Goal: Task Accomplishment & Management: Manage account settings

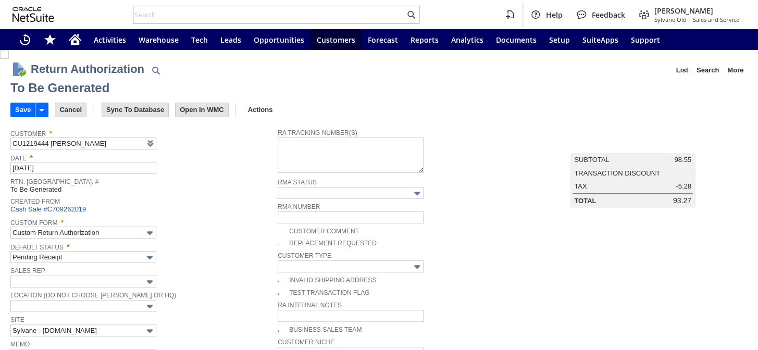
type input "Add"
type input "Copy Previous"
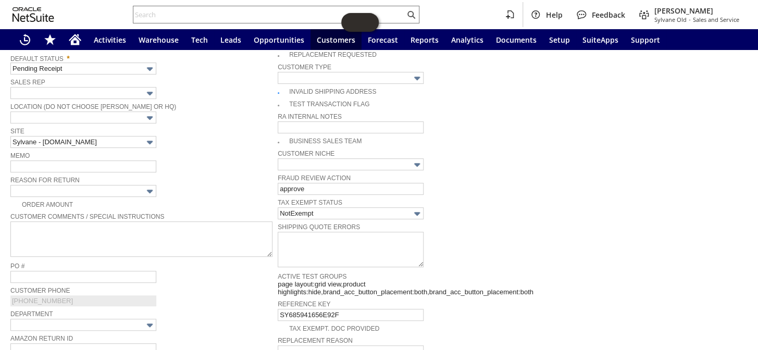
scroll to position [178, 0]
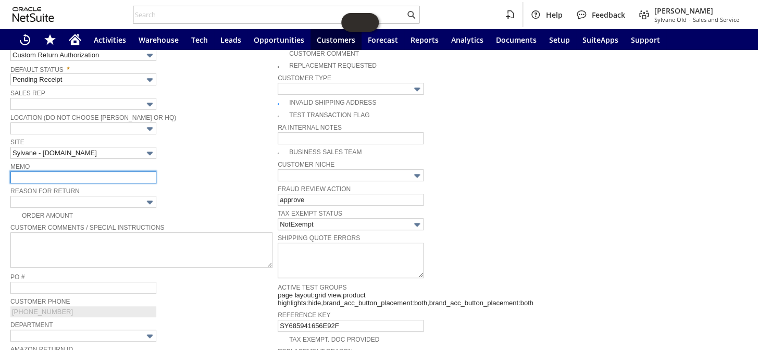
click at [86, 175] on input "text" at bounding box center [83, 177] width 146 height 12
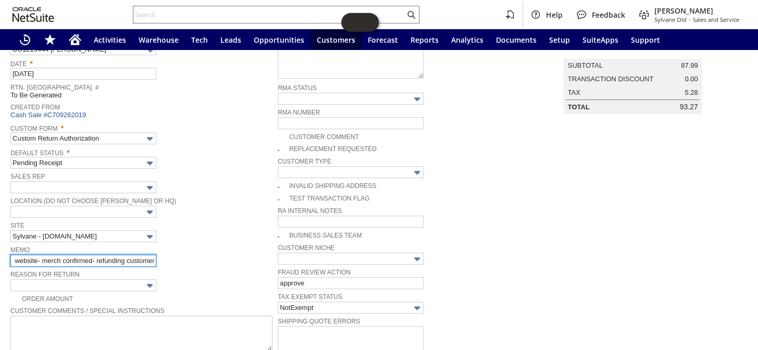
scroll to position [36, 0]
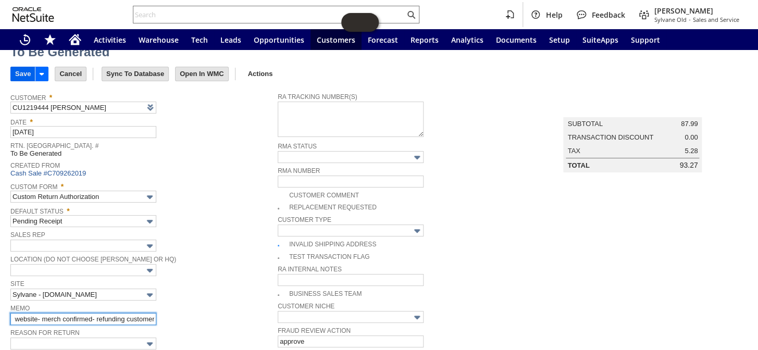
type input "incorrect listing on website- merch confirmed- refunding customer"
click at [17, 68] on input "Save" at bounding box center [23, 74] width 24 height 14
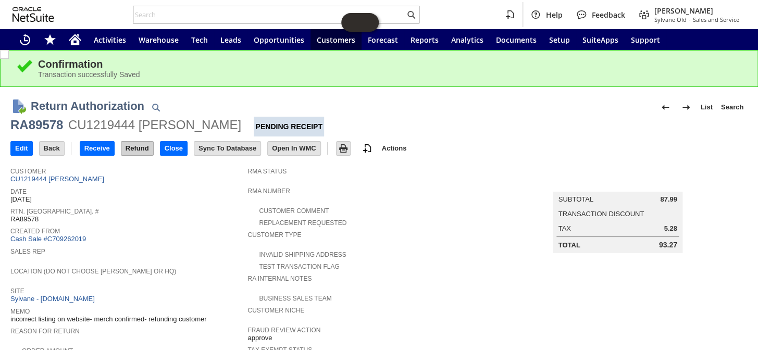
click at [141, 145] on input "Refund" at bounding box center [137, 149] width 32 height 14
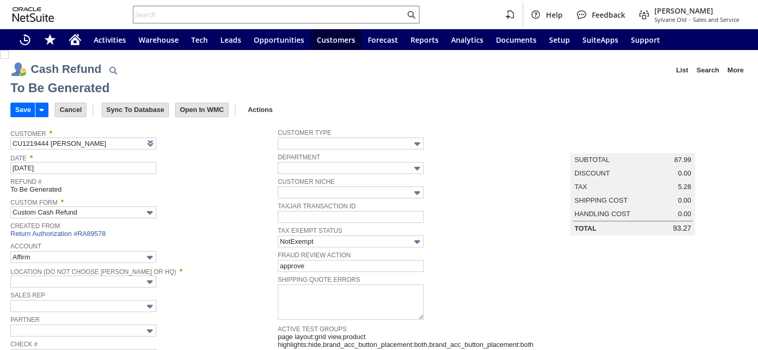
type input "Regions - Merchant 0414"
type input "Headquarters : Head...s : Pending Testing"
click at [19, 105] on input "Save" at bounding box center [23, 110] width 24 height 14
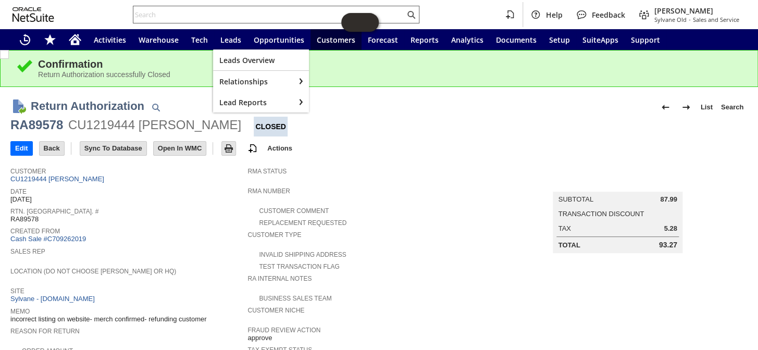
click at [239, 19] on input "text" at bounding box center [268, 14] width 271 height 13
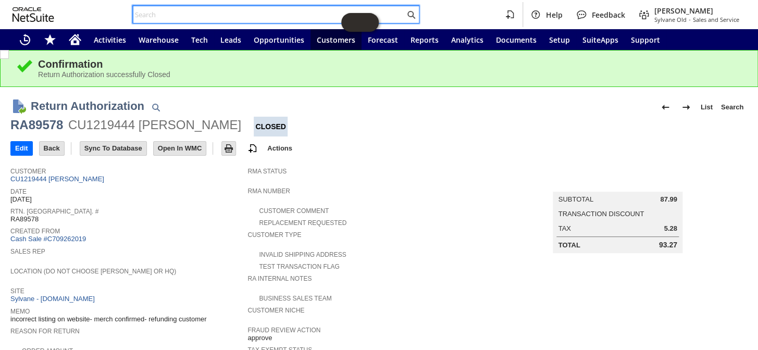
paste input "113-6617972-2832234"
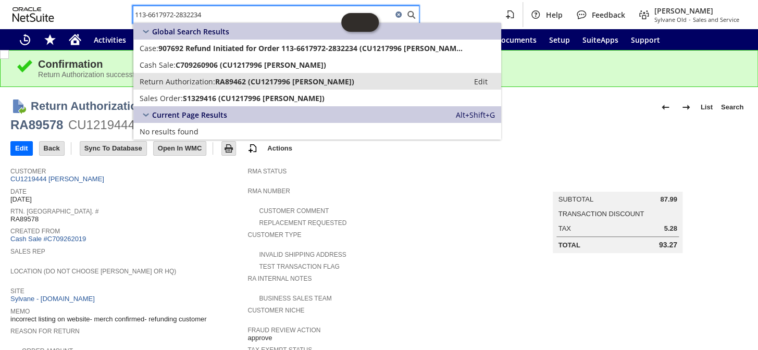
type input "113-6617972-2832234"
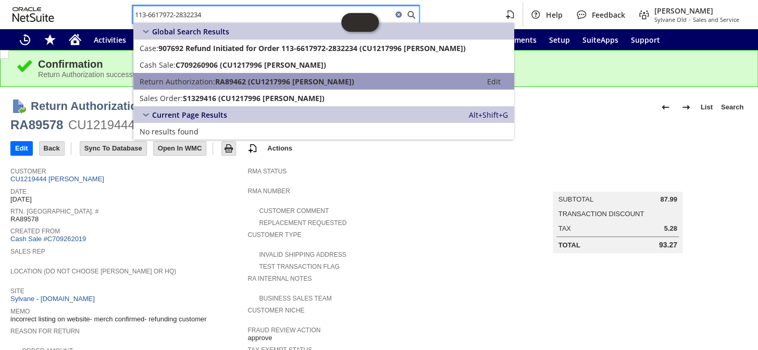
click at [296, 78] on span "RA89462 (CU1217996 Adam Myhlhousen)" at bounding box center [284, 82] width 139 height 10
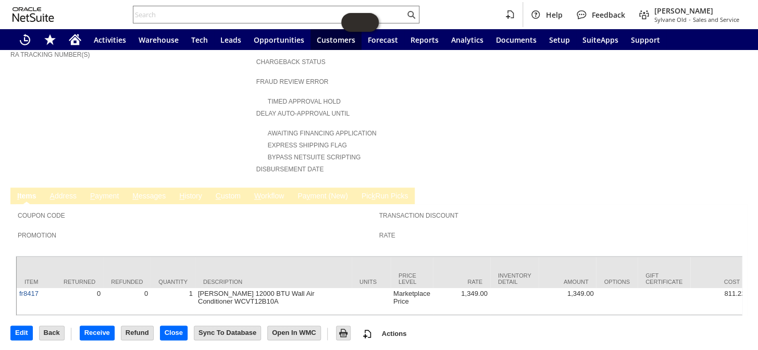
scroll to position [384, 0]
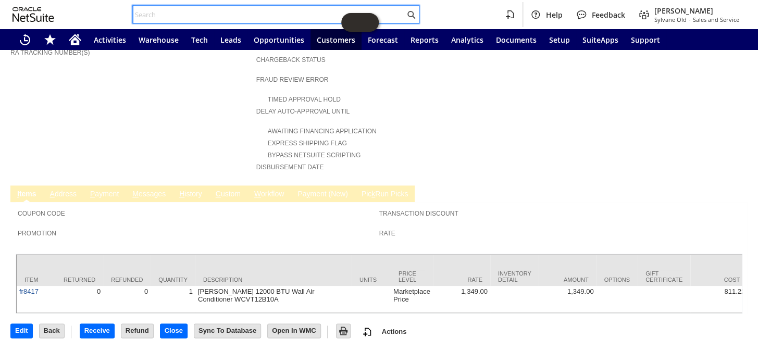
click at [188, 17] on input "text" at bounding box center [268, 14] width 271 height 13
paste input "113-6617972-2832234"
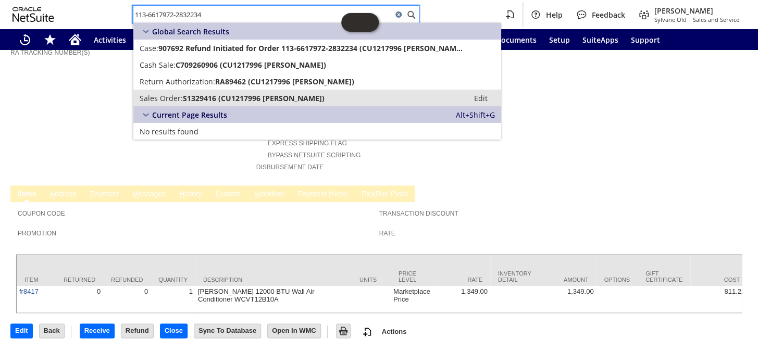
type input "113-6617972-2832234"
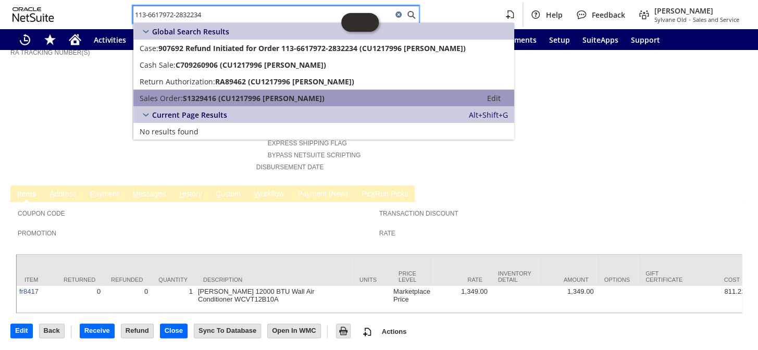
click at [239, 100] on span "S1329416 (CU1217996 [PERSON_NAME])" at bounding box center [254, 98] width 142 height 10
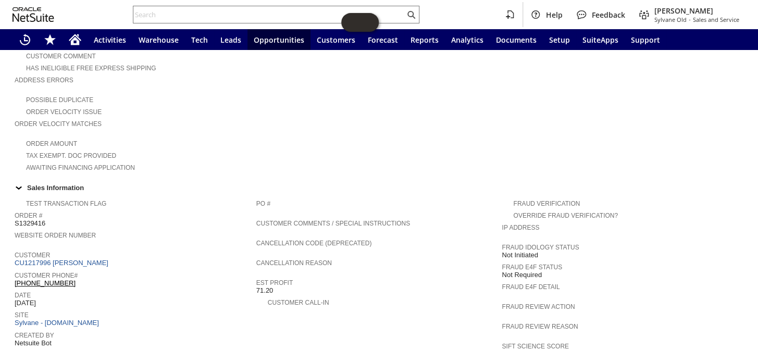
scroll to position [284, 0]
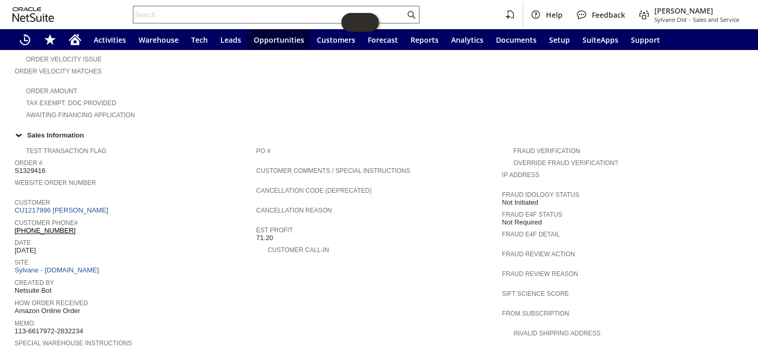
click at [214, 10] on input "text" at bounding box center [268, 14] width 271 height 13
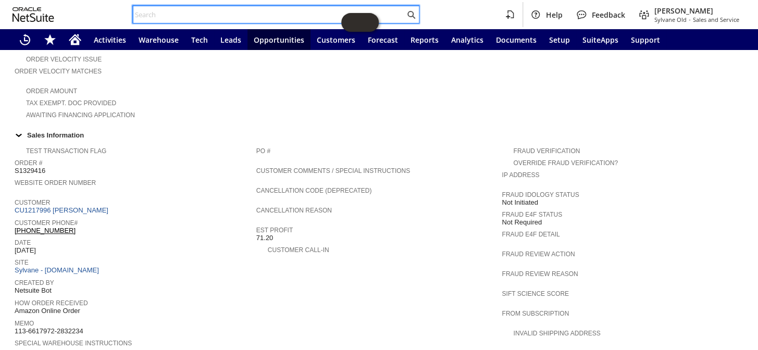
paste input "111-8246917-1900220"
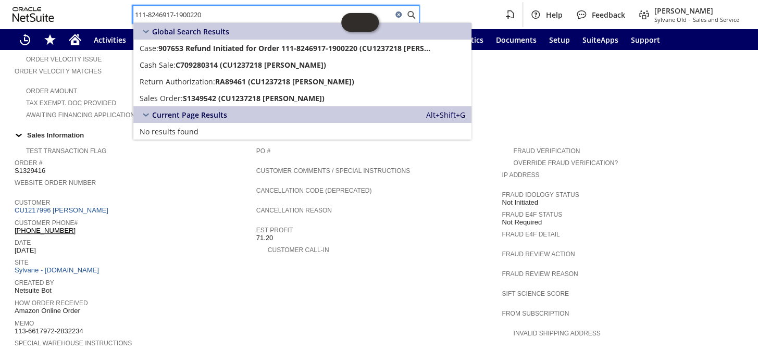
drag, startPoint x: 218, startPoint y: 10, endPoint x: 127, endPoint y: 11, distance: 91.2
click at [127, 11] on div "111-8246917-1900220 Help Feedback Coby Miller Sylvane Old - Sales and Service" at bounding box center [379, 14] width 758 height 29
paste input "2-3910926-6194667"
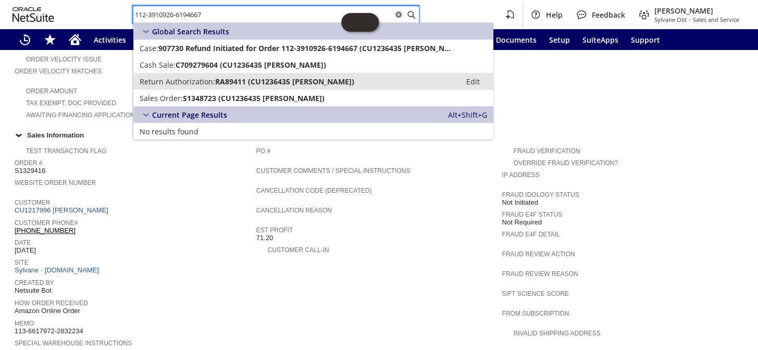
type input "112-3910926-6194667"
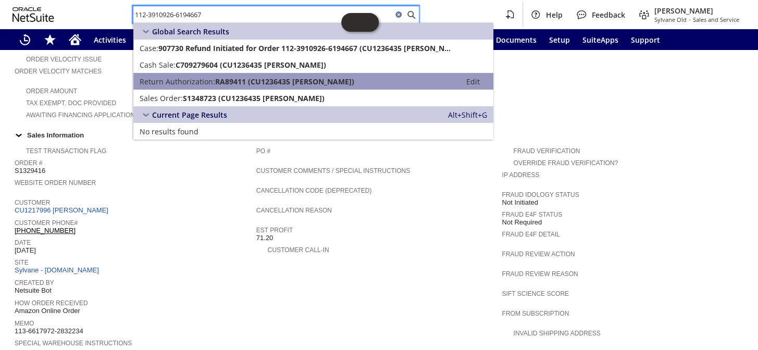
click at [182, 84] on span "Return Authorization:" at bounding box center [178, 82] width 76 height 10
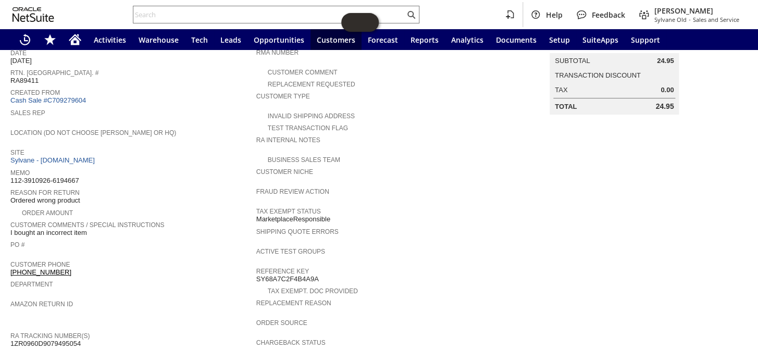
scroll to position [83, 0]
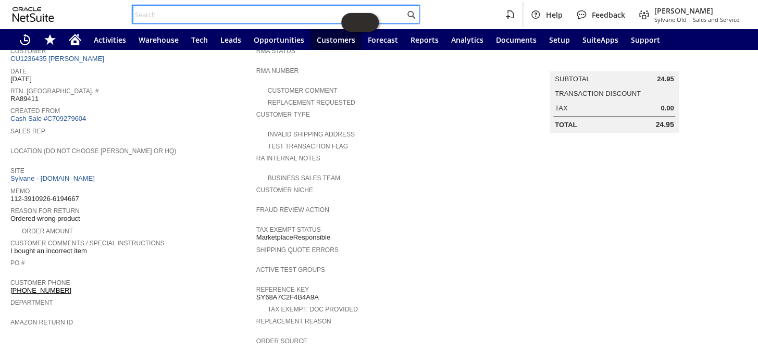
click at [144, 16] on input "text" at bounding box center [268, 14] width 271 height 13
paste input "112-3910926-6194667"
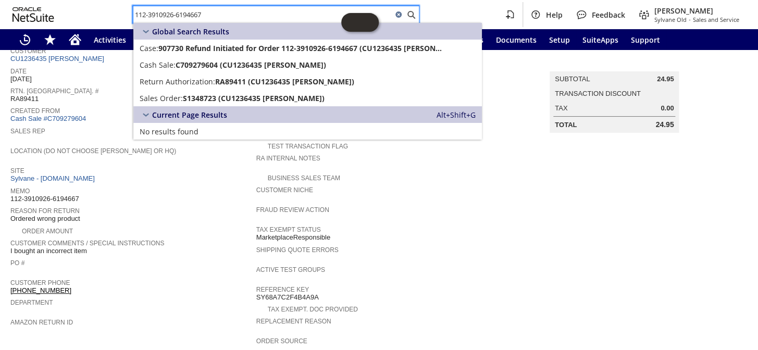
click at [518, 214] on td "Summary Subtotal 24.95 Transaction Discount Tax 0.00 Total 24.95" at bounding box center [625, 262] width 246 height 440
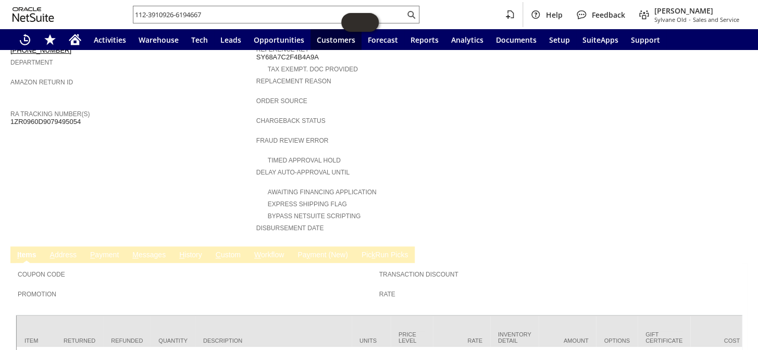
scroll to position [272, 0]
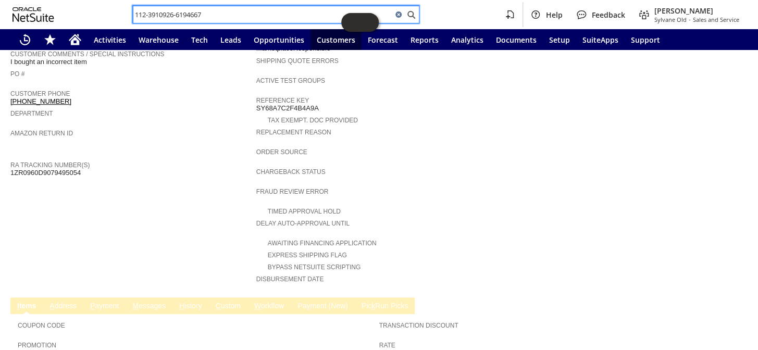
drag, startPoint x: 216, startPoint y: 14, endPoint x: 130, endPoint y: 22, distance: 86.3
click at [130, 22] on div "112-3910926-6194667 Help Feedback [PERSON_NAME] [PERSON_NAME] - Sales and Servi…" at bounding box center [379, 14] width 758 height 29
paste input "3-5267388-0595422"
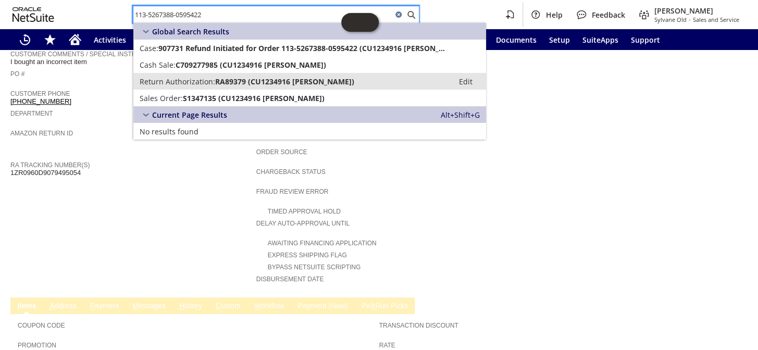
type input "113-5267388-0595422"
click at [243, 78] on span "RA89379 (CU1234916 [PERSON_NAME])" at bounding box center [284, 82] width 139 height 10
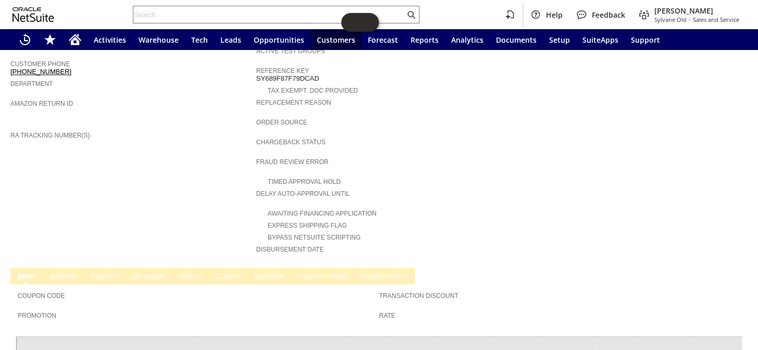
scroll to position [400, 0]
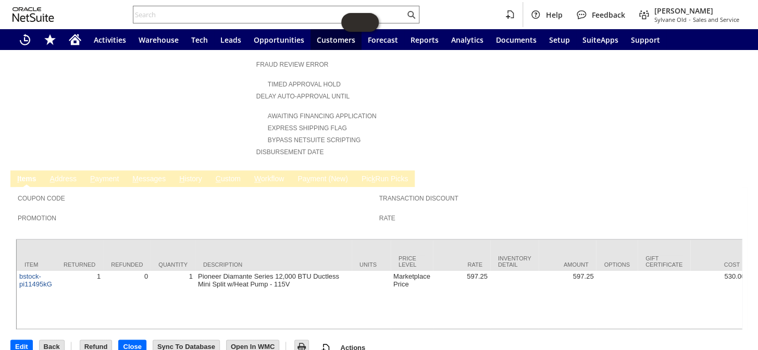
click at [219, 170] on td "C ustom" at bounding box center [228, 178] width 39 height 17
click at [217, 174] on span "C" at bounding box center [218, 178] width 5 height 8
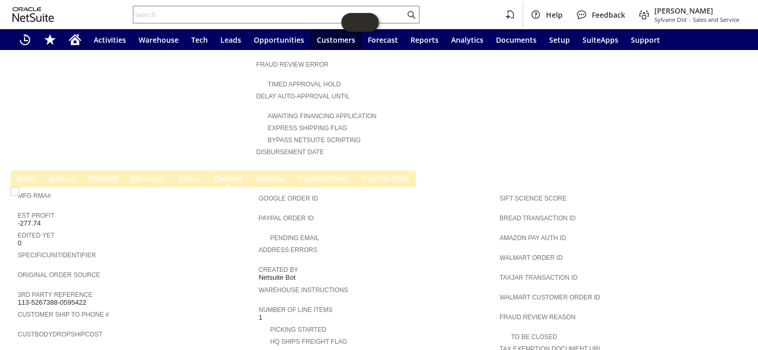
scroll to position [0, 0]
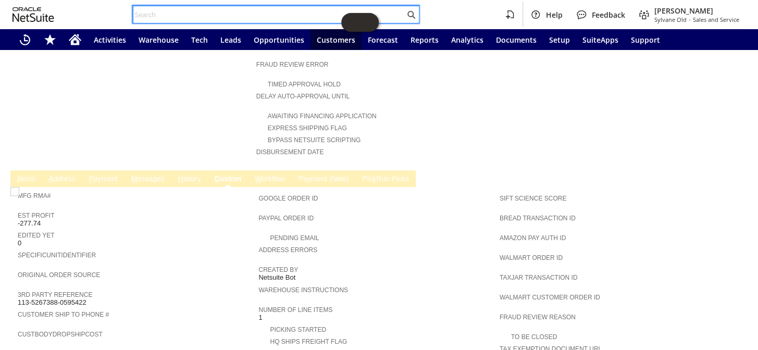
click at [200, 19] on input "text" at bounding box center [268, 14] width 271 height 13
paste input "111-6191549-1134608"
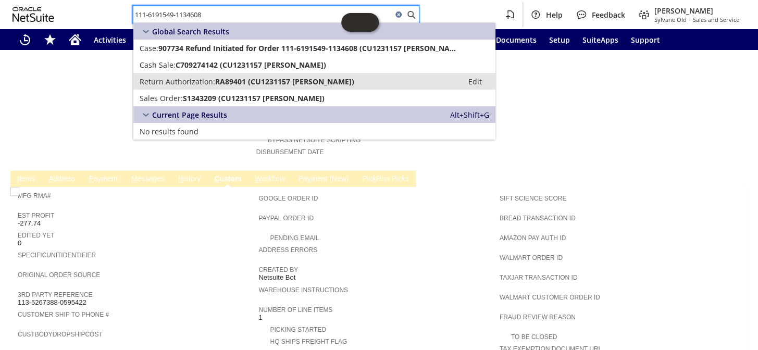
type input "111-6191549-1134608"
click at [233, 80] on span "RA89401 (CU1231157 MARY HOFFMAN)" at bounding box center [284, 82] width 139 height 10
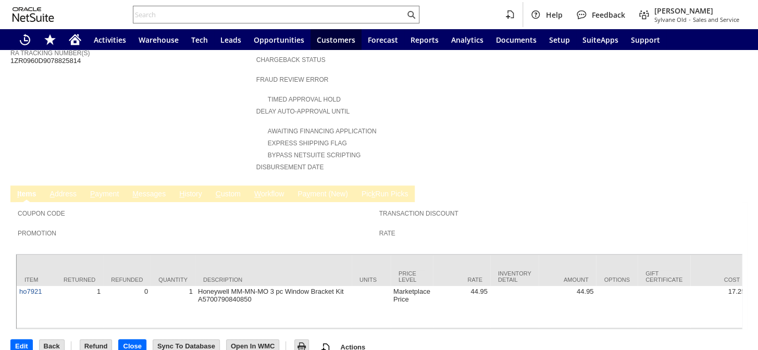
scroll to position [195, 0]
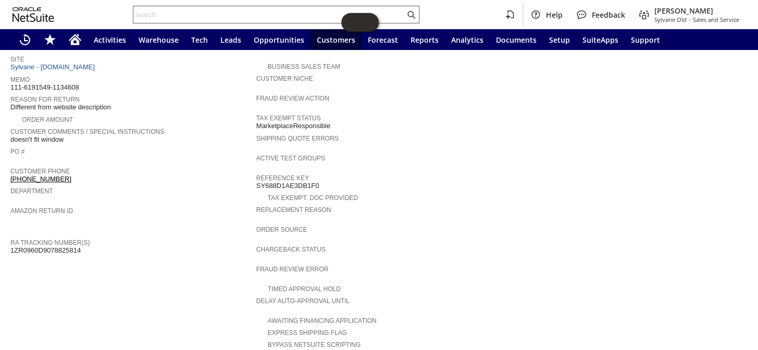
click at [167, 18] on input "text" at bounding box center [268, 14] width 271 height 13
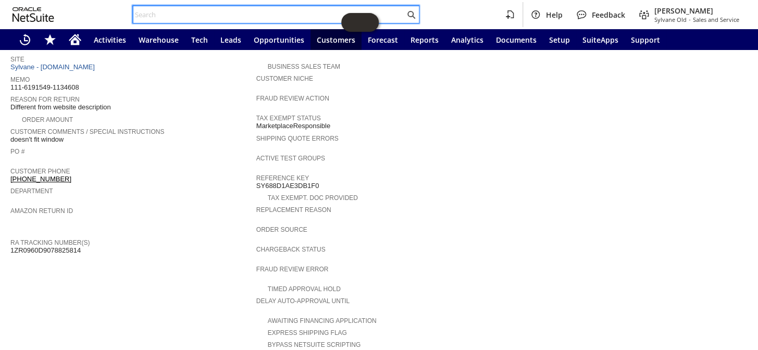
paste input "114-4951317-8545018"
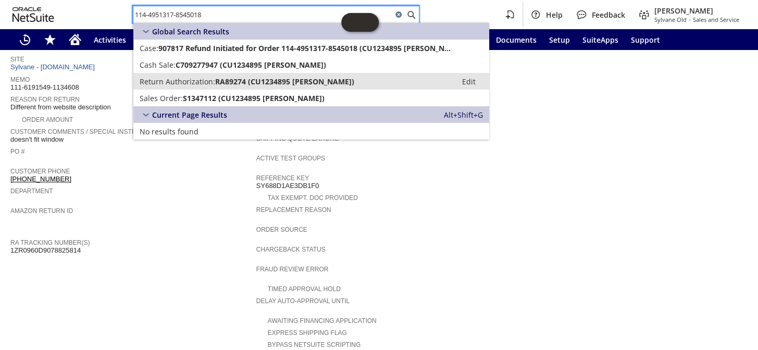
type input "114-4951317-8545018"
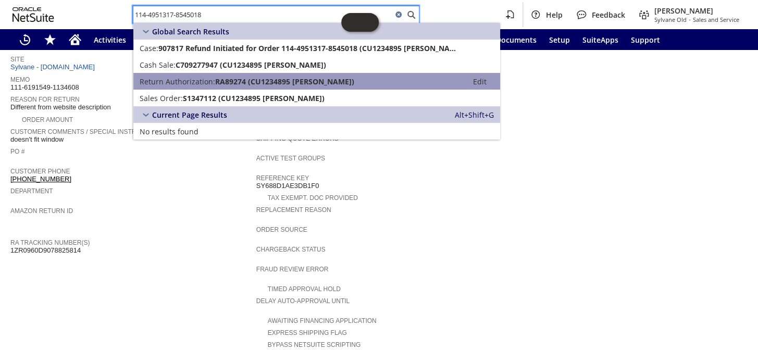
click at [213, 88] on link "Return Authorization: RA89274 (CU1234895 Vickie Kersting) Edit" at bounding box center [316, 81] width 367 height 17
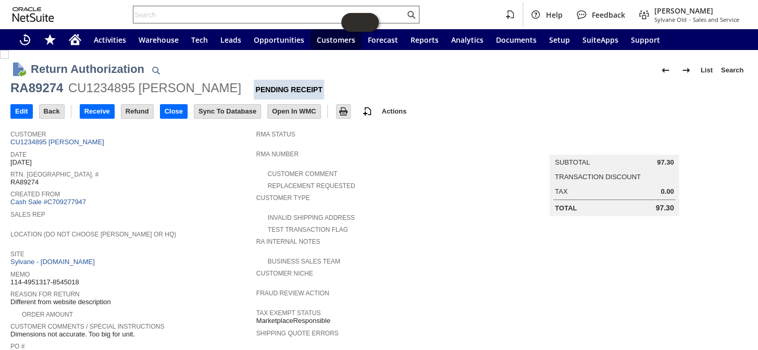
click at [190, 21] on div at bounding box center [276, 15] width 286 height 18
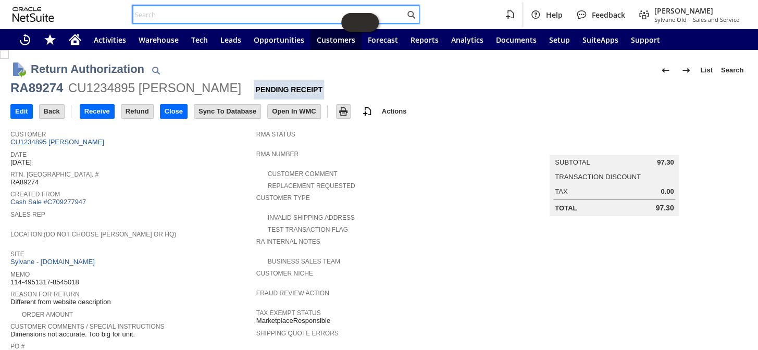
click at [190, 17] on input "text" at bounding box center [268, 14] width 271 height 13
paste input "113-1982459-7422611"
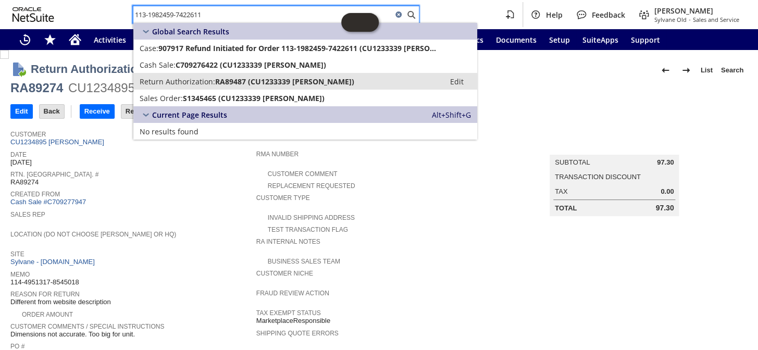
type input "113-1982459-7422611"
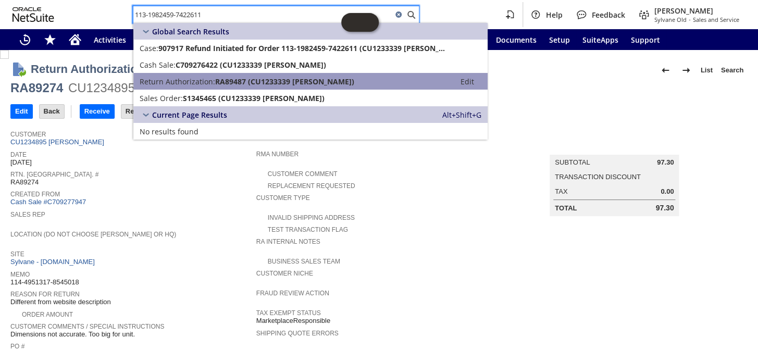
click at [217, 78] on span "RA89487 (CU1233339 [PERSON_NAME])" at bounding box center [284, 82] width 139 height 10
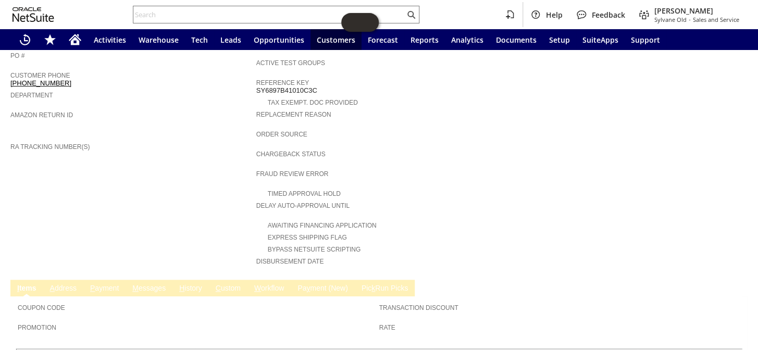
scroll to position [203, 0]
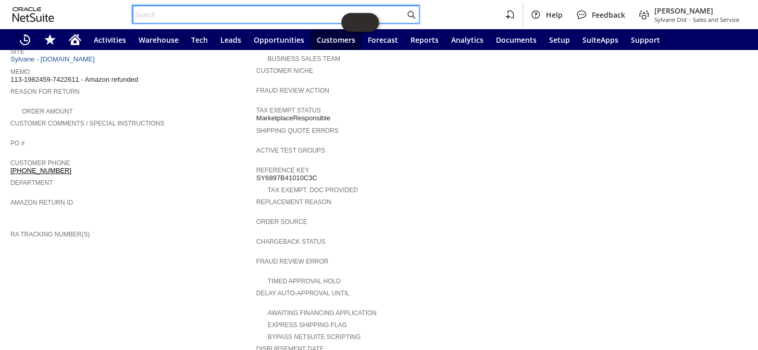
click at [174, 12] on input "text" at bounding box center [268, 14] width 271 height 13
paste input "113-9703717-0503442"
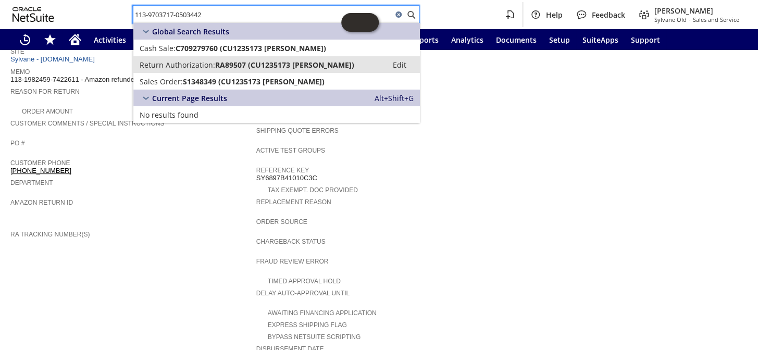
type input "113-9703717-0503442"
click at [216, 67] on span "RA89507 (CU1235173 Carroll Callaway)" at bounding box center [284, 65] width 139 height 10
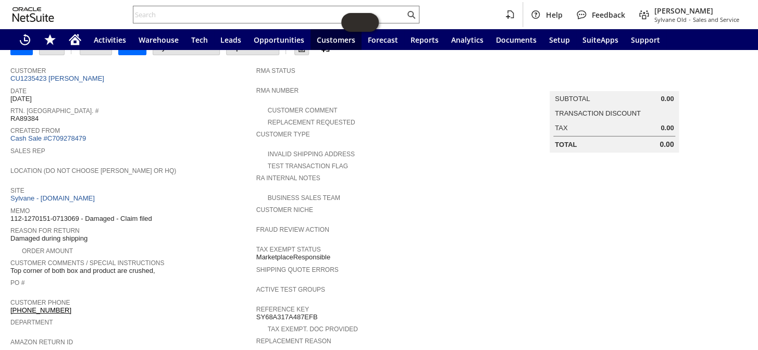
scroll to position [47, 0]
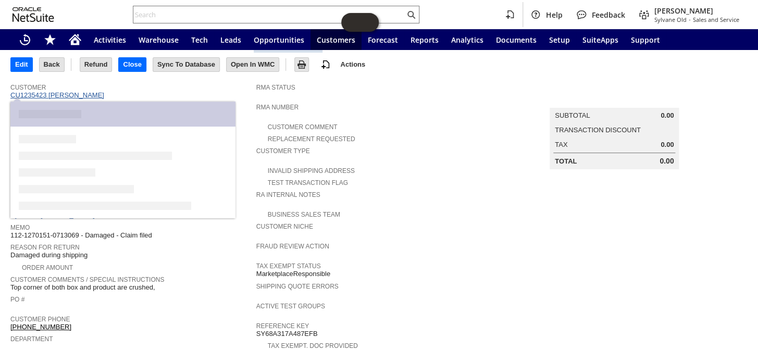
click at [73, 94] on link "CU1235423 [PERSON_NAME]" at bounding box center [58, 95] width 96 height 8
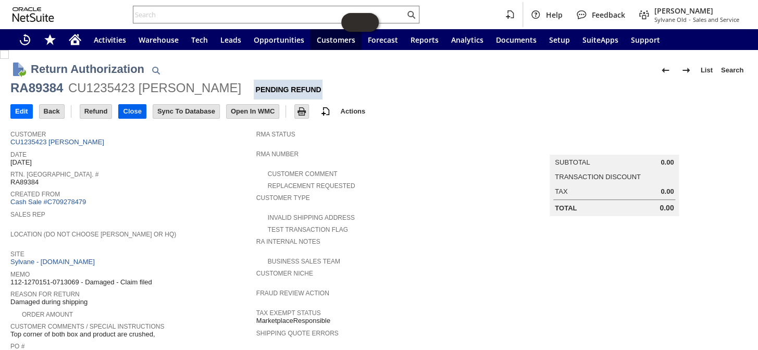
click at [138, 114] on input "Close" at bounding box center [132, 112] width 27 height 14
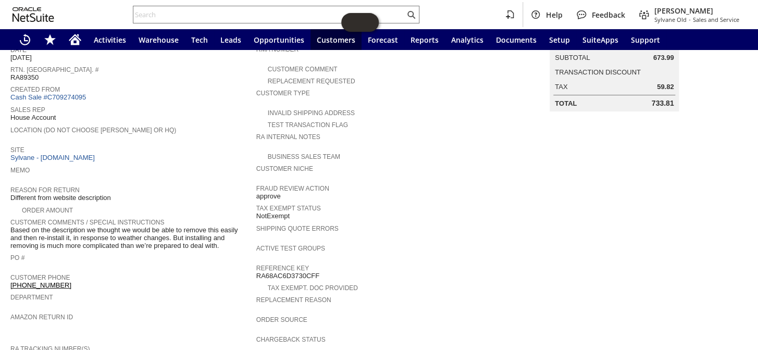
scroll to position [77, 0]
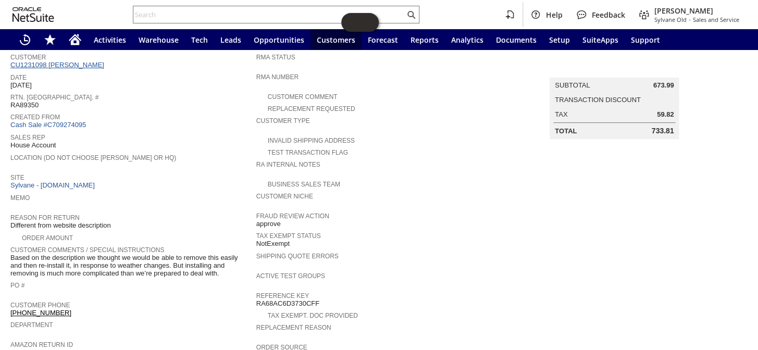
click at [70, 61] on link "CU1231098 [PERSON_NAME]" at bounding box center [58, 65] width 96 height 8
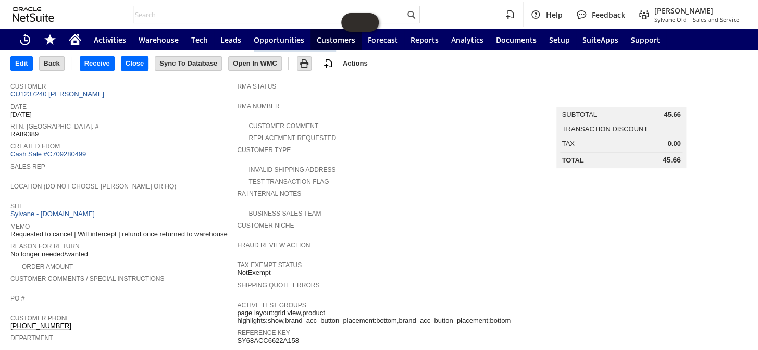
scroll to position [47, 0]
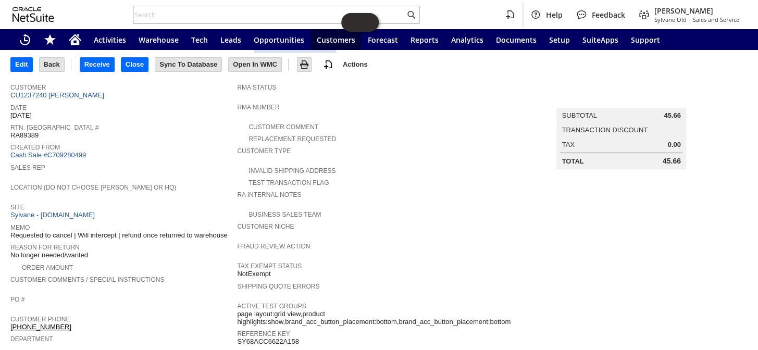
click at [61, 146] on span "Created From" at bounding box center [120, 146] width 221 height 10
click at [61, 151] on link "Cash Sale #C709280499" at bounding box center [48, 155] width 76 height 8
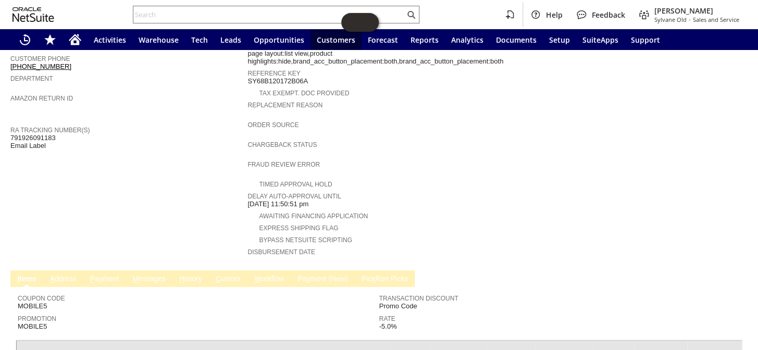
scroll to position [410, 0]
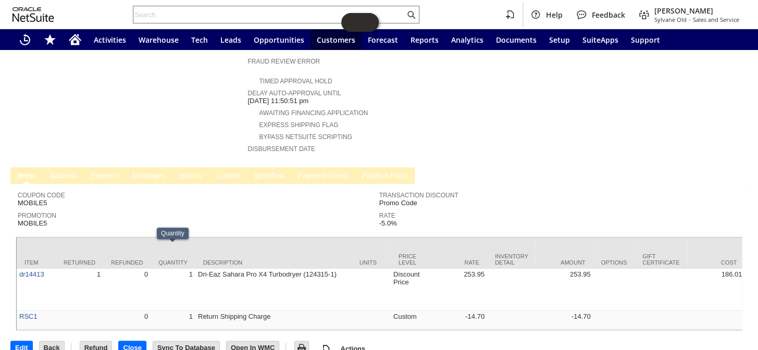
click at [112, 171] on link "P ayment" at bounding box center [105, 176] width 34 height 10
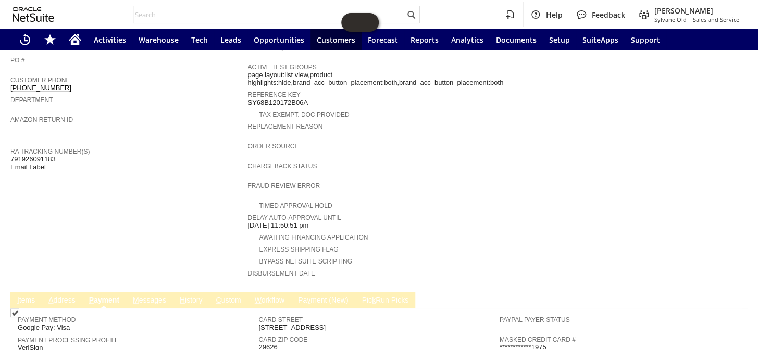
scroll to position [412, 0]
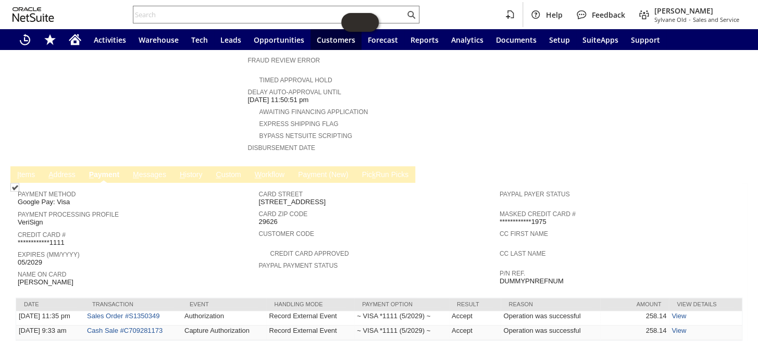
click at [33, 170] on link "I tems" at bounding box center [26, 175] width 23 height 10
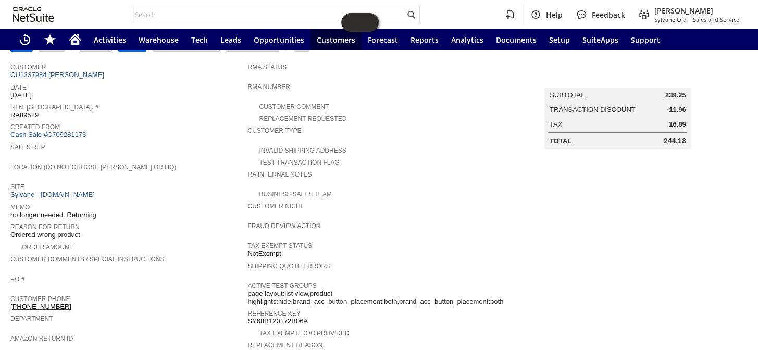
scroll to position [0, 0]
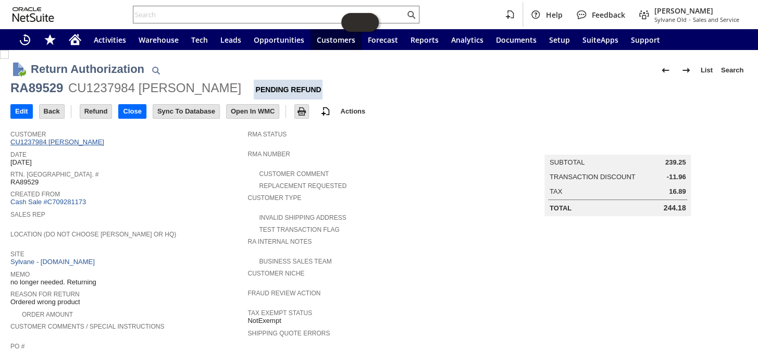
click at [70, 141] on link "CU1237984 Nathan Tabako" at bounding box center [58, 142] width 96 height 8
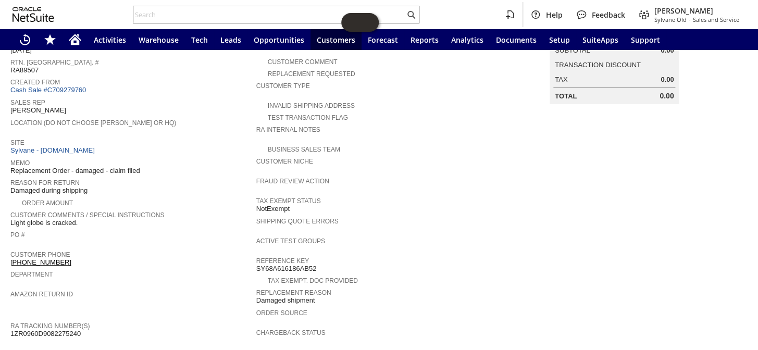
scroll to position [21, 0]
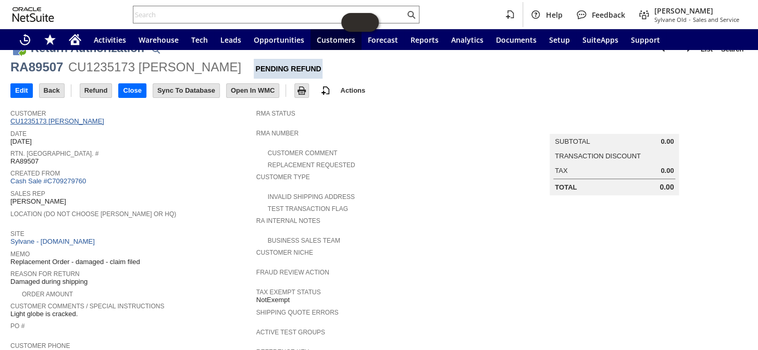
click at [65, 117] on link "CU1235173 Carroll Callaway" at bounding box center [58, 121] width 96 height 8
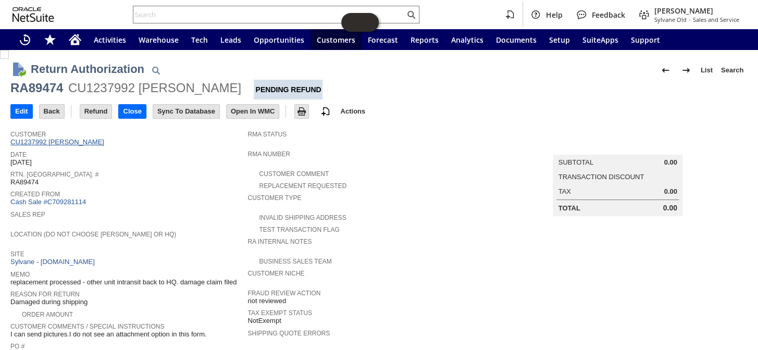
click at [83, 143] on link "CU1237992 [PERSON_NAME]" at bounding box center [58, 142] width 96 height 8
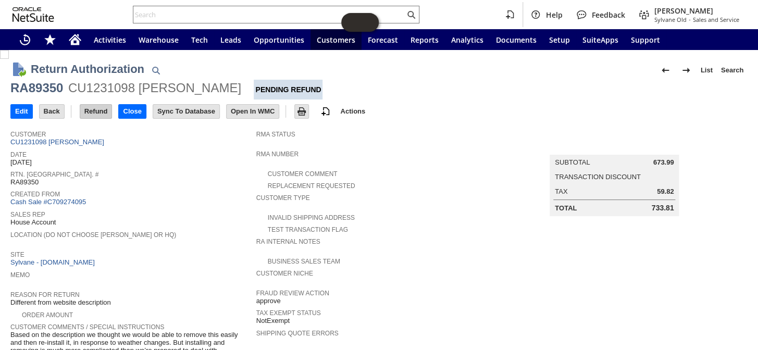
click at [92, 114] on input "Refund" at bounding box center [96, 112] width 32 height 14
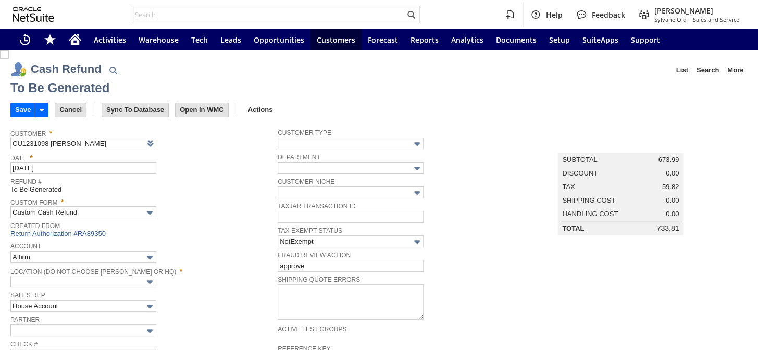
type input "Regions - Merchant 0414"
type input "Headquarters : Head...s : Pending Testing"
click at [19, 106] on input "Save" at bounding box center [23, 110] width 24 height 14
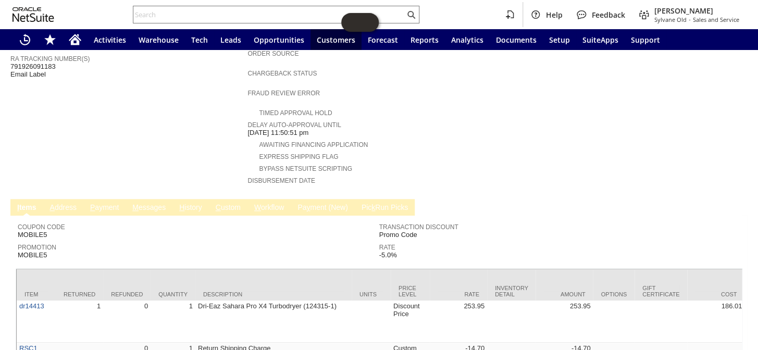
scroll to position [410, 0]
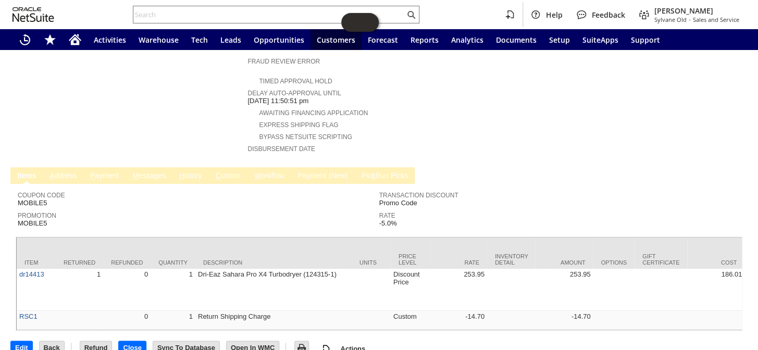
click at [110, 171] on link "P ayment" at bounding box center [105, 176] width 34 height 10
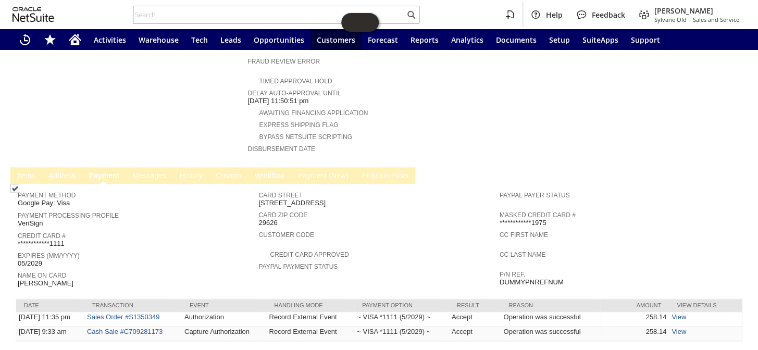
click at [20, 171] on link "I tems" at bounding box center [26, 176] width 23 height 10
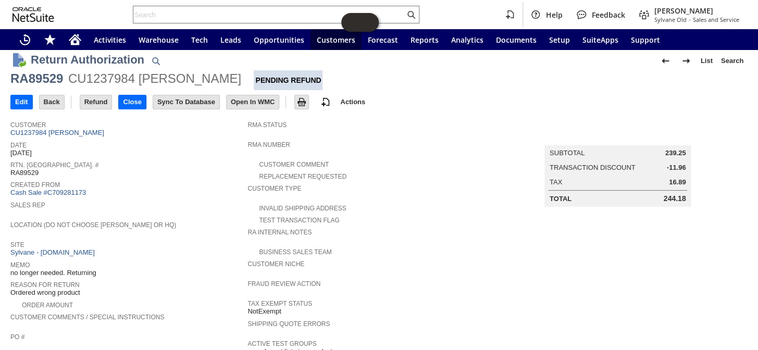
scroll to position [0, 0]
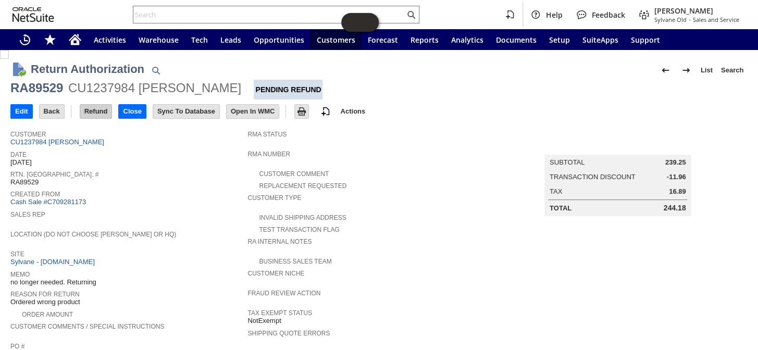
click at [92, 115] on input "Refund" at bounding box center [96, 112] width 32 height 14
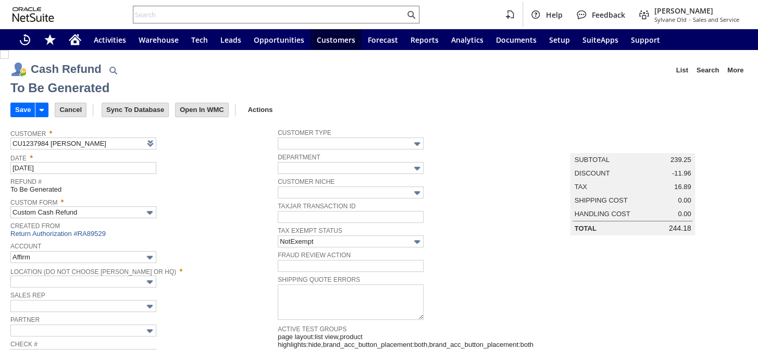
type input "Undeposited Funds"
type input "Headquarters : Head...s : Pending Testing"
type input "MOBILE5"
type input "-5.0%"
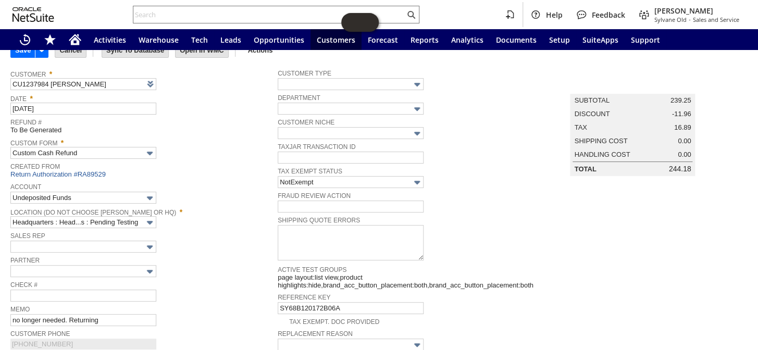
scroll to position [16, 0]
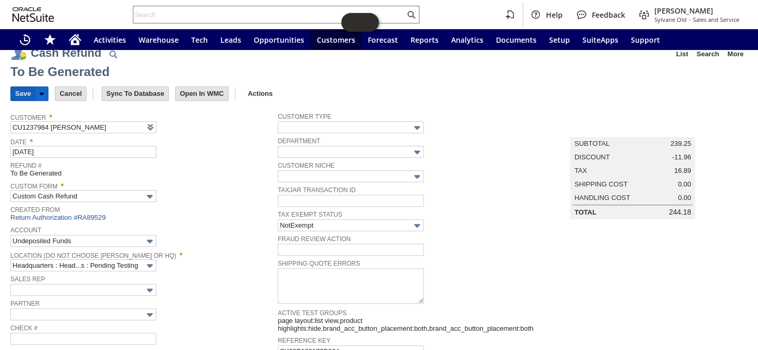
click at [14, 94] on input "Save" at bounding box center [23, 94] width 24 height 14
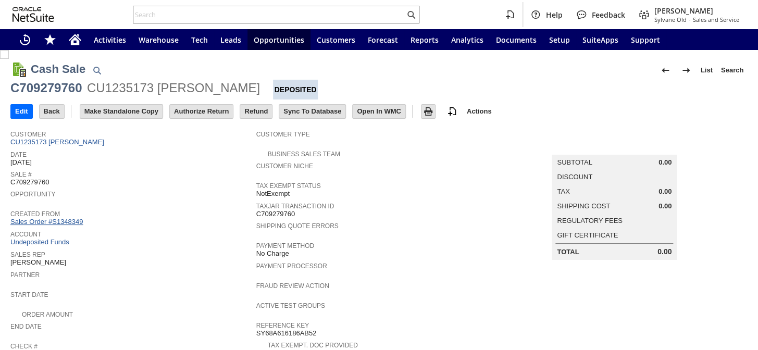
click at [68, 218] on link "Sales Order #S1348349" at bounding box center [47, 222] width 75 height 8
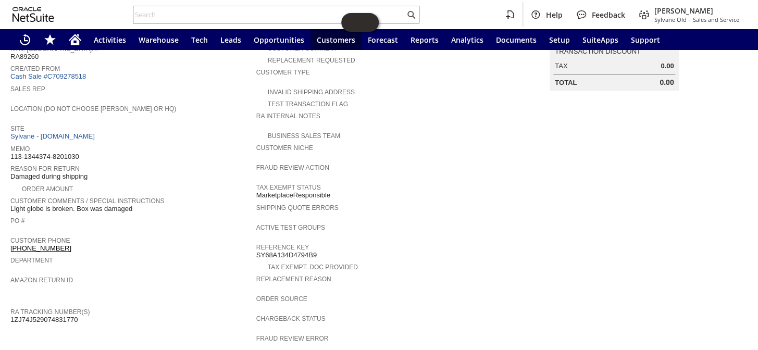
scroll to position [47, 0]
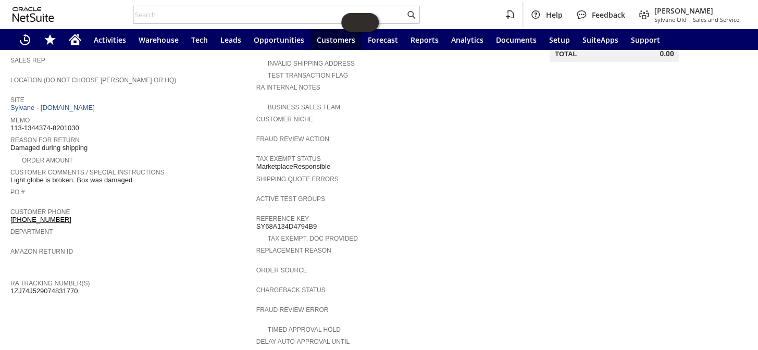
scroll to position [68, 0]
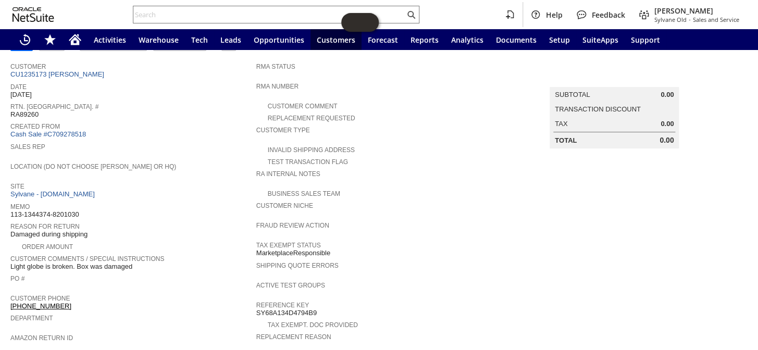
drag, startPoint x: 86, startPoint y: 202, endPoint x: 10, endPoint y: 207, distance: 76.2
click at [10, 207] on div "Memo 113-1344374-8201030" at bounding box center [130, 209] width 241 height 19
copy span "113-1344374-8201030"
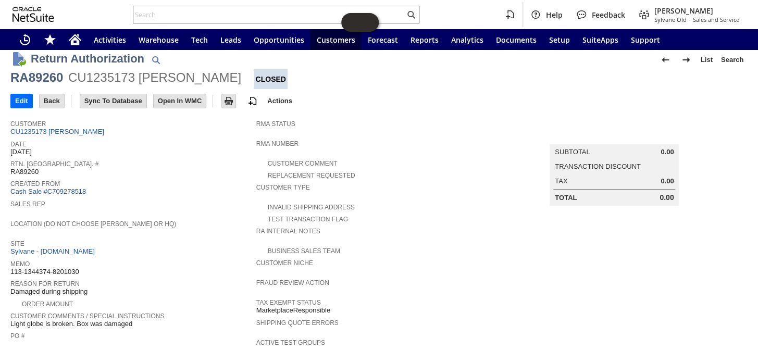
scroll to position [0, 0]
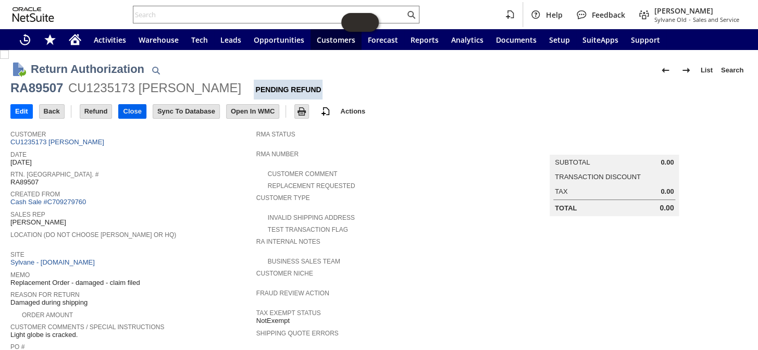
click at [136, 113] on input "Close" at bounding box center [132, 112] width 27 height 14
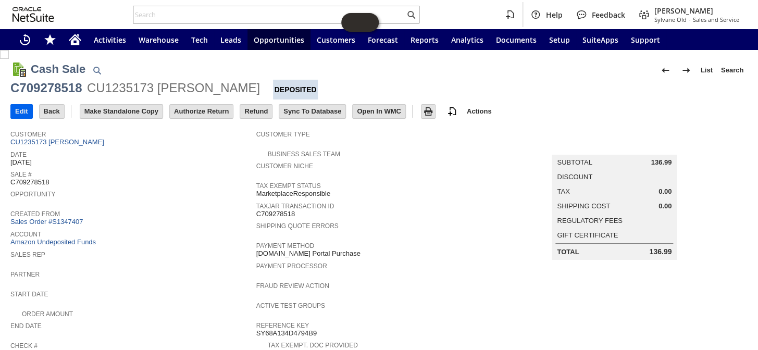
click at [16, 110] on input "Edit" at bounding box center [21, 112] width 21 height 14
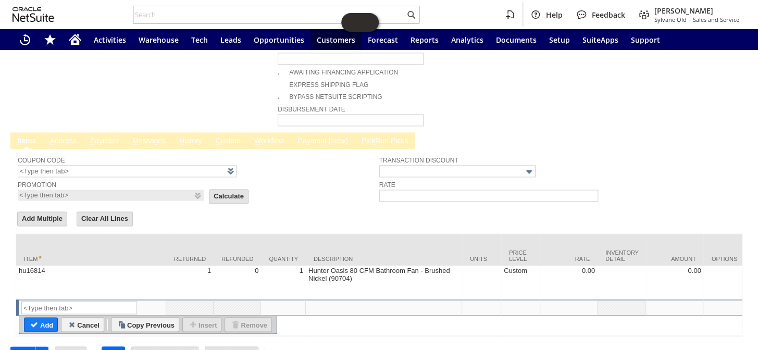
scroll to position [583, 0]
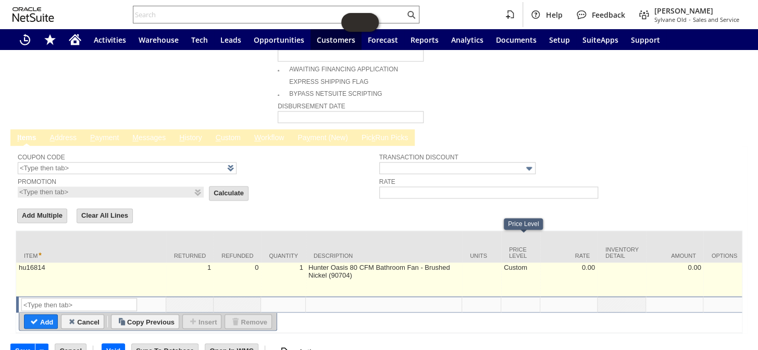
click at [515, 263] on td "Custom" at bounding box center [520, 280] width 39 height 34
type input "Custom"
checkbox input "true"
type input "OK"
type input "Make Copy"
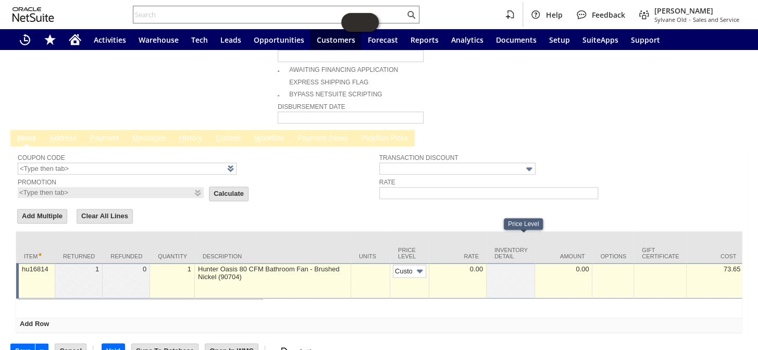
scroll to position [0, 5]
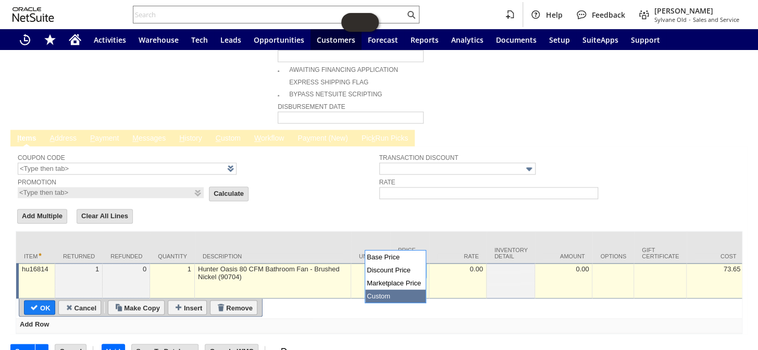
click at [417, 265] on img at bounding box center [420, 271] width 12 height 12
drag, startPoint x: 397, startPoint y: 281, endPoint x: 95, endPoint y: 260, distance: 303.4
type input "Marke...rice"
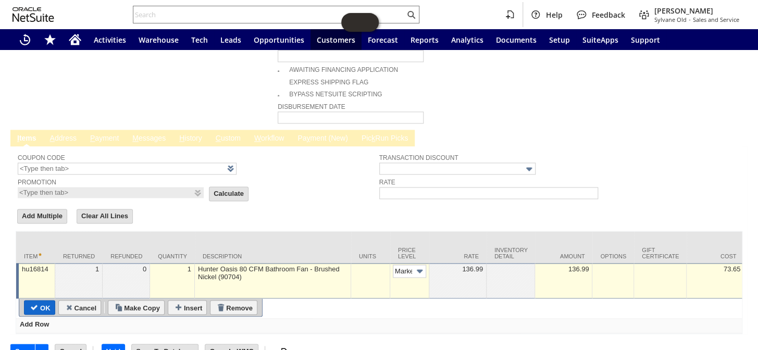
click at [42, 301] on input "OK" at bounding box center [39, 308] width 30 height 14
checkbox input "false"
type input "Add"
type input "Copy Previous"
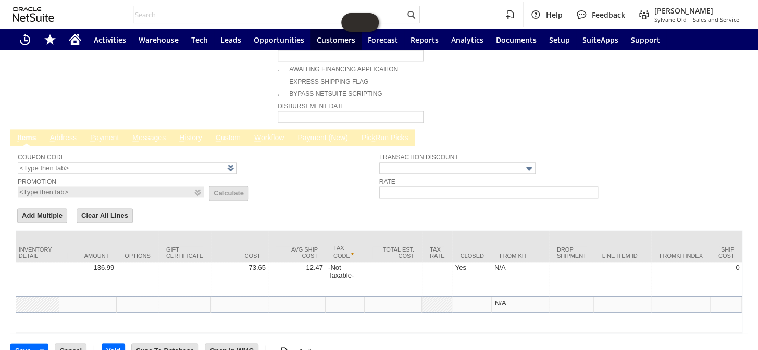
scroll to position [0, 593]
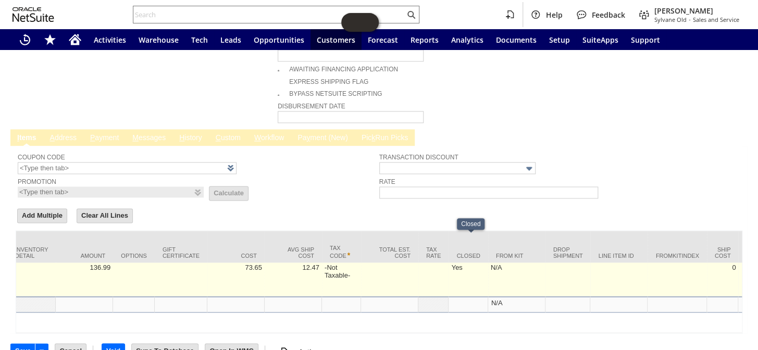
click at [461, 263] on td "Yes" at bounding box center [467, 280] width 39 height 34
checkbox input "true"
type input "hu16814"
type input "OK"
type input "Make Copy"
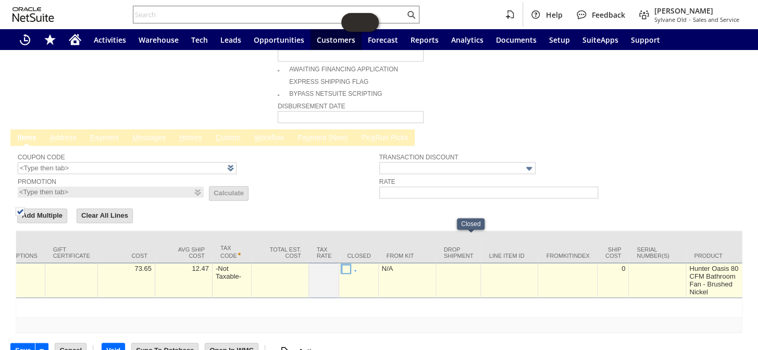
scroll to position [583, 0]
click at [24, 216] on img at bounding box center [20, 211] width 9 height 9
checkbox input "false"
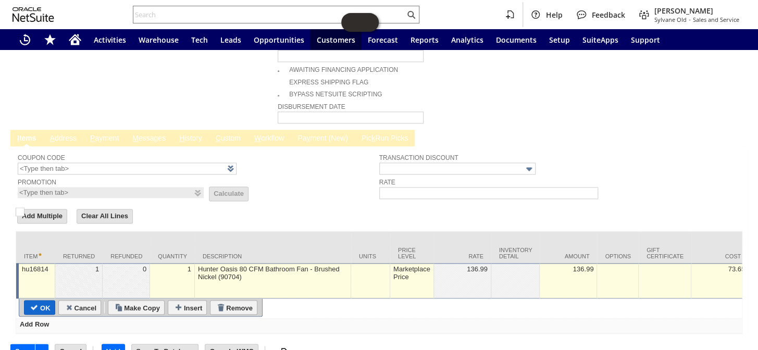
click at [39, 300] on td "OK" at bounding box center [39, 307] width 31 height 15
click at [43, 301] on input "OK" at bounding box center [39, 308] width 30 height 14
type input "Add"
type input "Copy Previous"
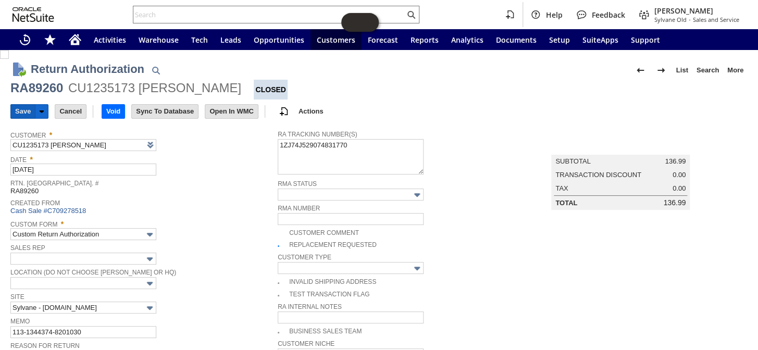
click at [23, 113] on input "Save" at bounding box center [23, 112] width 24 height 14
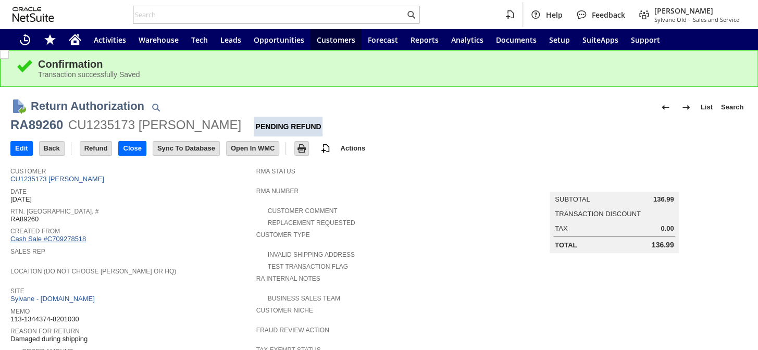
click at [66, 237] on link "Cash Sale #C709278518" at bounding box center [48, 239] width 76 height 8
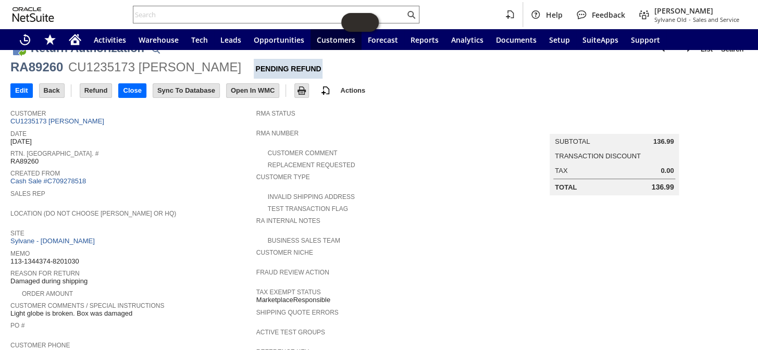
scroll to position [21, 0]
drag, startPoint x: 88, startPoint y: 252, endPoint x: 11, endPoint y: 254, distance: 76.6
click at [11, 254] on div "Memo 113-1344374-8201030" at bounding box center [130, 256] width 241 height 19
copy span "113-1344374-8201030"
click at [92, 88] on input "Refund" at bounding box center [96, 91] width 32 height 14
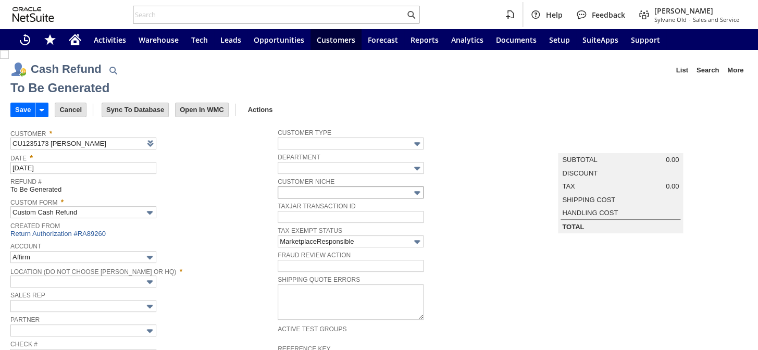
type input "Amazon Undeposited Funds"
type input "Headquarters : Head...s : Pending Testing"
type input "Add"
type input "Copy Previous"
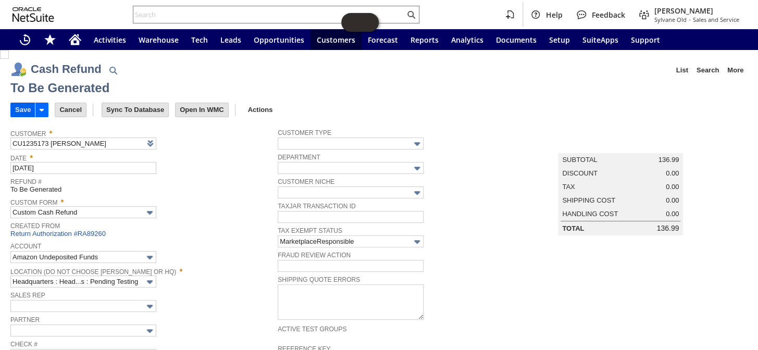
click at [19, 104] on input "Save" at bounding box center [23, 110] width 24 height 14
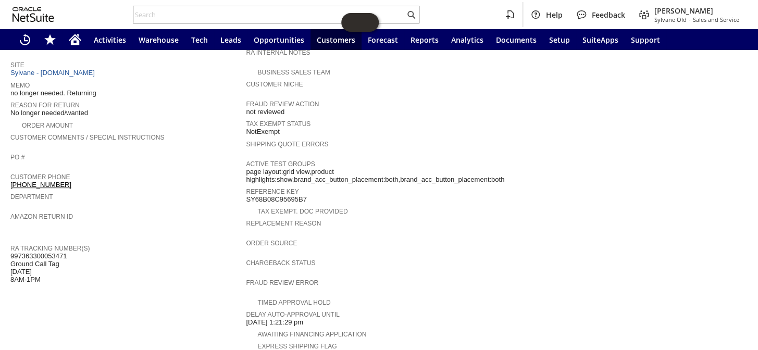
scroll to position [426, 0]
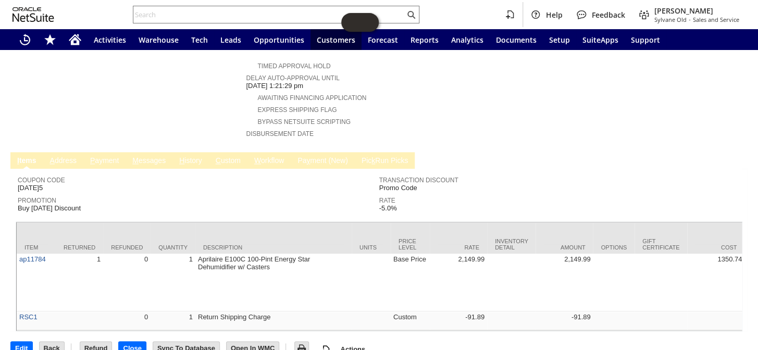
click at [108, 156] on link "P ayment" at bounding box center [105, 161] width 34 height 10
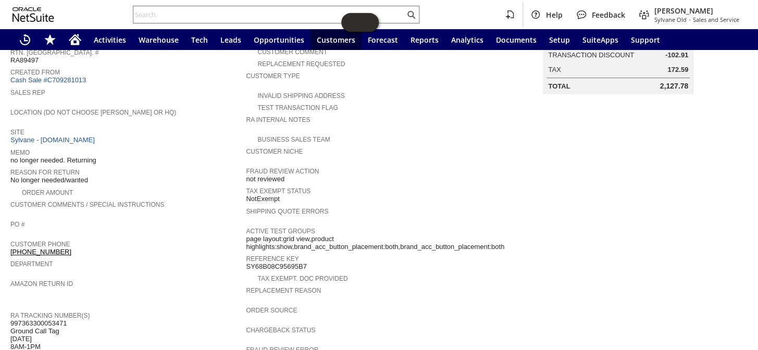
scroll to position [0, 0]
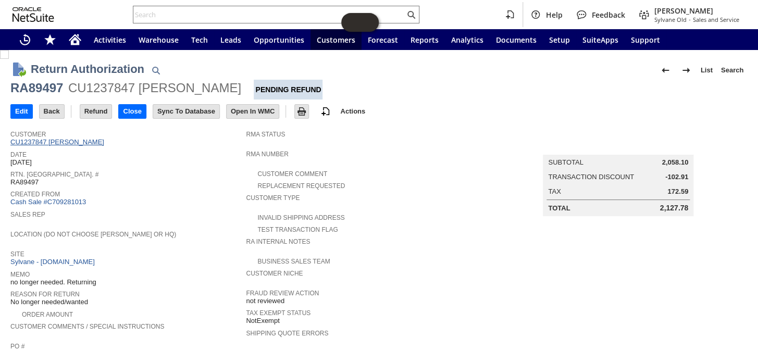
click at [72, 140] on link "CU1237847 Frank Ramirez Jr" at bounding box center [58, 142] width 96 height 8
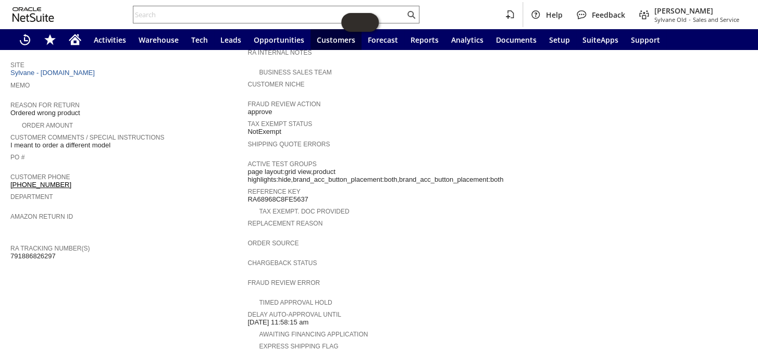
scroll to position [426, 0]
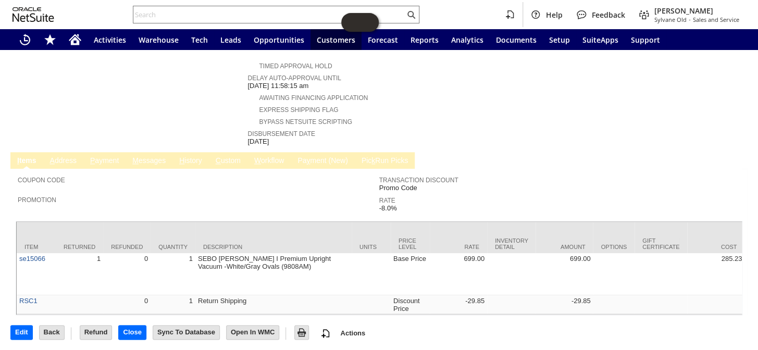
click at [91, 156] on span "P" at bounding box center [92, 160] width 5 height 8
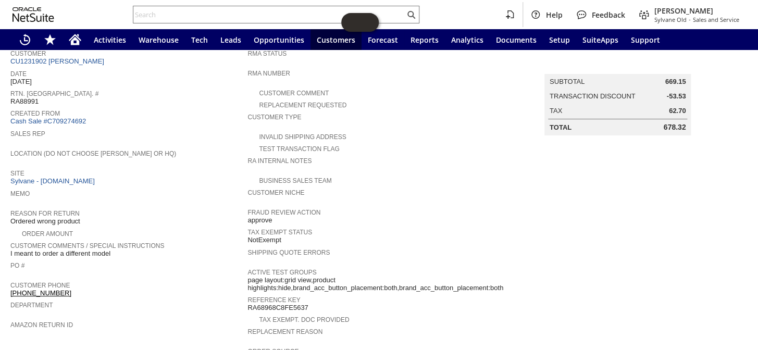
scroll to position [0, 0]
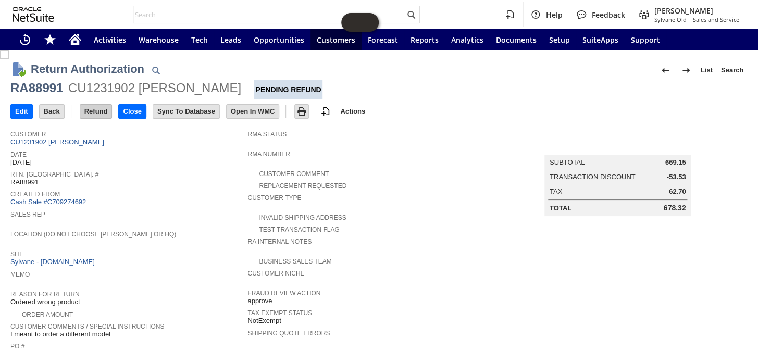
click at [90, 108] on input "Refund" at bounding box center [96, 112] width 32 height 14
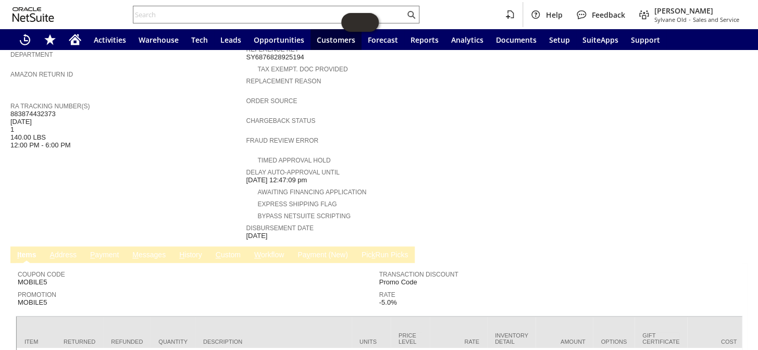
scroll to position [403, 0]
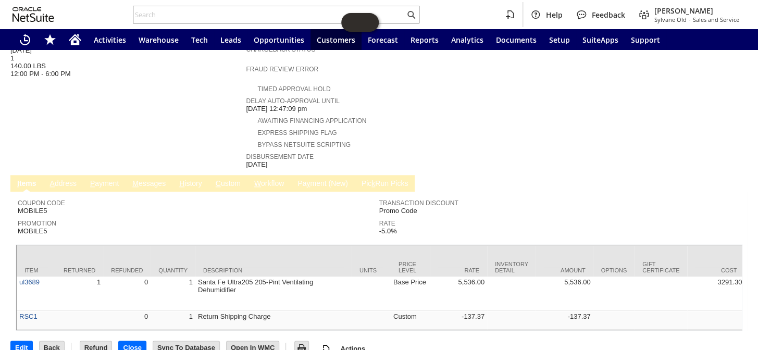
click at [107, 179] on link "P ayment" at bounding box center [105, 184] width 34 height 10
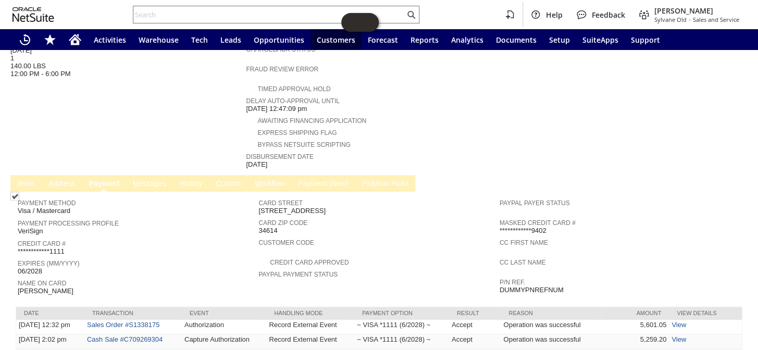
click at [25, 179] on link "I tems" at bounding box center [26, 184] width 23 height 10
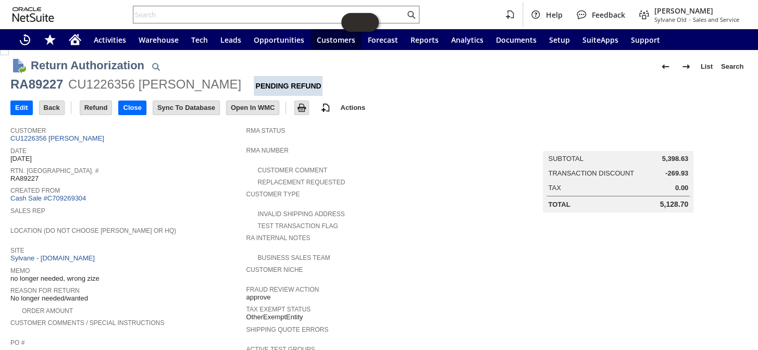
scroll to position [0, 0]
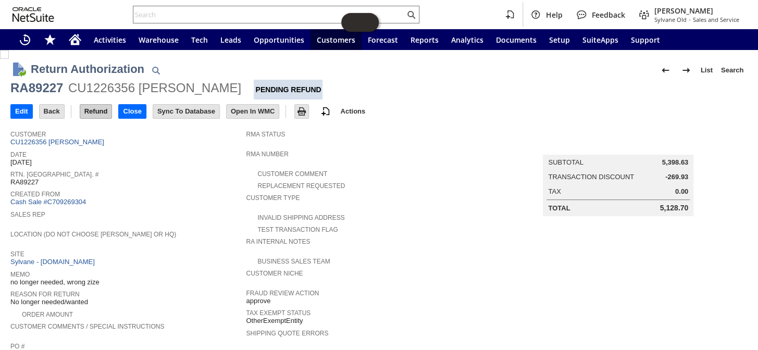
click at [96, 109] on input "Refund" at bounding box center [96, 112] width 32 height 14
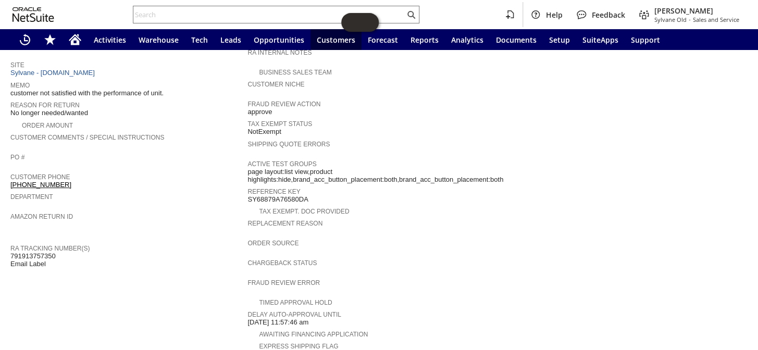
scroll to position [379, 0]
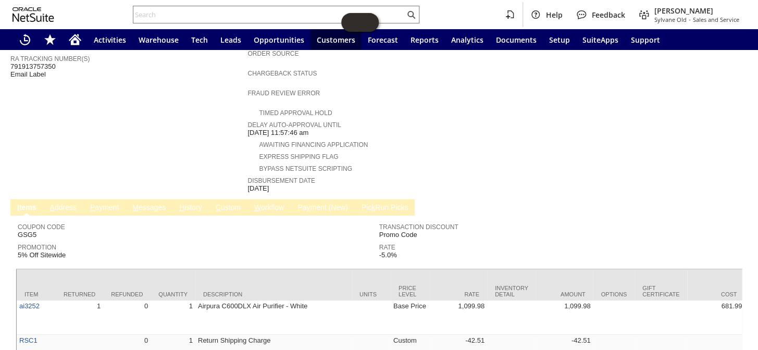
click at [105, 203] on link "P ayment" at bounding box center [105, 208] width 34 height 10
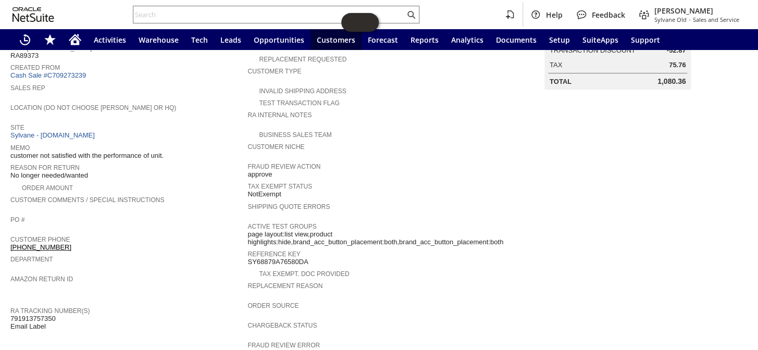
scroll to position [0, 0]
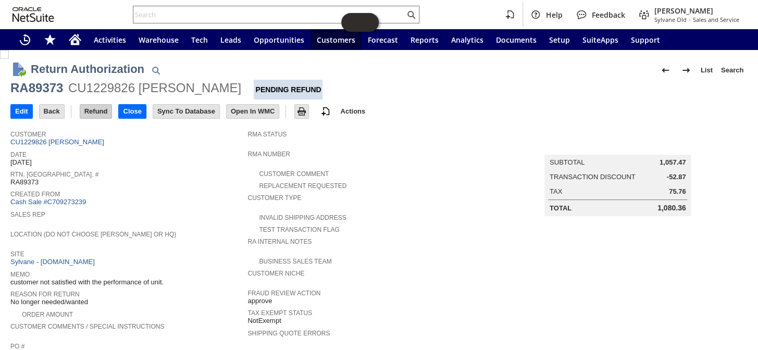
click at [92, 107] on input "Refund" at bounding box center [96, 112] width 32 height 14
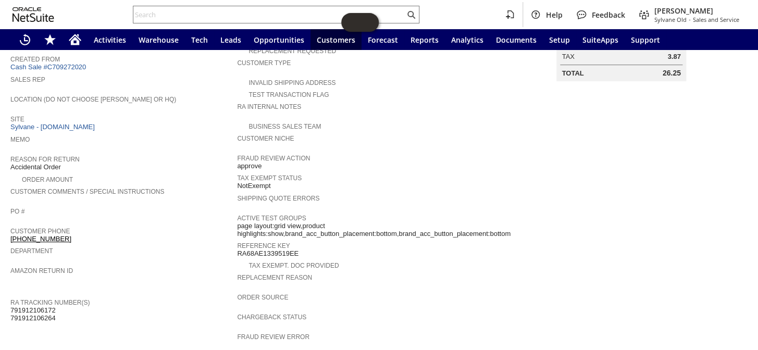
scroll to position [324, 0]
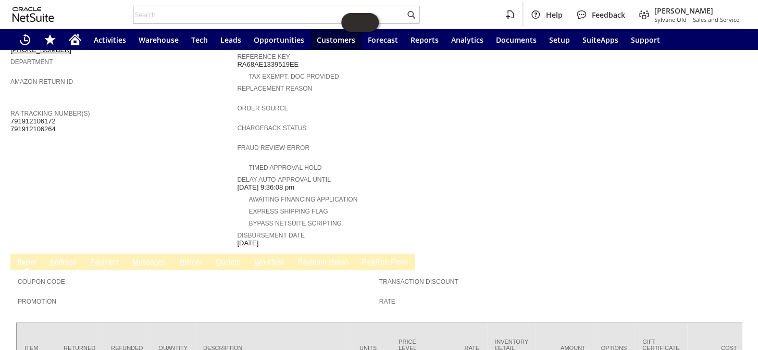
click at [96, 258] on link "P ayment" at bounding box center [105, 263] width 34 height 10
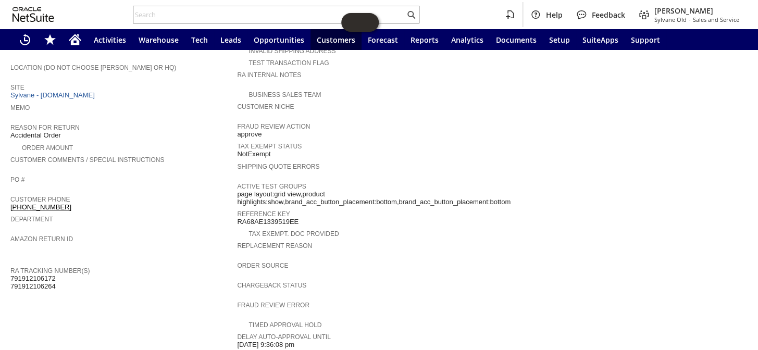
scroll to position [317, 0]
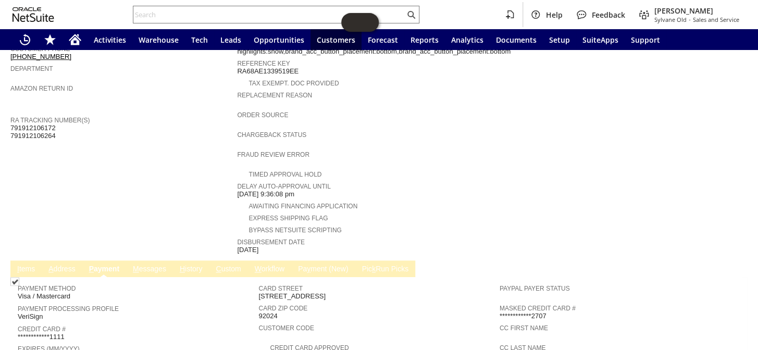
click at [23, 265] on link "I tems" at bounding box center [26, 270] width 23 height 10
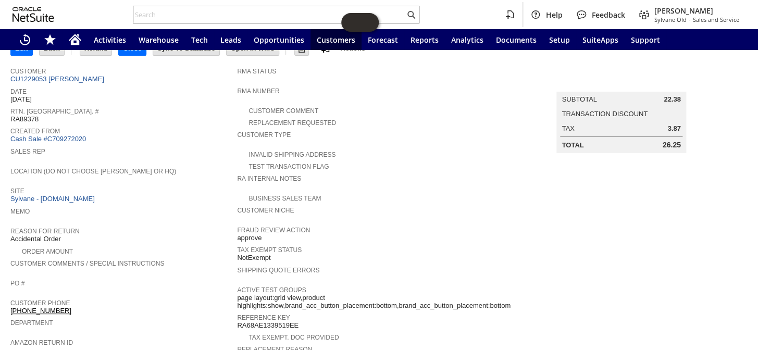
scroll to position [0, 0]
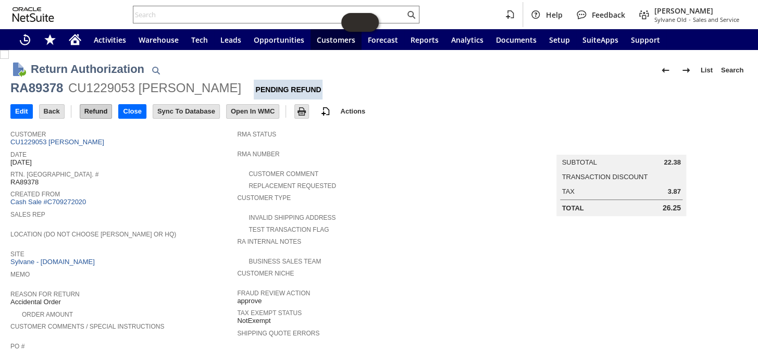
click at [88, 110] on input "Refund" at bounding box center [96, 112] width 32 height 14
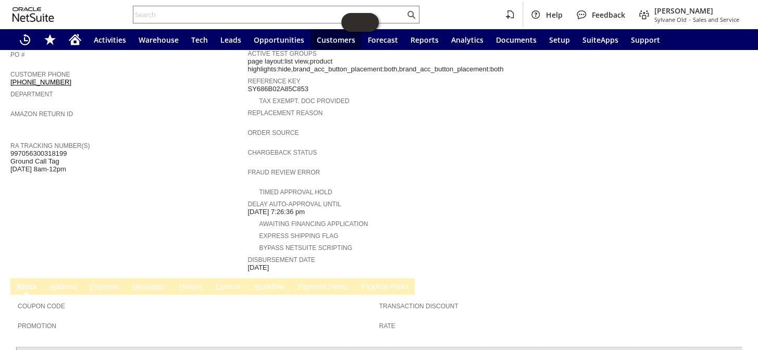
scroll to position [379, 0]
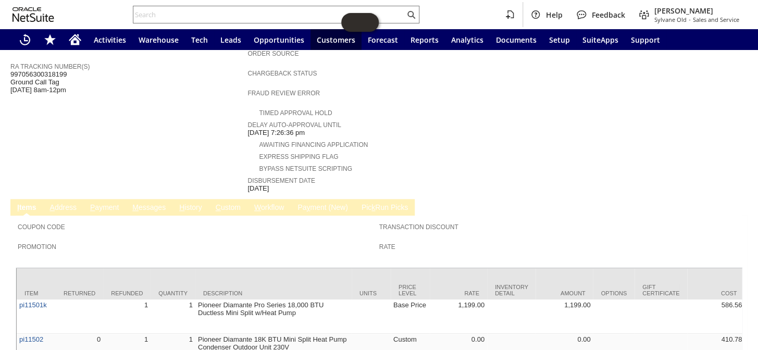
click at [114, 203] on link "P ayment" at bounding box center [105, 208] width 34 height 10
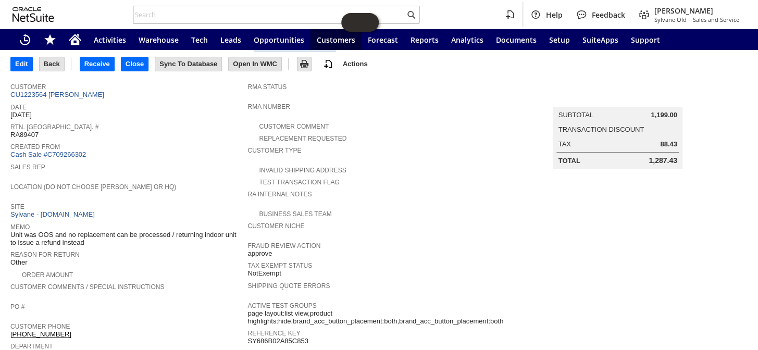
scroll to position [0, 0]
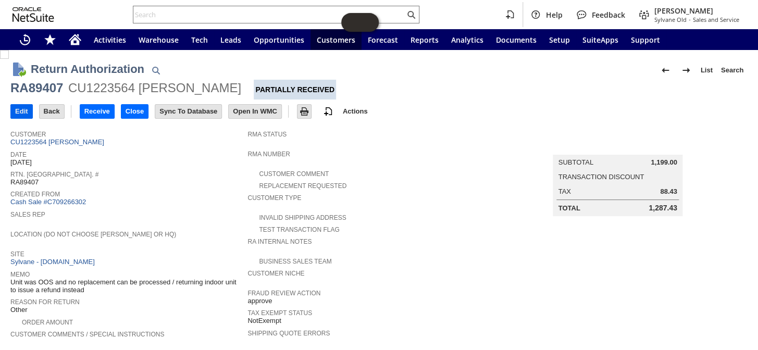
click at [18, 110] on input "Edit" at bounding box center [21, 112] width 21 height 14
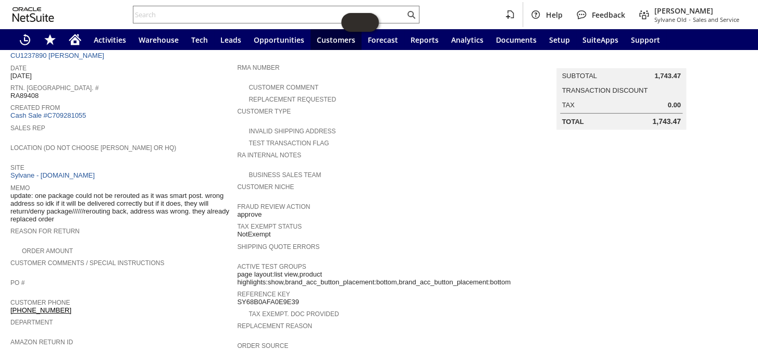
scroll to position [50, 0]
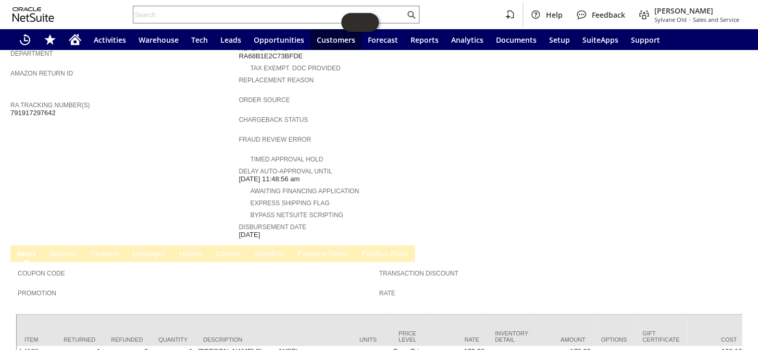
scroll to position [379, 0]
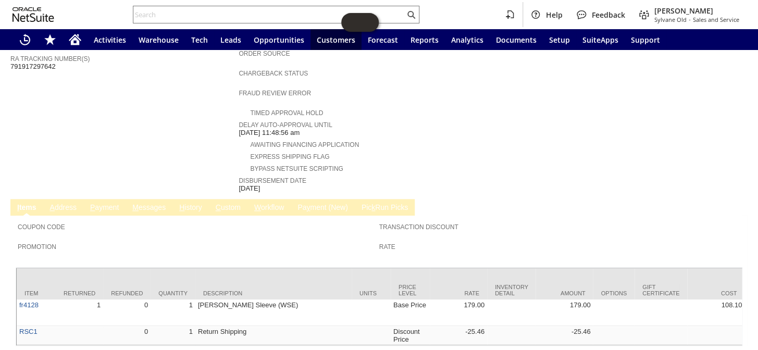
click at [110, 203] on link "P ayment" at bounding box center [105, 208] width 34 height 10
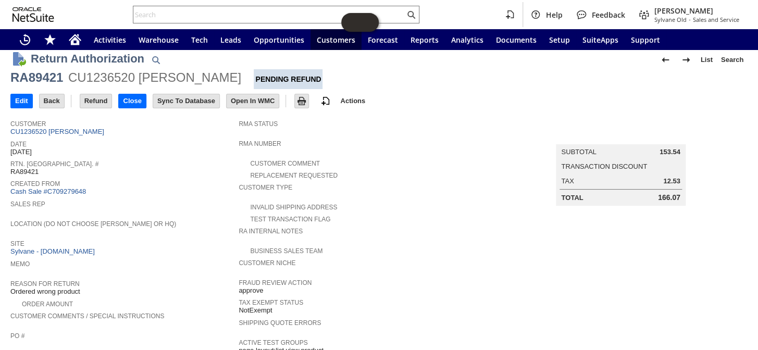
scroll to position [0, 0]
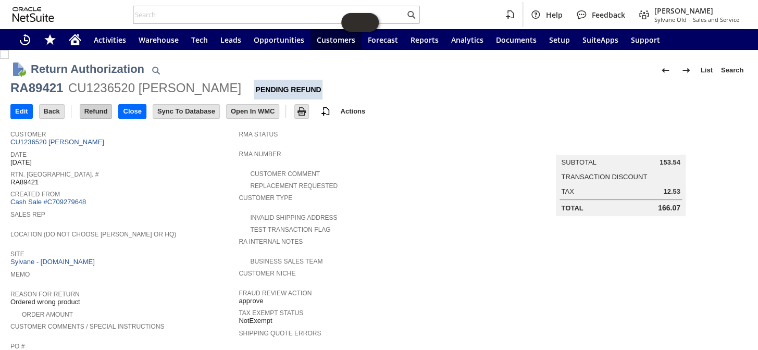
click at [101, 110] on input "Refund" at bounding box center [96, 112] width 32 height 14
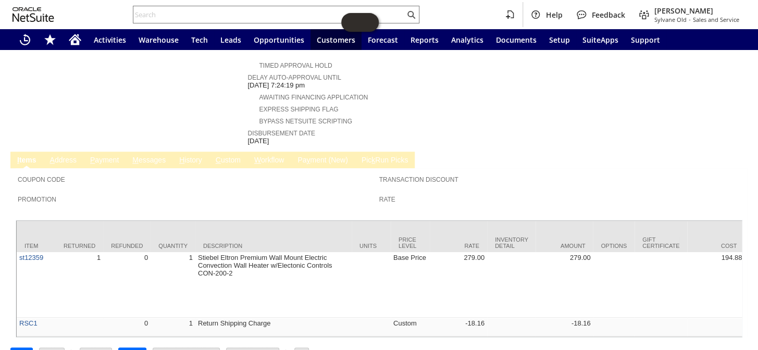
scroll to position [433, 0]
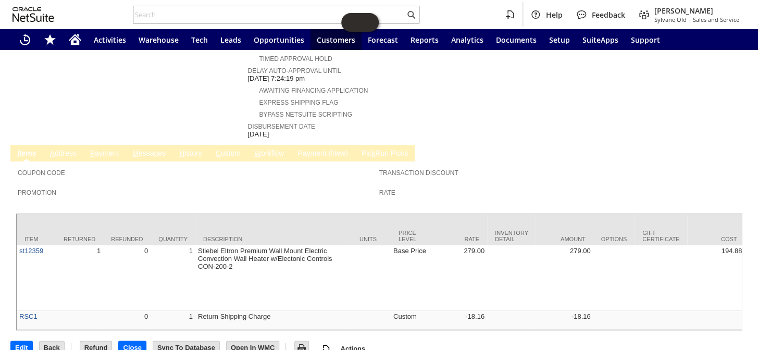
click at [108, 149] on link "P ayment" at bounding box center [105, 154] width 34 height 10
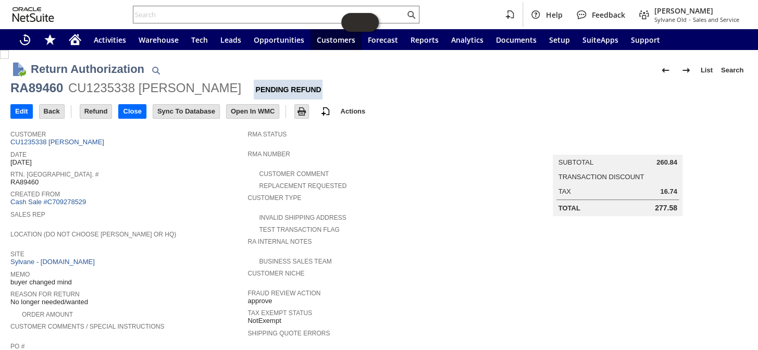
scroll to position [0, 0]
click at [89, 107] on input "Refund" at bounding box center [96, 112] width 32 height 14
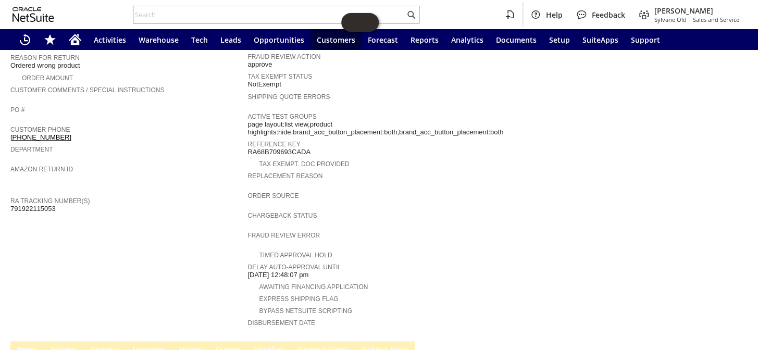
scroll to position [331, 0]
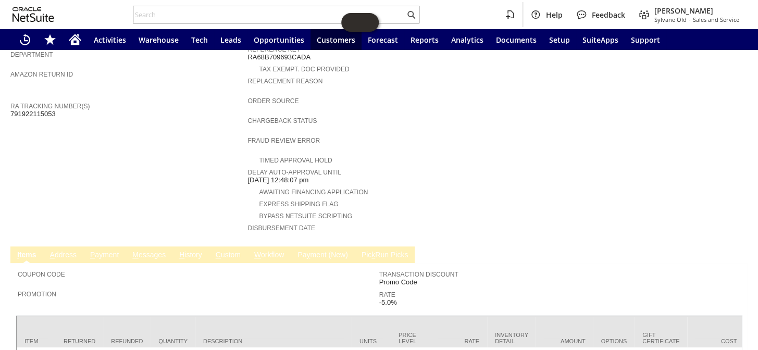
click at [102, 246] on td "P ayment" at bounding box center [104, 254] width 42 height 17
click at [104, 251] on link "P ayment" at bounding box center [105, 256] width 34 height 10
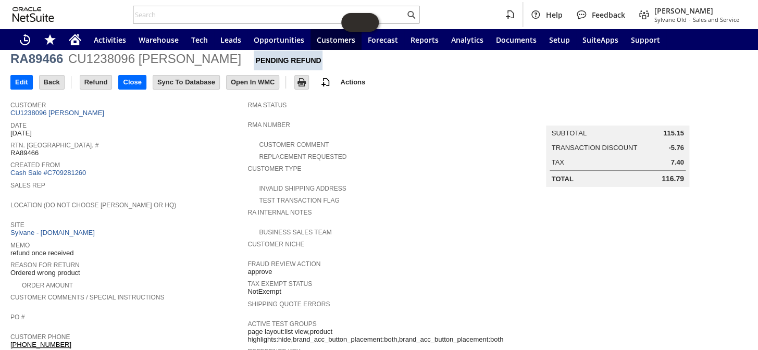
scroll to position [0, 0]
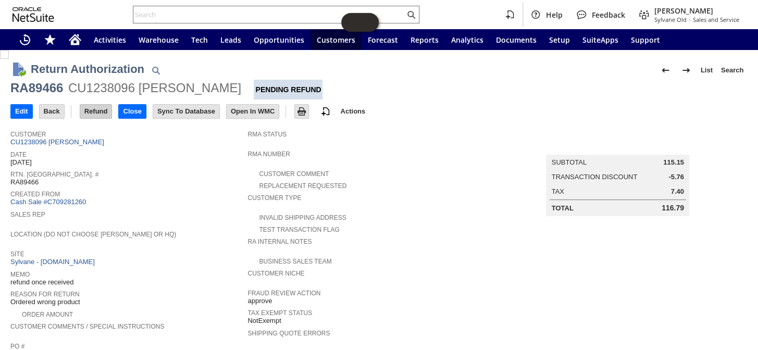
click at [97, 109] on input "Refund" at bounding box center [96, 112] width 32 height 14
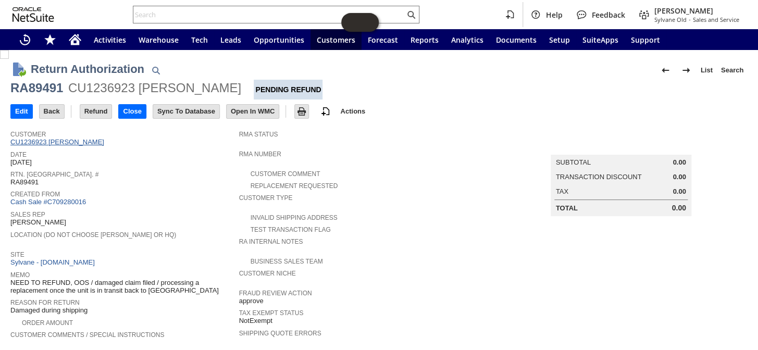
click at [71, 139] on link "CU1236923 Philip A Iovanna" at bounding box center [58, 142] width 96 height 8
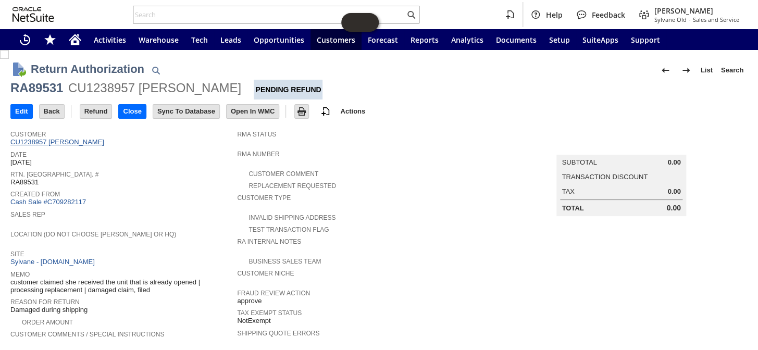
click at [56, 140] on link "CU1238957 [PERSON_NAME]" at bounding box center [58, 142] width 96 height 8
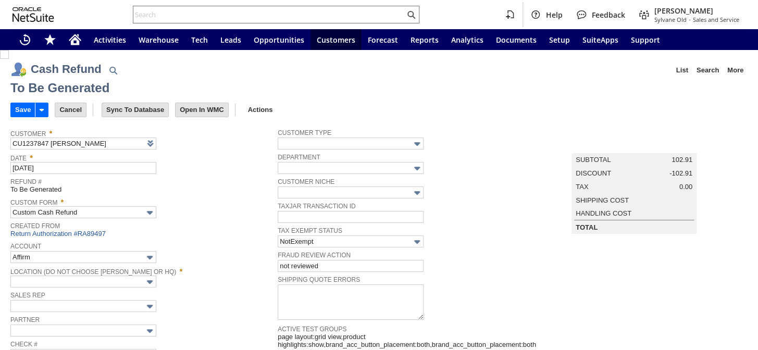
type input "Paypal Account"
type input "Headquarters : Head...s : Pending Testing"
type input "TODAY5"
type input "Buy Today Discount"
type input "-5.0%"
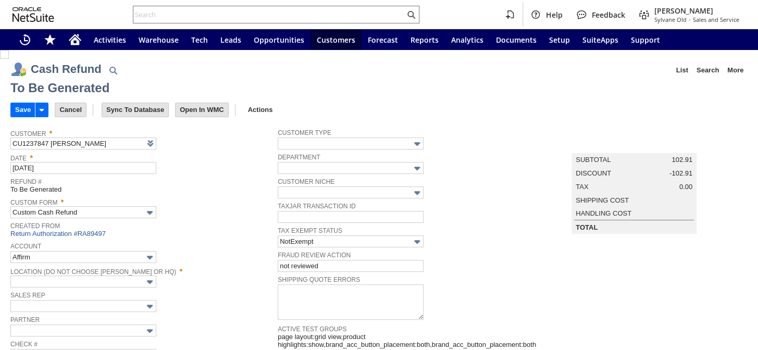
type input "Add"
type input "Copy Previous"
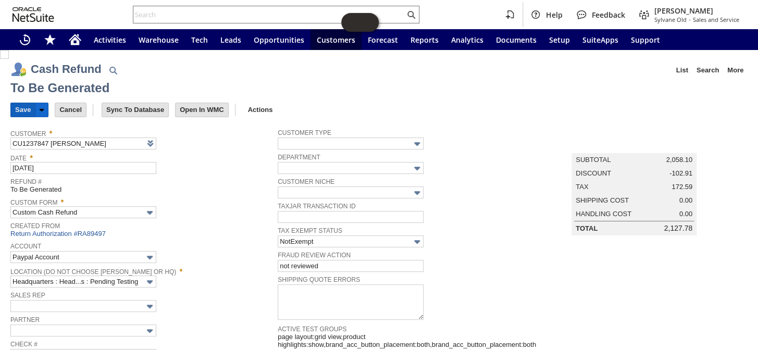
click at [19, 110] on input "Save" at bounding box center [23, 110] width 24 height 14
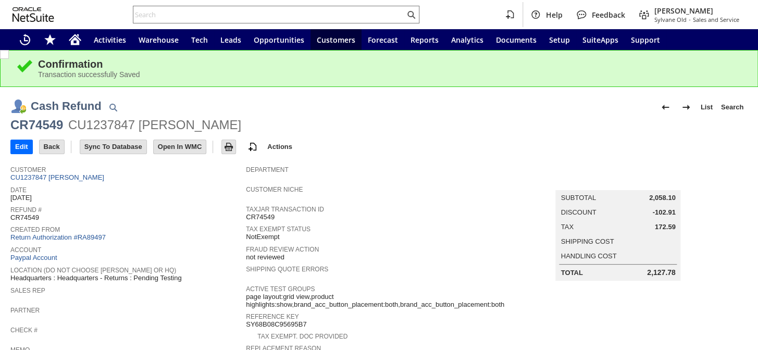
scroll to position [331, 0]
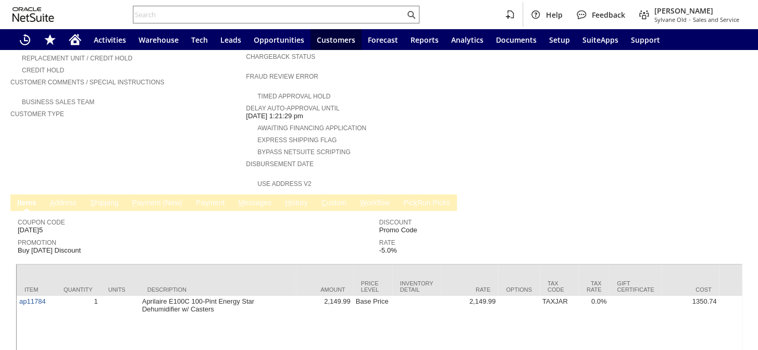
click at [242, 198] on span "M" at bounding box center [241, 202] width 6 height 8
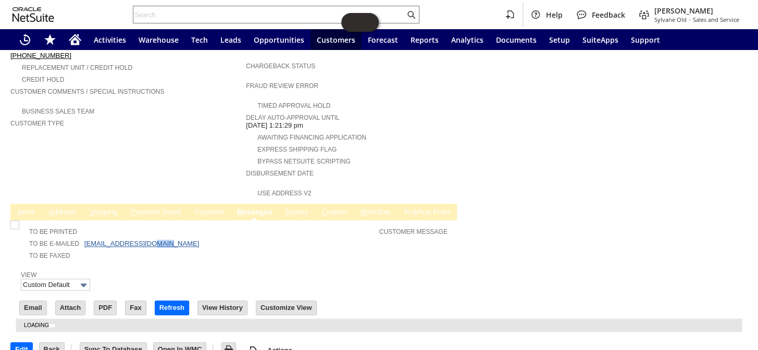
scroll to position [0, 0]
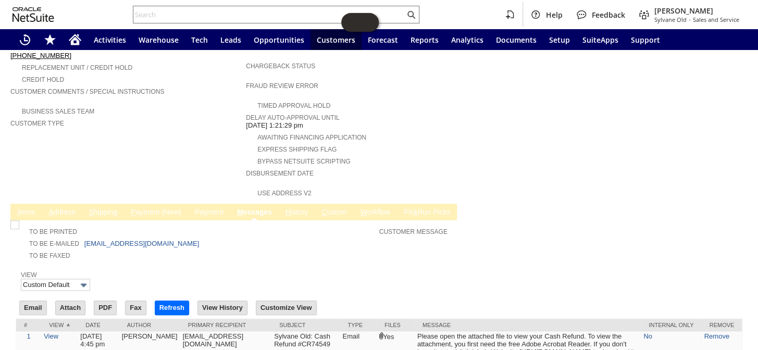
drag, startPoint x: 146, startPoint y: 226, endPoint x: 397, endPoint y: 141, distance: 264.7
click at [397, 155] on div "Bypass NetSuite Scripting" at bounding box center [378, 160] width 264 height 11
drag, startPoint x: 141, startPoint y: 227, endPoint x: 81, endPoint y: 225, distance: 59.4
click at [81, 237] on td "To Be E-mailed pearljamsten@gmail.com" at bounding box center [198, 243] width 361 height 12
copy td "pearljamsten@gmail.com"
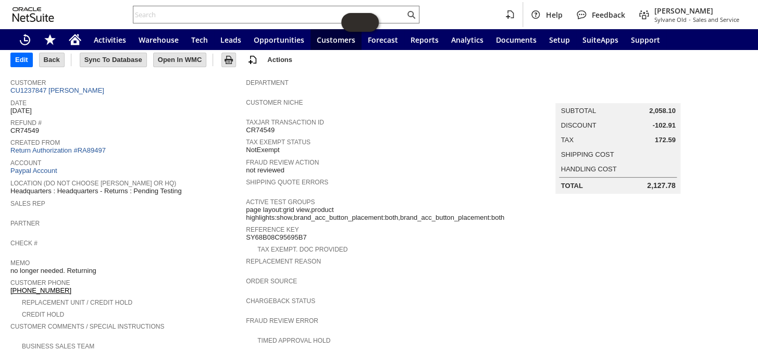
scroll to position [38, 0]
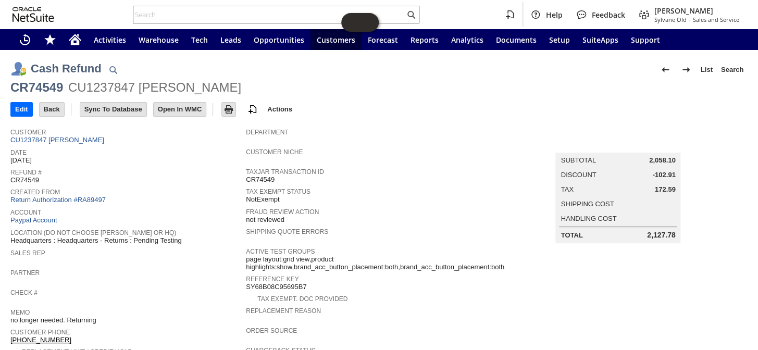
drag, startPoint x: 640, startPoint y: 230, endPoint x: 669, endPoint y: 231, distance: 28.7
click at [669, 231] on div "Total 2,127.78" at bounding box center [617, 235] width 115 height 8
copy div "2,127.78"
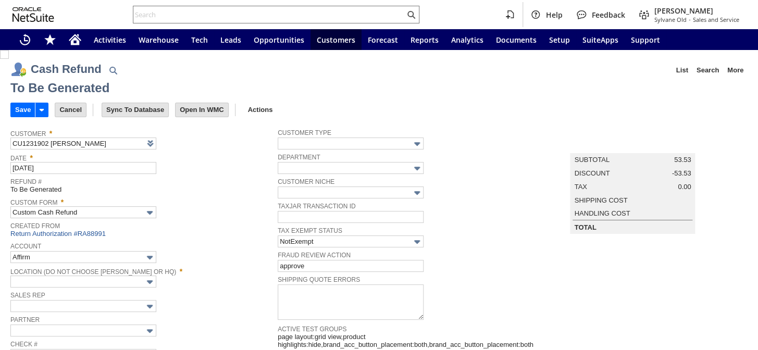
type input "Regions - Merchant 0414"
type input "Headquarters : Head...s : Pending Testing"
type input "Add"
type input "Copy Previous"
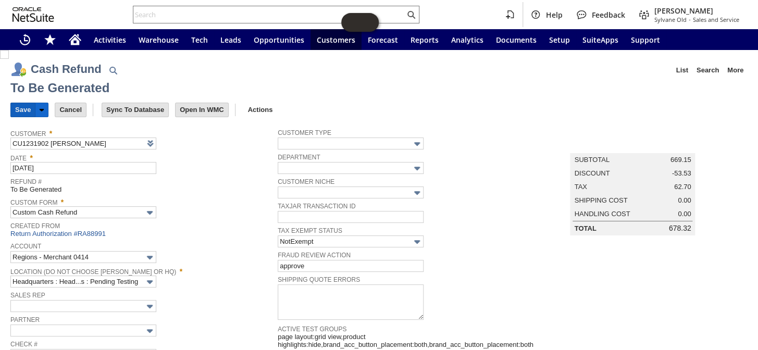
click at [20, 111] on input "Save" at bounding box center [23, 110] width 24 height 14
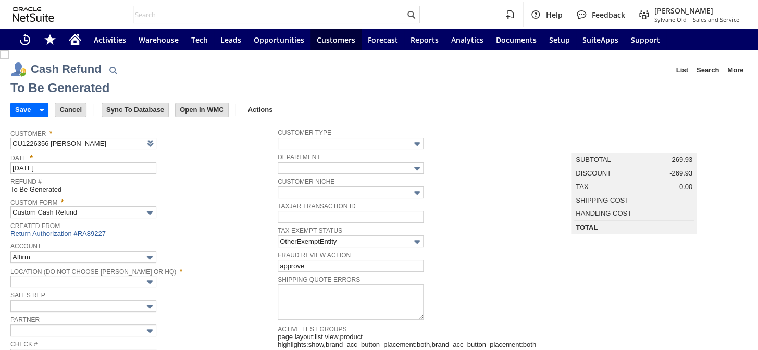
type input "Regions - Merchant 0414"
type input "Headquarters : Head...s : Pending Testing"
type input "MOBILE5"
type input "-5.0%"
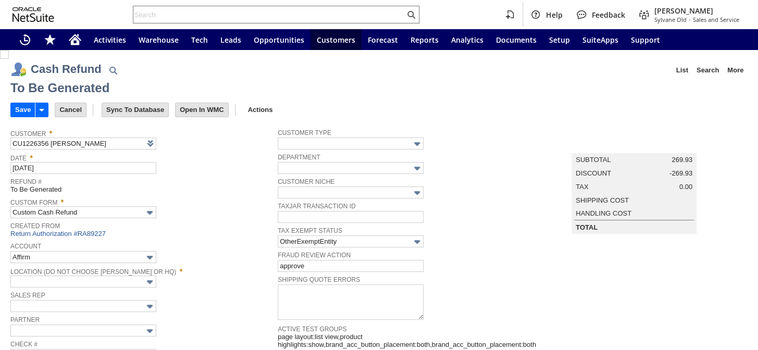
type input "Add"
type input "Copy Previous"
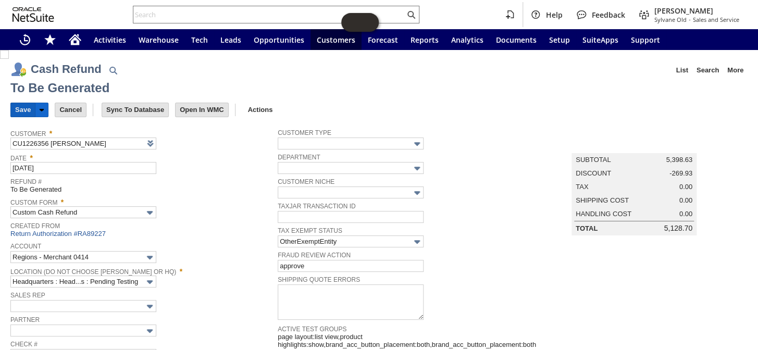
click at [18, 110] on input "Save" at bounding box center [23, 110] width 24 height 14
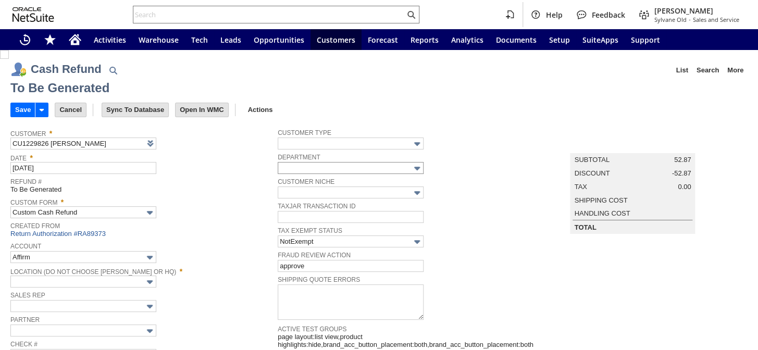
type input "Regions - Merchant 0414"
type input "Headquarters : Head...s : Pending Testing"
type input "GSG5"
type input "5% Off Sitewide"
type input "-5.0%"
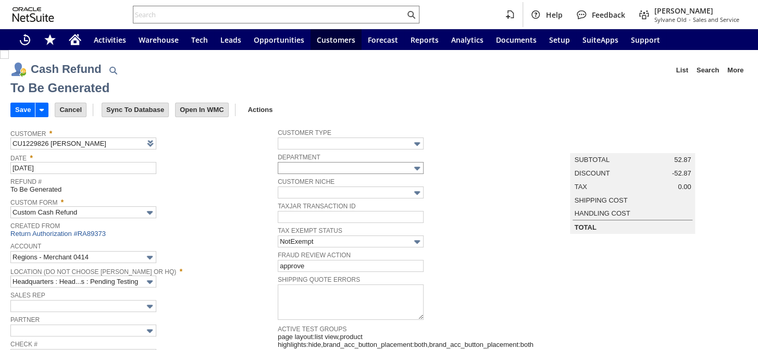
type input "Add"
type input "Copy Previous"
click at [26, 109] on input "Save" at bounding box center [23, 110] width 24 height 14
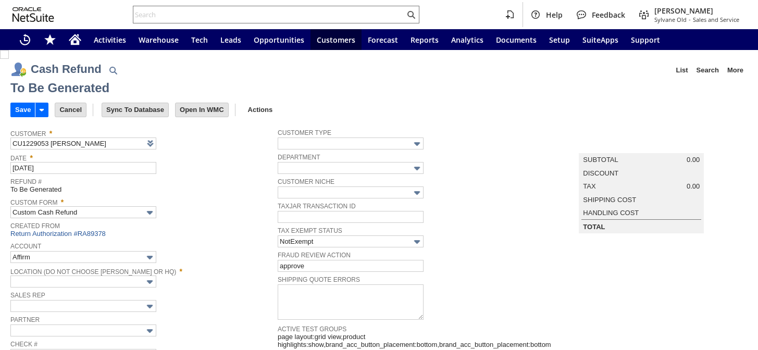
type input "Regions - Merchant 0414"
type input "Headquarters : Head...s : Pending Testing"
type input "Add"
type input "Copy Previous"
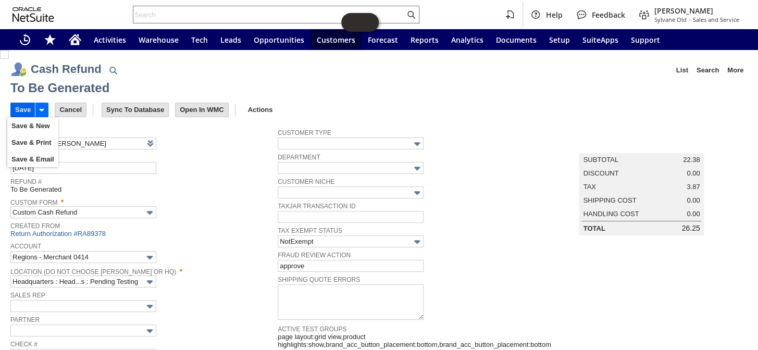
click at [19, 105] on input "Save" at bounding box center [23, 110] width 24 height 14
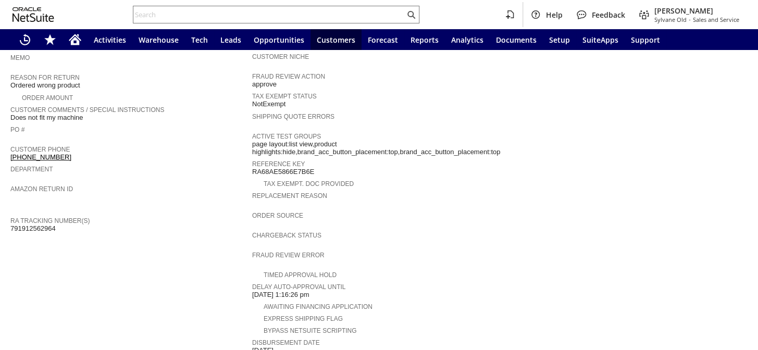
scroll to position [354, 0]
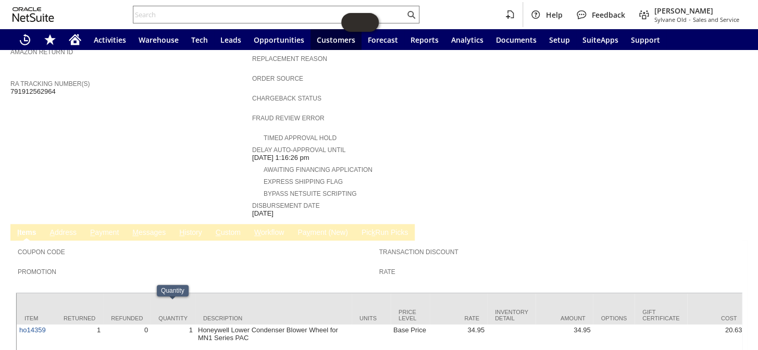
click at [107, 224] on td "P ayment" at bounding box center [104, 232] width 42 height 17
click at [106, 228] on link "P ayment" at bounding box center [105, 233] width 34 height 10
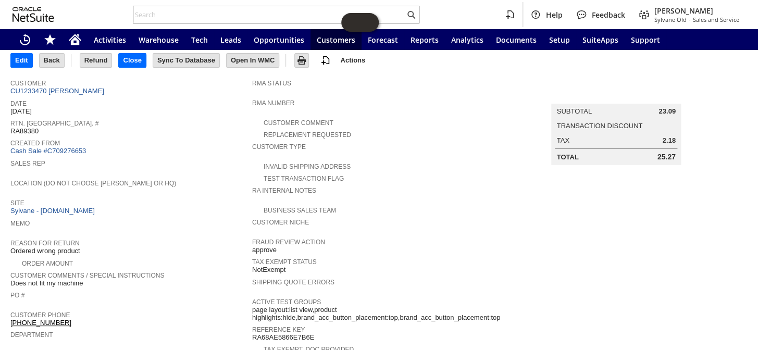
scroll to position [0, 0]
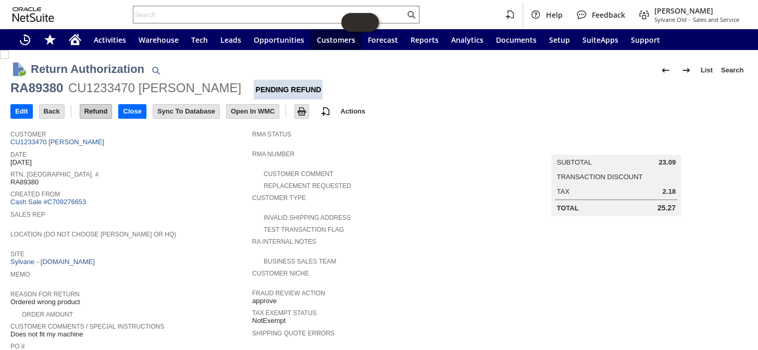
click at [99, 115] on input "Refund" at bounding box center [96, 112] width 32 height 14
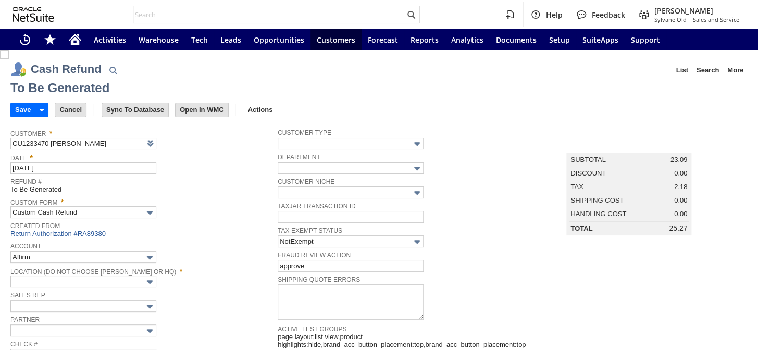
type input "Regions - Merchant 0414"
type input "Headquarters : Head...s : Pending Testing"
click at [18, 109] on input "Save" at bounding box center [23, 110] width 24 height 14
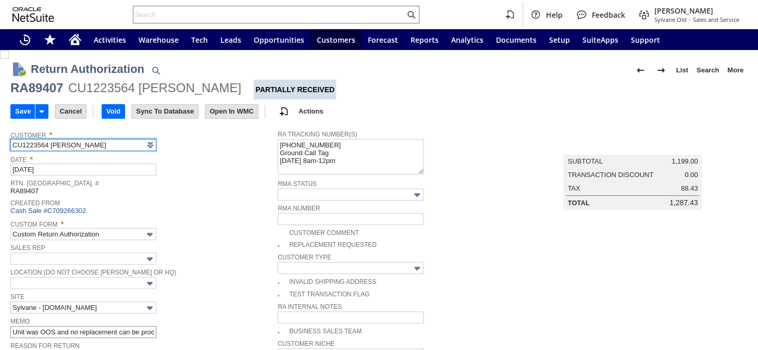
scroll to position [89, 0]
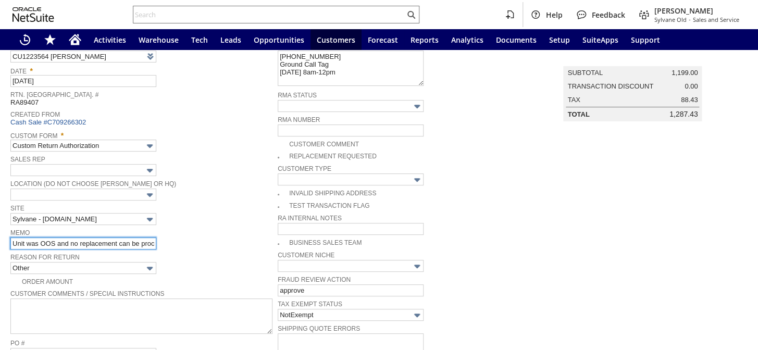
click at [10, 240] on input "Unit was OOS and no replacement can be processed / returning indoor unit to iss…" at bounding box center [83, 244] width 146 height 12
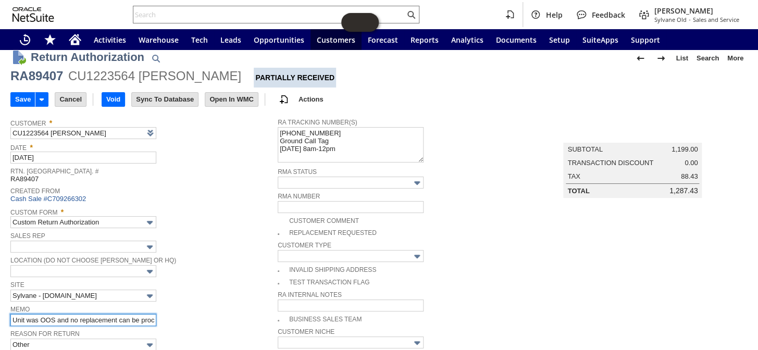
scroll to position [0, 0]
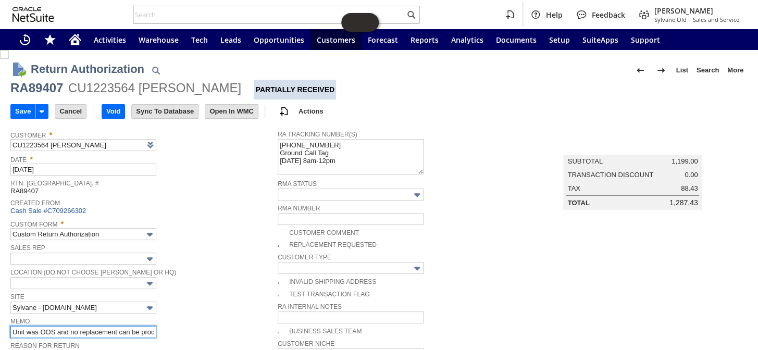
type input "Unit was OOS and no replacement can be processed / returning indoor unit to iss…"
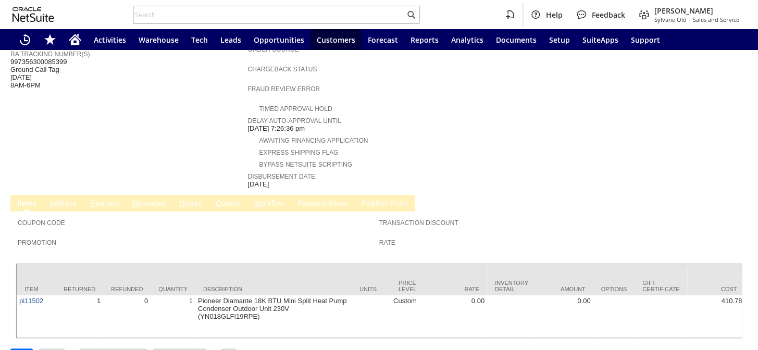
scroll to position [392, 0]
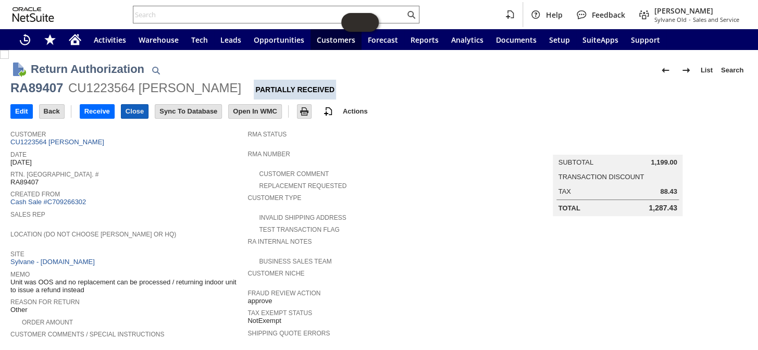
click at [140, 111] on input "Close" at bounding box center [134, 112] width 27 height 14
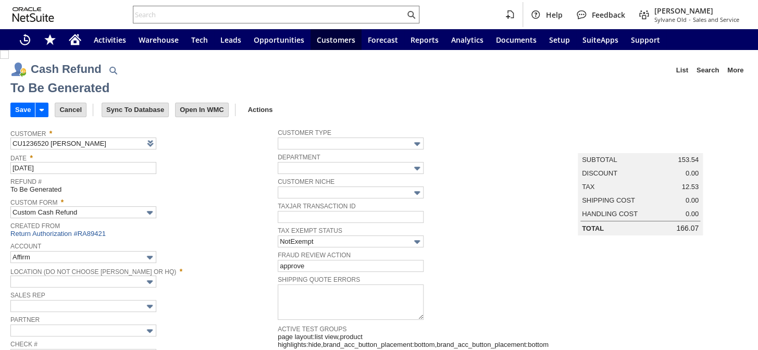
type input "Regions - Merchant 0414"
type input "Headquarters : Head...s : Pending Testing"
click at [22, 105] on input "Save" at bounding box center [23, 110] width 24 height 14
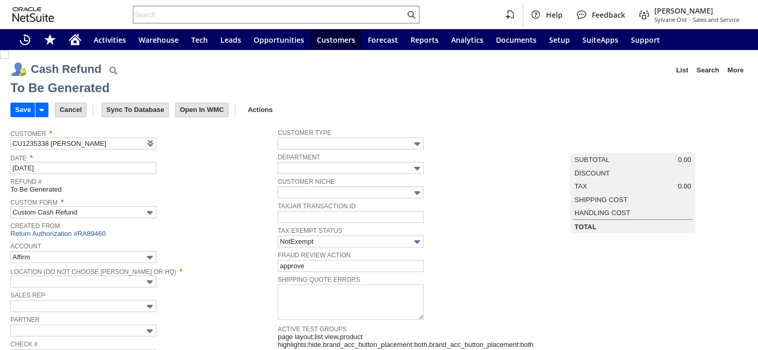
type input "Regions - Merchant 0414"
type input "Headquarters : Head...s : Pending Testing"
type input "Add"
type input "Copy Previous"
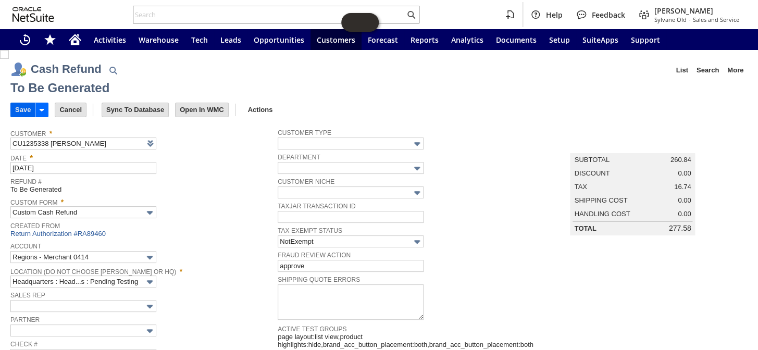
click at [23, 106] on input "Save" at bounding box center [23, 110] width 24 height 14
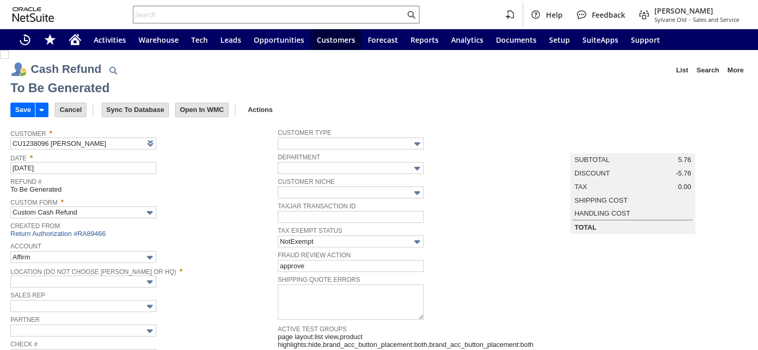
type input "Regions - Merchant 0414"
type input "Headquarters : Head...s : Pending Testing"
type input "Add"
type input "Copy Previous"
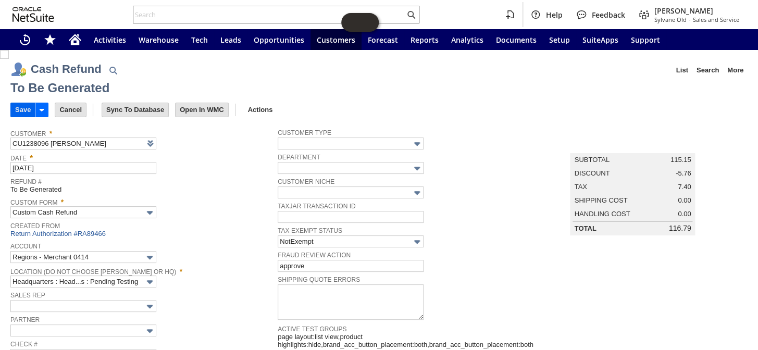
click at [20, 108] on input "Save" at bounding box center [23, 110] width 24 height 14
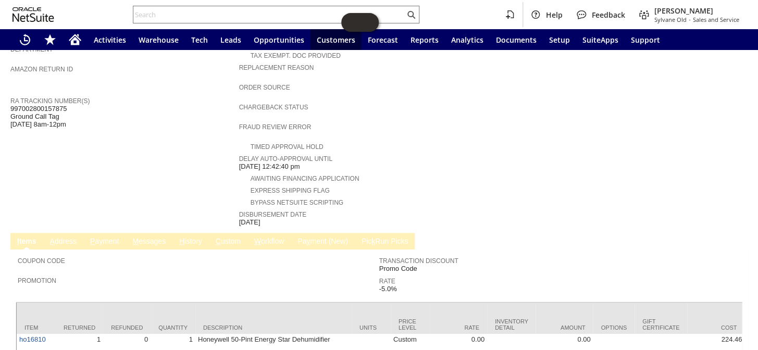
scroll to position [407, 0]
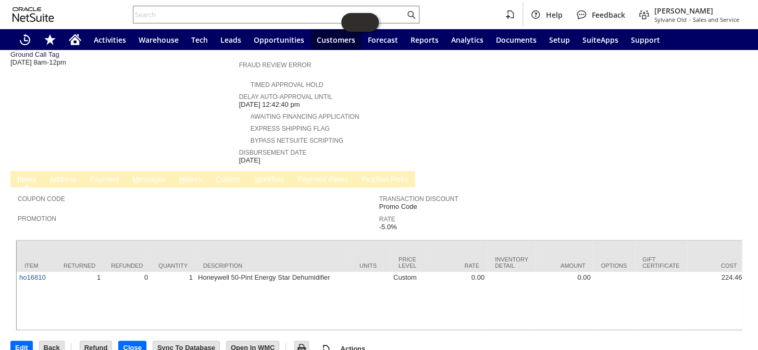
click at [104, 175] on link "P ayment" at bounding box center [105, 180] width 34 height 10
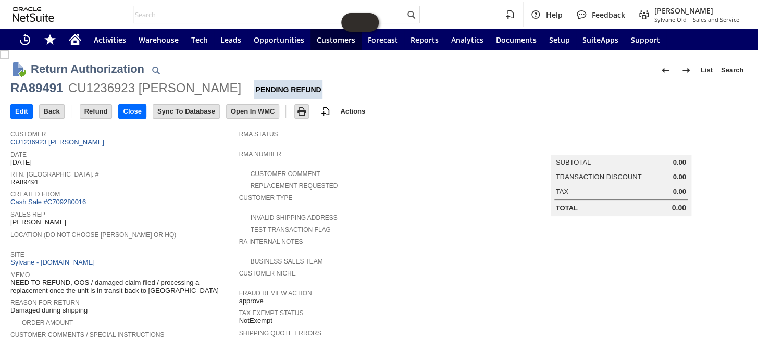
scroll to position [0, 0]
click at [79, 143] on link "CU1236923 [PERSON_NAME]" at bounding box center [58, 142] width 96 height 8
click at [21, 109] on input "Edit" at bounding box center [21, 112] width 21 height 14
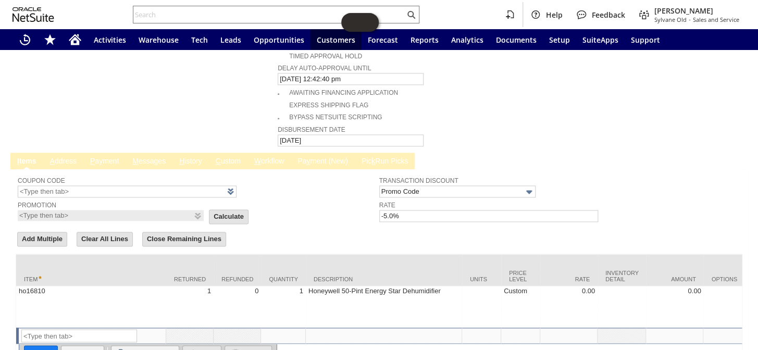
scroll to position [599, 0]
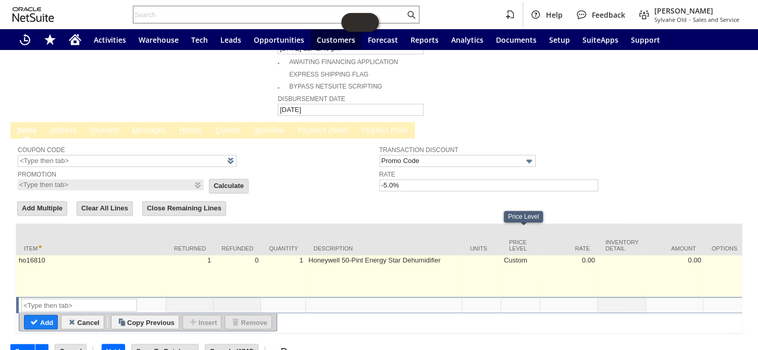
click at [518, 255] on td "Custom" at bounding box center [520, 276] width 39 height 42
type input "Custom"
type input "ho16810"
type input "OK"
type input "Make Copy"
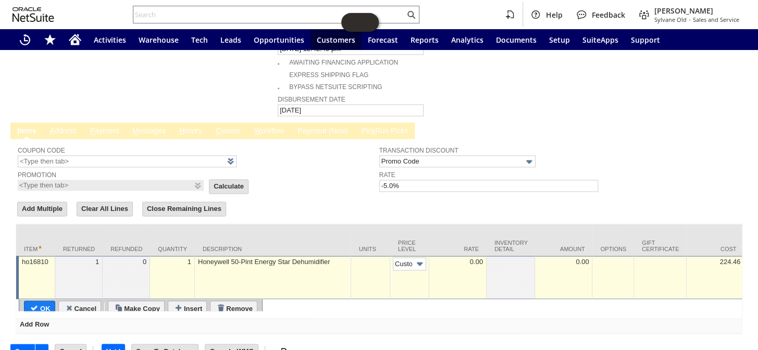
scroll to position [0, 5]
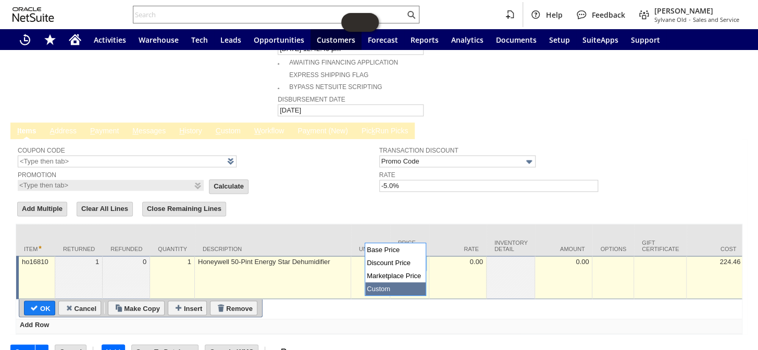
click at [423, 258] on img at bounding box center [420, 264] width 12 height 12
type input "Base Price"
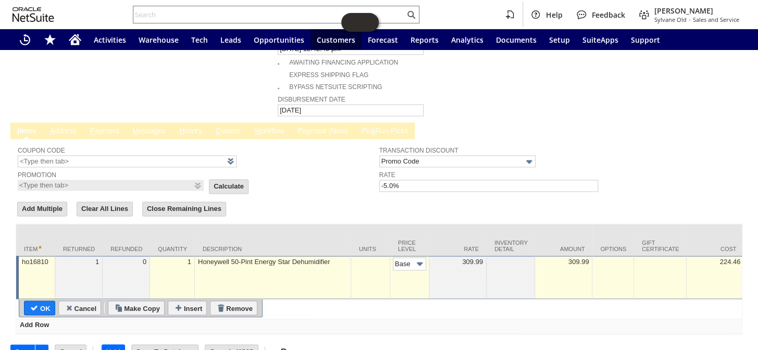
click at [40, 301] on input "OK" at bounding box center [39, 308] width 30 height 14
type input "Add"
type input "Copy Previous"
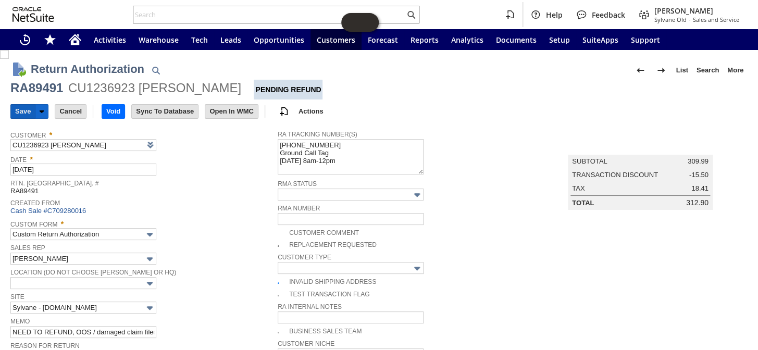
click at [19, 113] on input "Save" at bounding box center [23, 112] width 24 height 14
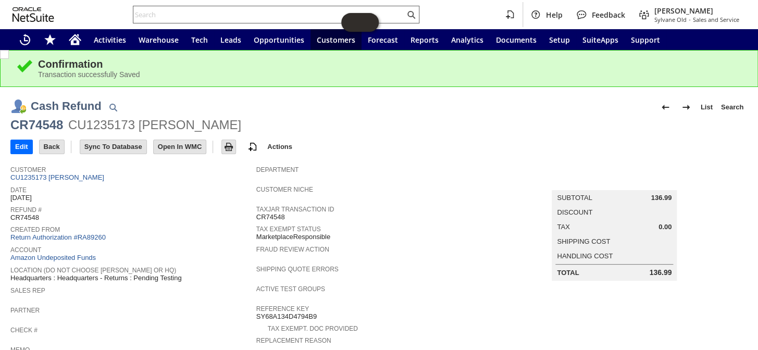
click at [175, 15] on input "text" at bounding box center [268, 14] width 271 height 13
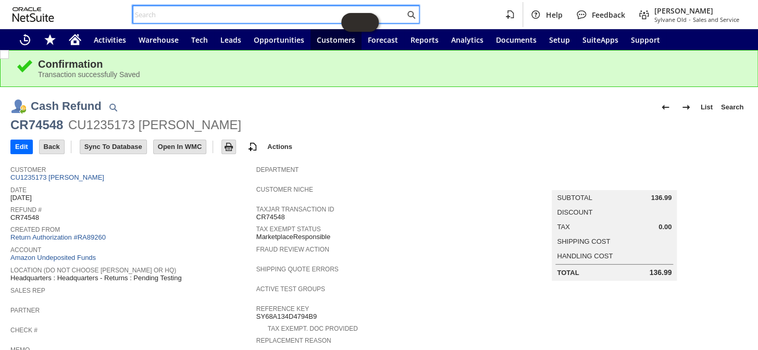
paste input "111-8246917-1900220"
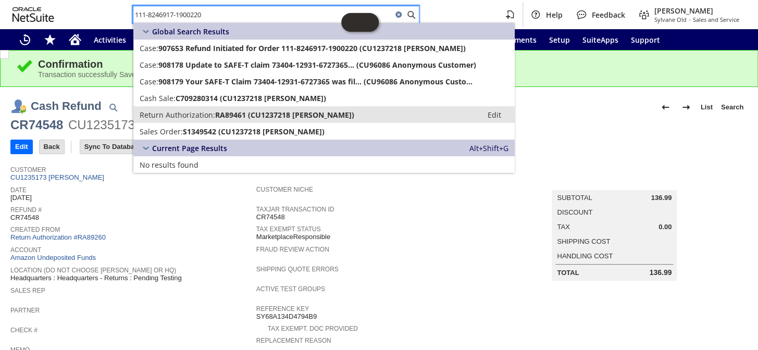
type input "111-8246917-1900220"
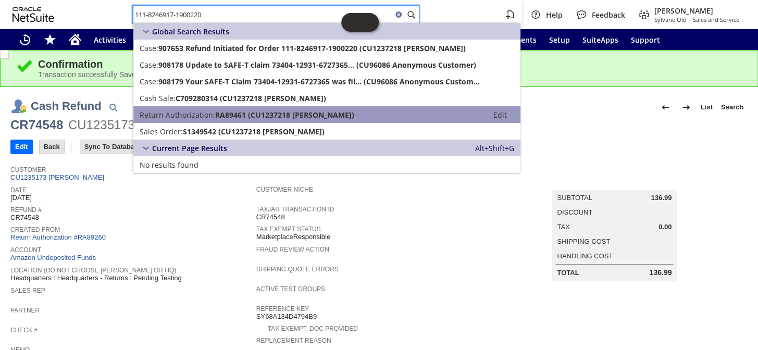
click at [193, 116] on span "Return Authorization:" at bounding box center [178, 115] width 76 height 10
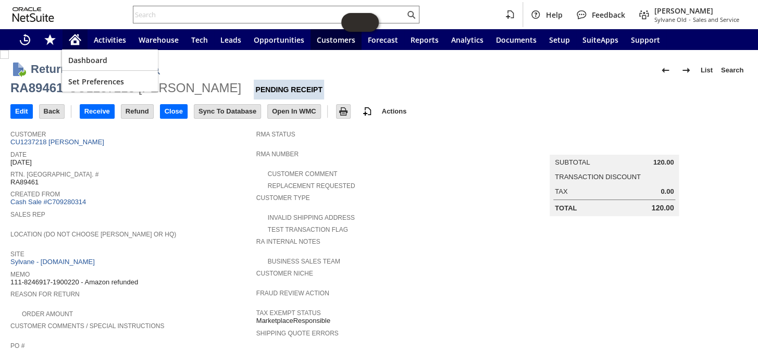
click at [80, 41] on icon "Home" at bounding box center [75, 37] width 12 height 7
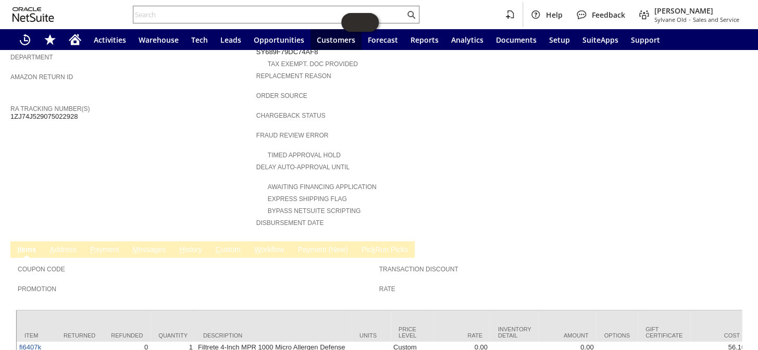
scroll to position [234, 0]
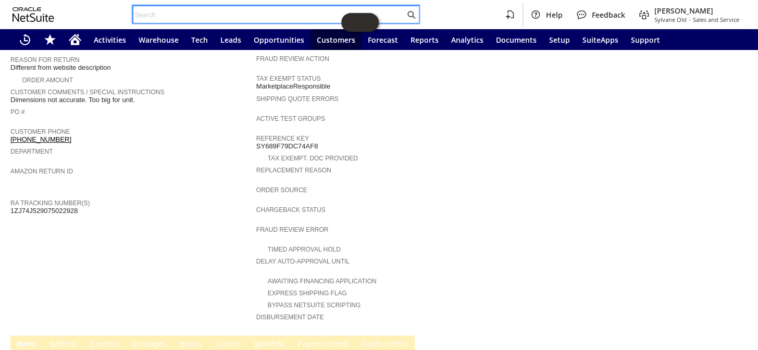
click at [171, 11] on input "text" at bounding box center [268, 14] width 271 height 13
paste input "112-0046076-3119461"
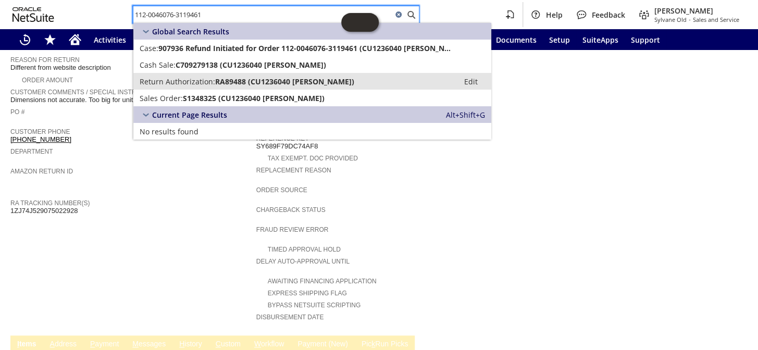
type input "112-0046076-3119461"
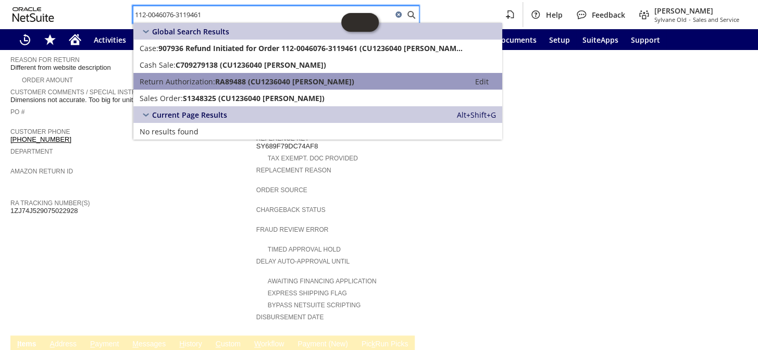
click at [200, 82] on span "Return Authorization:" at bounding box center [178, 82] width 76 height 10
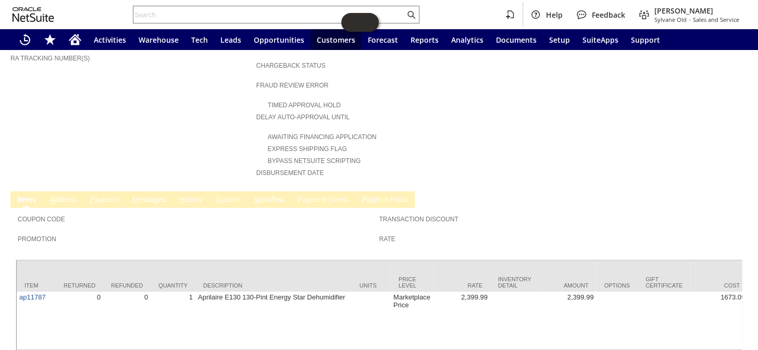
scroll to position [236, 0]
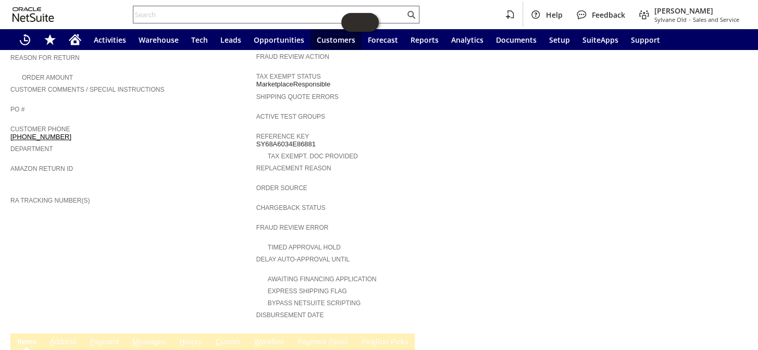
click at [182, 17] on input "text" at bounding box center [268, 14] width 271 height 13
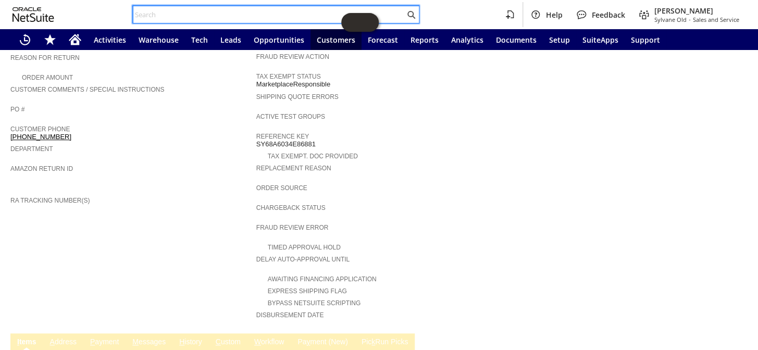
paste input "114-9698712-1145043"
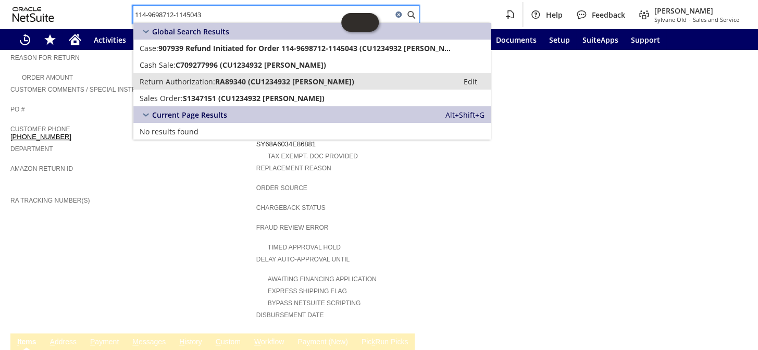
type input "114-9698712-1145043"
click at [213, 81] on span "Return Authorization:" at bounding box center [178, 82] width 76 height 10
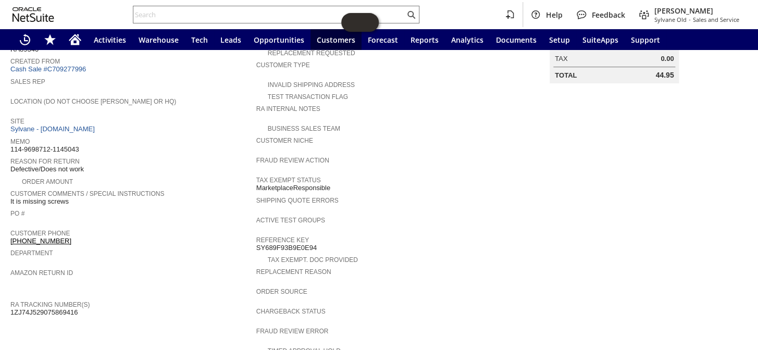
scroll to position [100, 0]
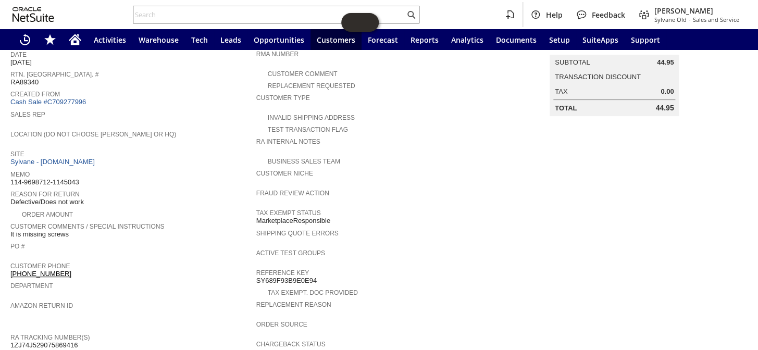
click at [190, 12] on input "text" at bounding box center [268, 14] width 271 height 13
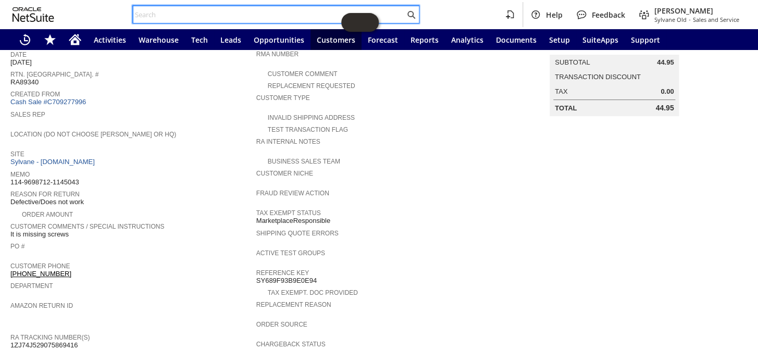
paste input "111-6893033-3919439"
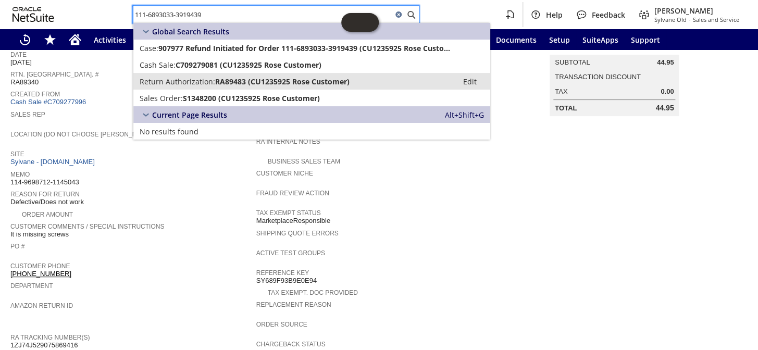
type input "111-6893033-3919439"
click at [215, 84] on span "RA89483 (CU1235925 Rose Customer)" at bounding box center [282, 82] width 134 height 10
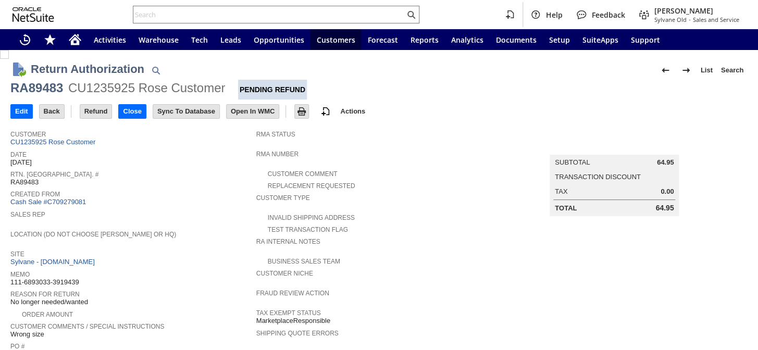
scroll to position [379, 0]
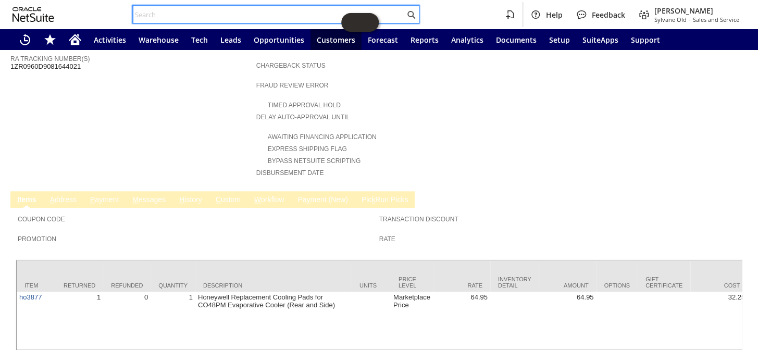
click at [176, 19] on input "text" at bounding box center [268, 14] width 271 height 13
paste input "114-2125084-9945060"
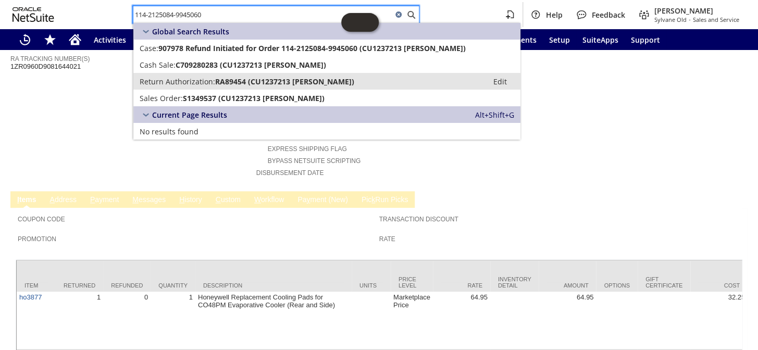
type input "114-2125084-9945060"
click at [215, 82] on span "RA89454 (CU1237213 Julia A Bailey-Martin)" at bounding box center [284, 82] width 139 height 10
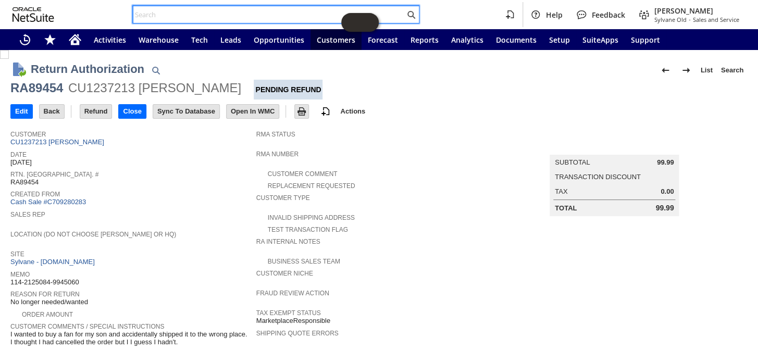
click at [171, 19] on input "text" at bounding box center [268, 14] width 271 height 13
paste input "113-3590328-1889064"
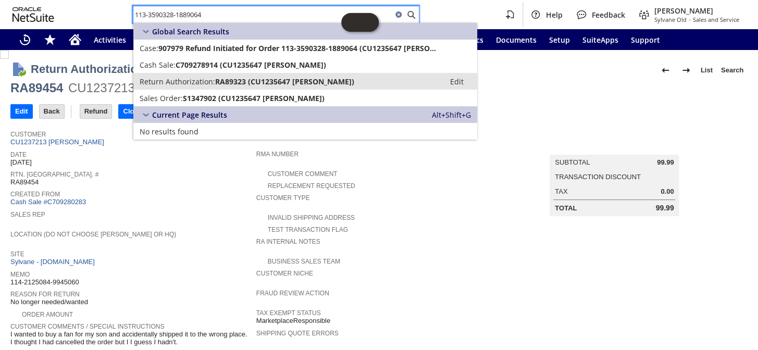
type input "113-3590328-1889064"
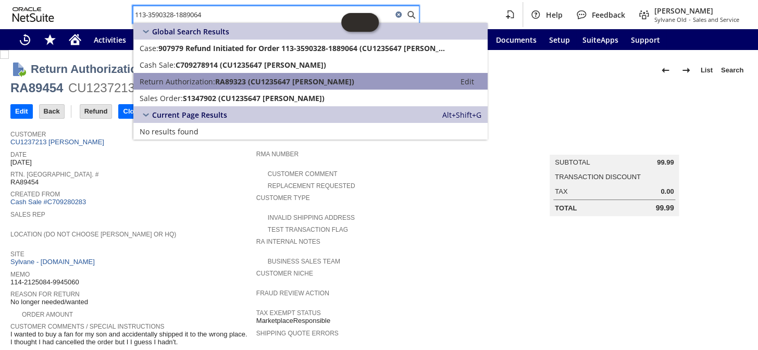
click at [228, 83] on span "RA89323 (CU1235647 [PERSON_NAME])" at bounding box center [284, 82] width 139 height 10
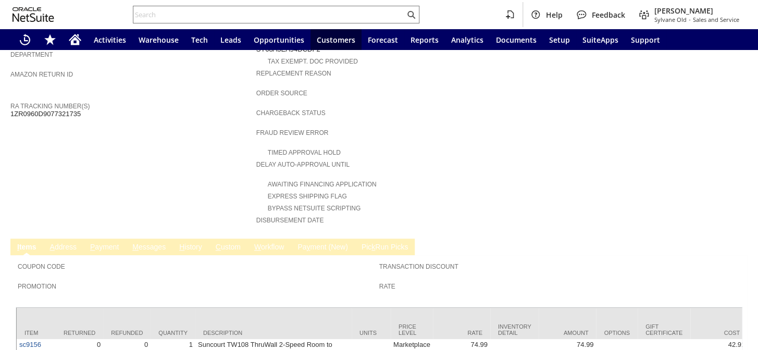
scroll to position [384, 0]
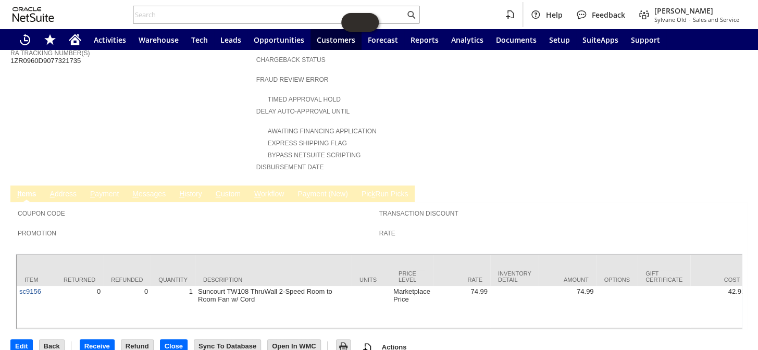
click at [184, 19] on input "text" at bounding box center [268, 14] width 271 height 13
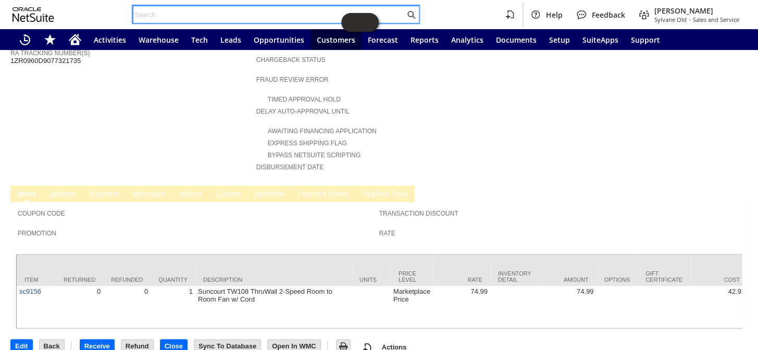
paste input "112-4994311-7574622"
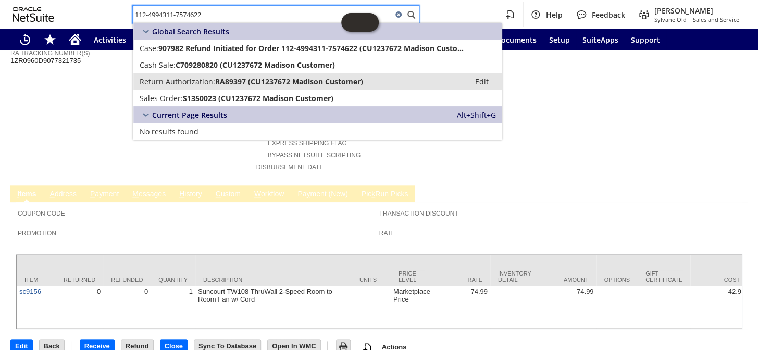
type input "112-4994311-7574622"
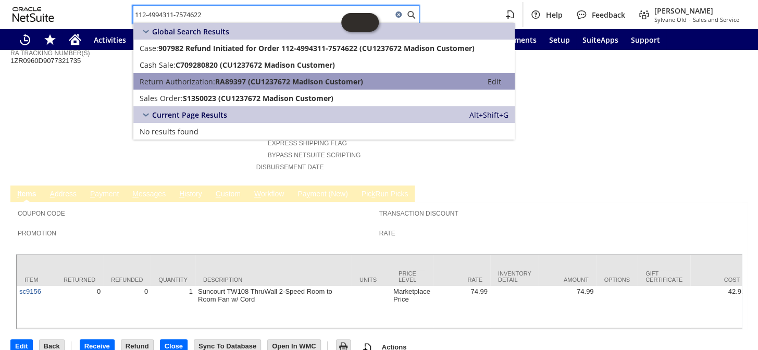
click at [223, 82] on span "RA89397 (CU1237672 Madison Customer)" at bounding box center [289, 82] width 148 height 10
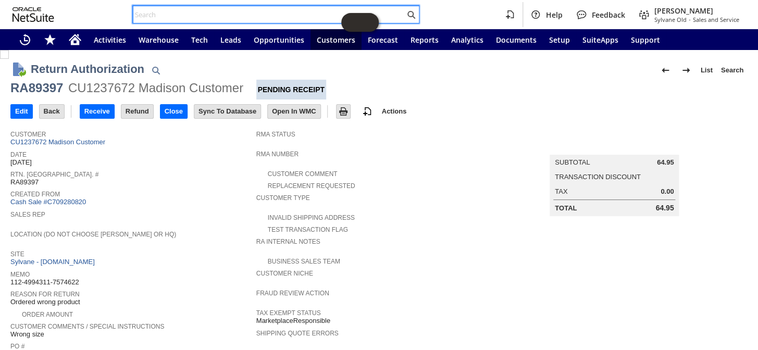
click at [171, 18] on input "text" at bounding box center [268, 14] width 271 height 13
paste input "111-1270645-6414652"
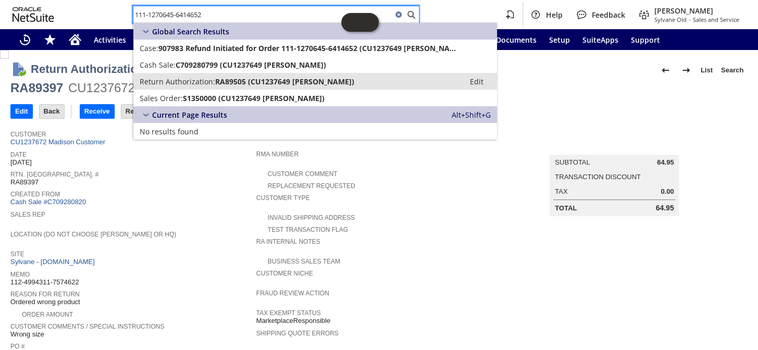
type input "111-1270645-6414652"
click at [208, 85] on span "Return Authorization:" at bounding box center [178, 82] width 76 height 10
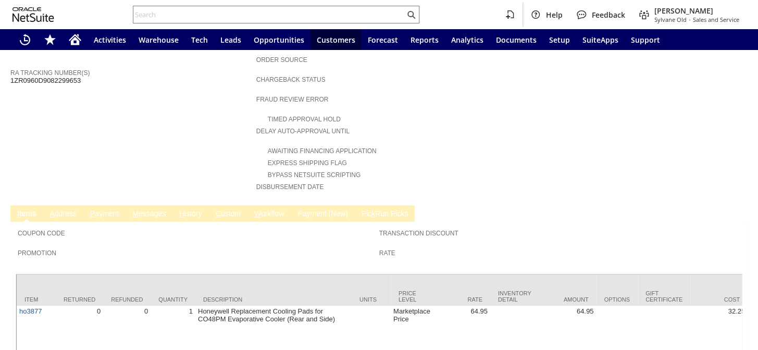
scroll to position [400, 0]
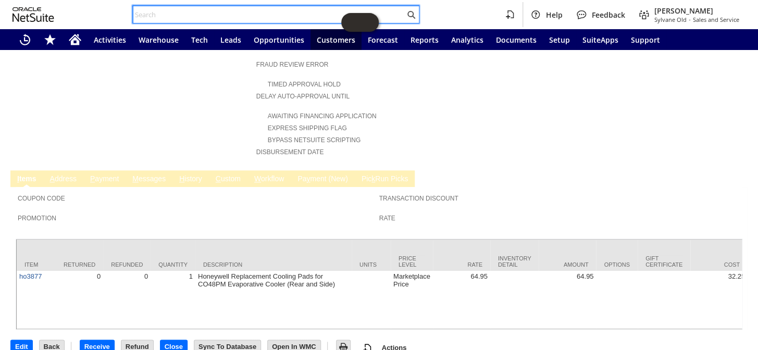
click at [181, 13] on input "text" at bounding box center [268, 14] width 271 height 13
paste input "114-4531611-5029809"
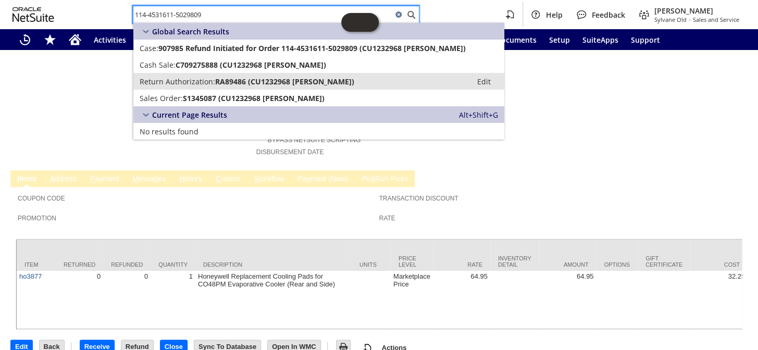
type input "114-4531611-5029809"
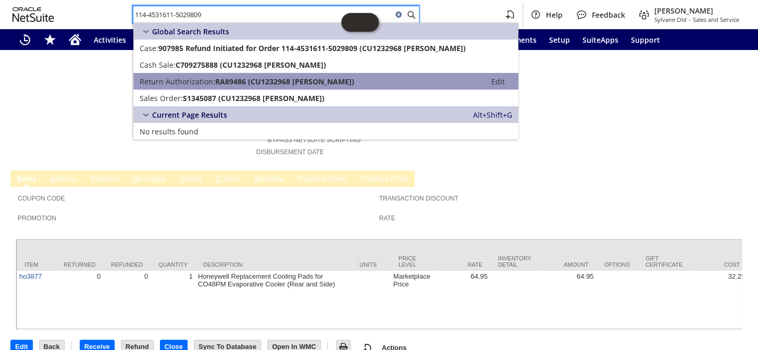
click at [215, 82] on span "RA89486 (CU1232968 Beatriz Bustamante)" at bounding box center [284, 82] width 139 height 10
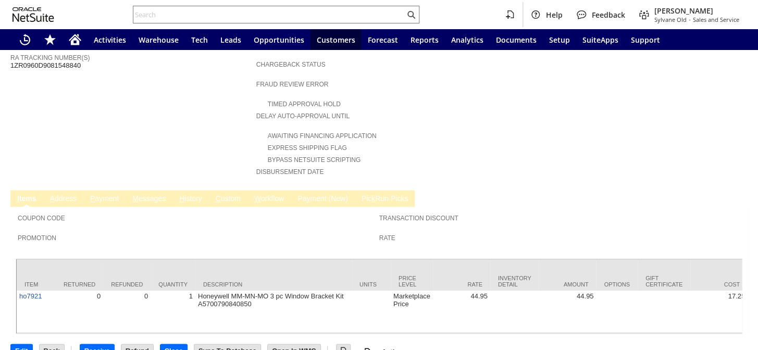
scroll to position [384, 0]
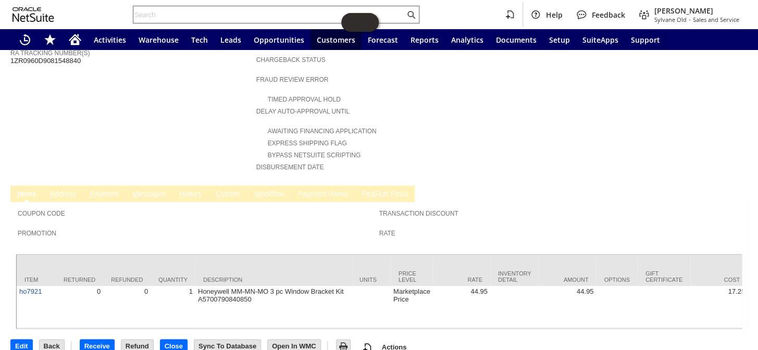
click at [153, 15] on input "text" at bounding box center [268, 14] width 271 height 13
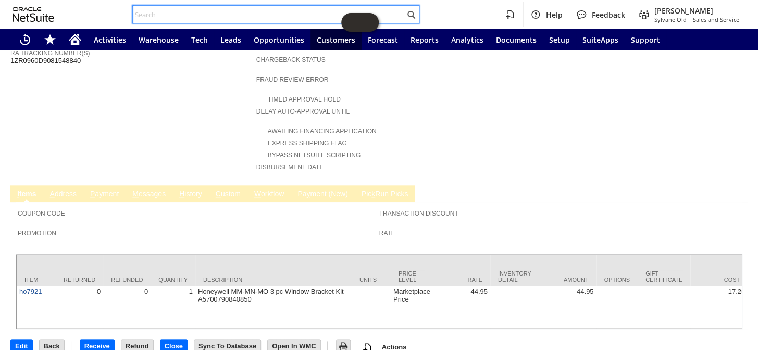
paste input "113-5586601-8569042"
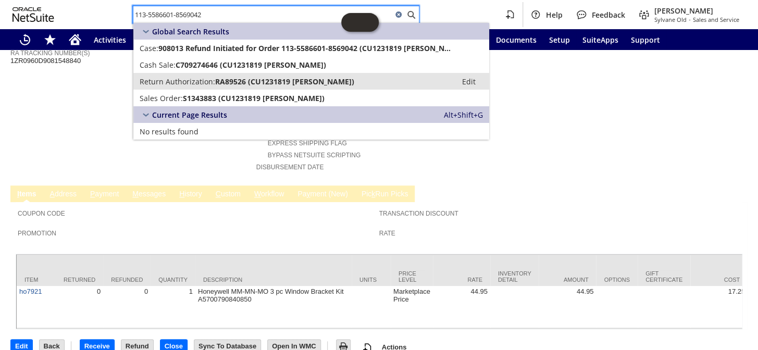
type input "113-5586601-8569042"
click at [181, 83] on span "Return Authorization:" at bounding box center [178, 82] width 76 height 10
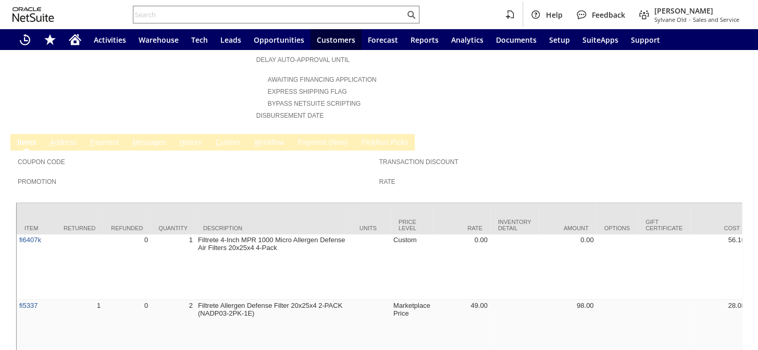
scroll to position [471, 0]
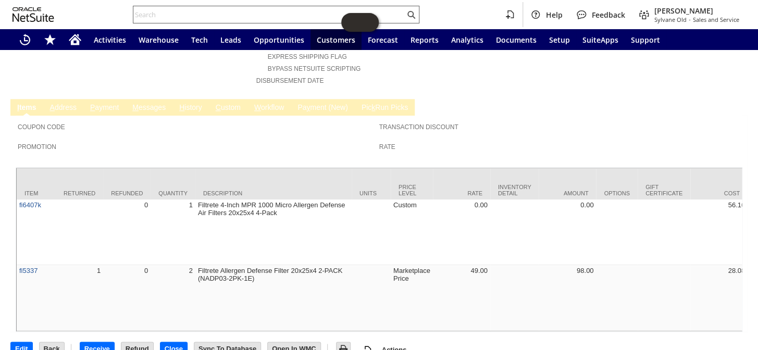
click at [161, 14] on input "text" at bounding box center [268, 14] width 271 height 13
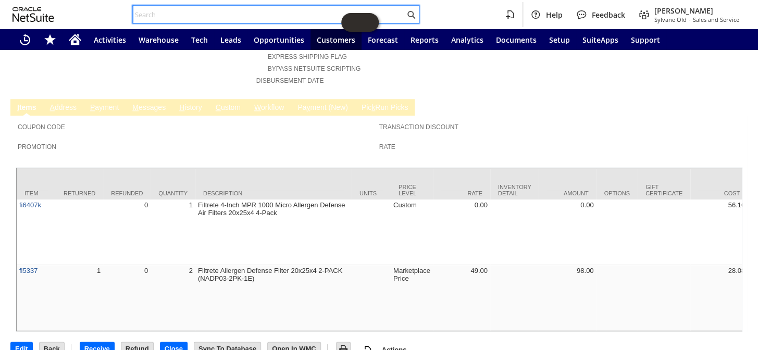
paste input "112-3773884-0057045"
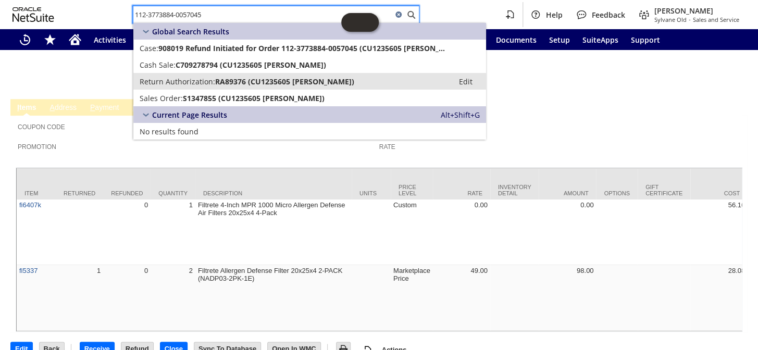
type input "112-3773884-0057045"
click at [192, 82] on span "Return Authorization:" at bounding box center [178, 82] width 76 height 10
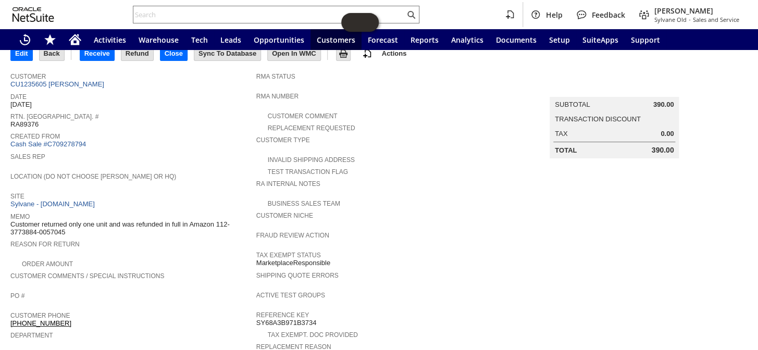
scroll to position [5, 0]
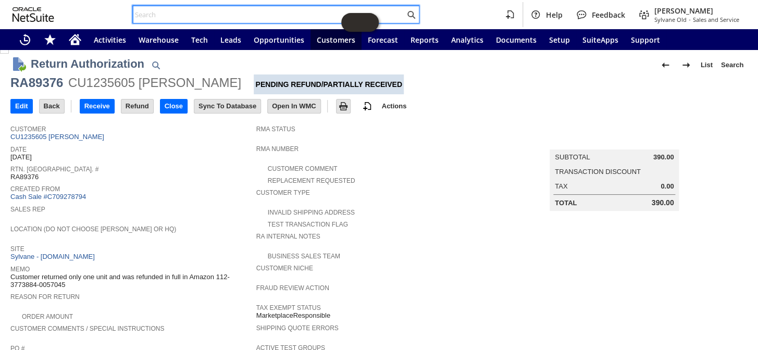
click at [215, 16] on input "text" at bounding box center [268, 14] width 271 height 13
paste input "114-5664498-0480212"
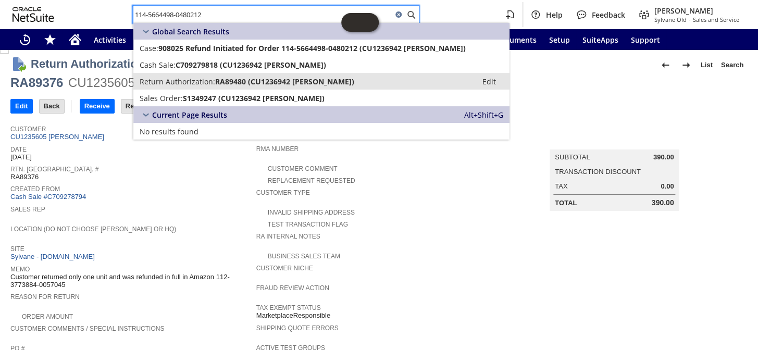
type input "114-5664498-0480212"
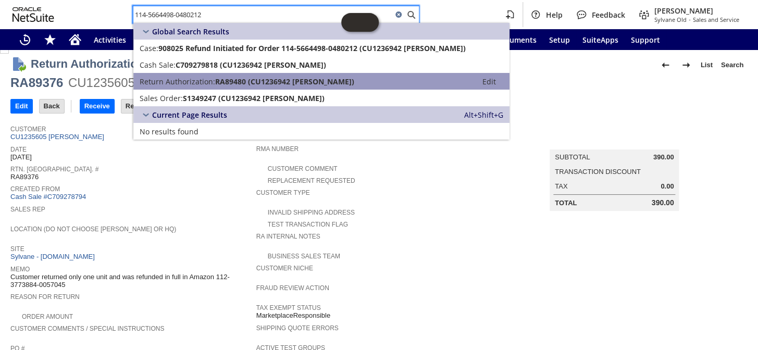
click at [216, 83] on span "RA89480 (CU1236942 [PERSON_NAME])" at bounding box center [284, 82] width 139 height 10
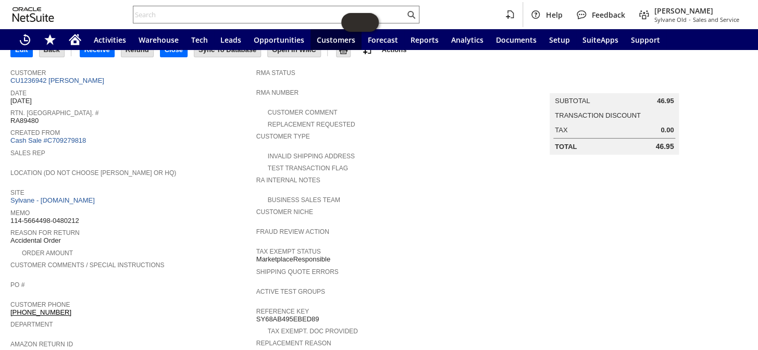
scroll to position [60, 0]
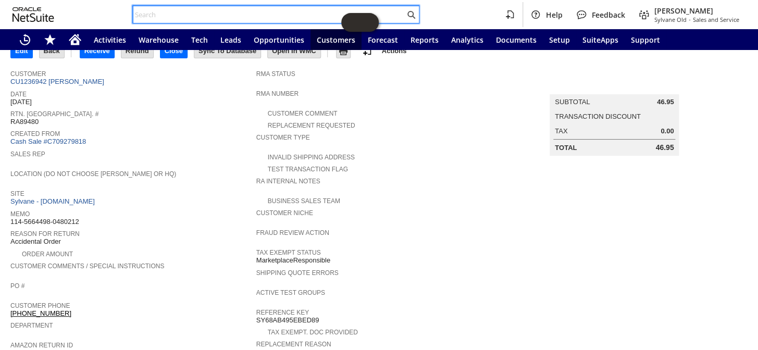
click at [151, 15] on input "text" at bounding box center [268, 14] width 271 height 13
paste input "112-4507585-7987439"
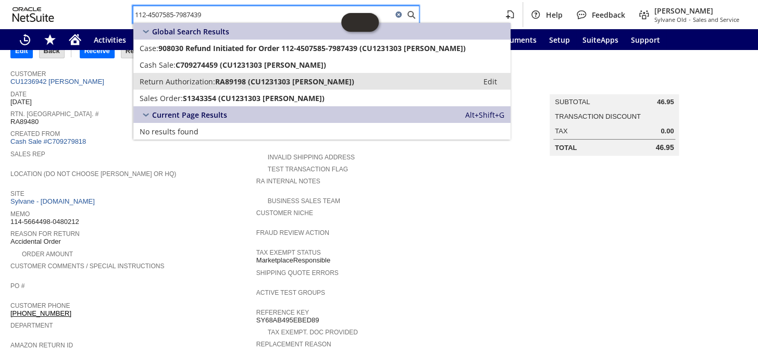
type input "112-4507585-7987439"
click at [197, 80] on span "Return Authorization:" at bounding box center [178, 82] width 76 height 10
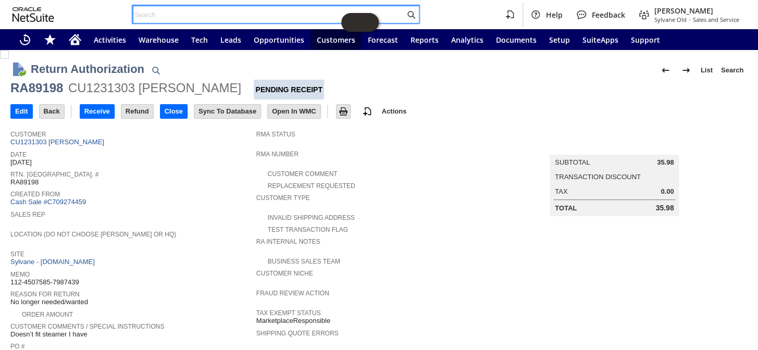
click at [170, 15] on input "text" at bounding box center [268, 14] width 271 height 13
paste input "114-7052253-9646604"
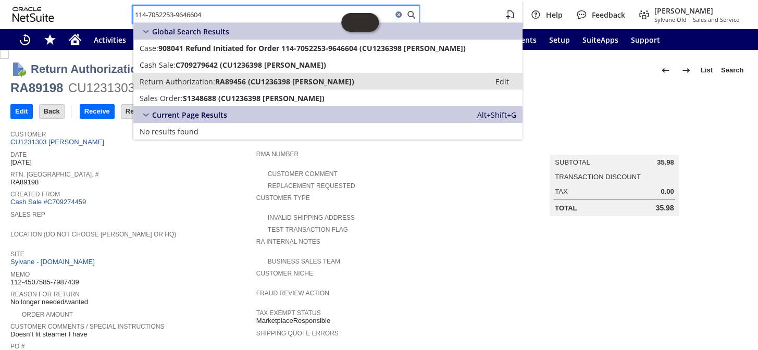
type input "114-7052253-9646604"
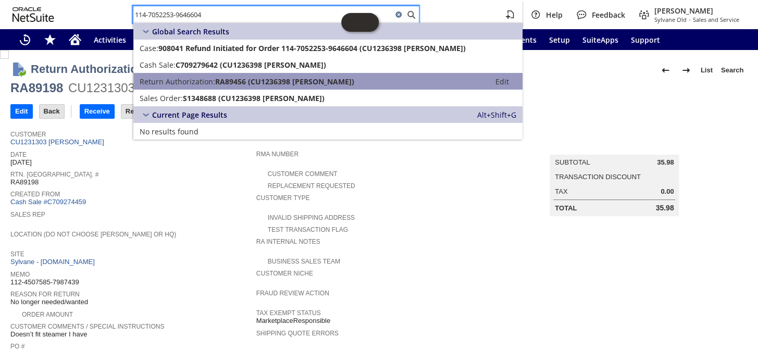
click at [200, 81] on span "Return Authorization:" at bounding box center [178, 82] width 76 height 10
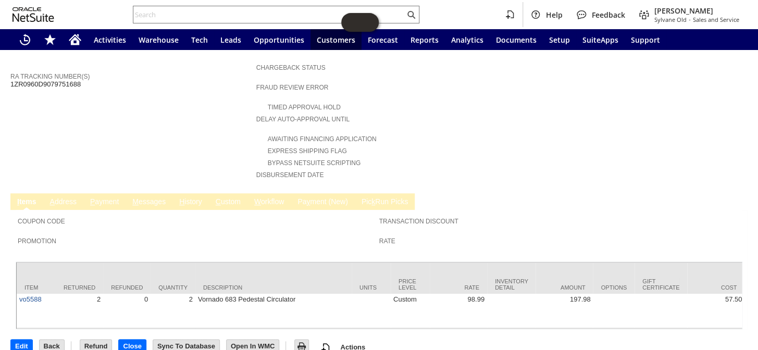
scroll to position [234, 0]
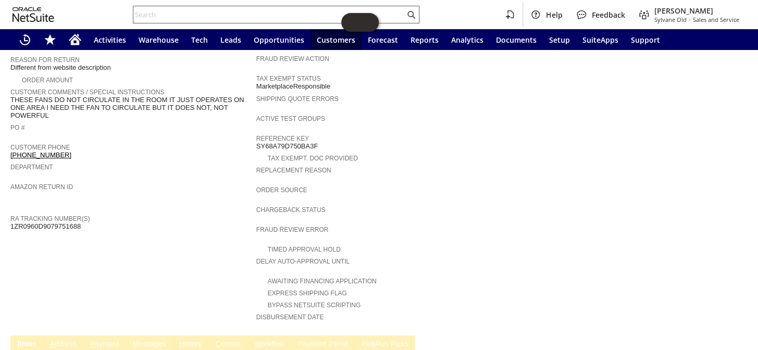
click at [162, 15] on input "text" at bounding box center [268, 14] width 271 height 13
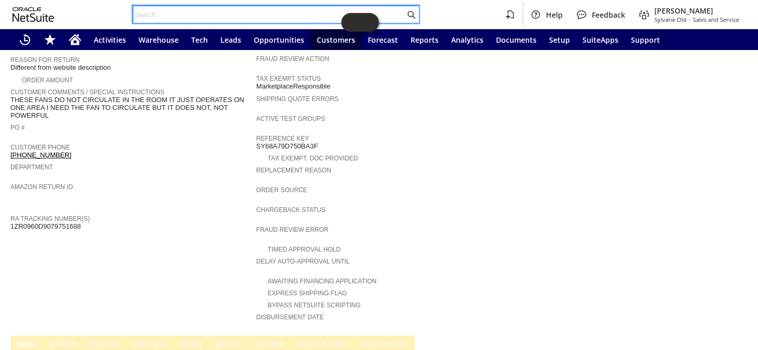
paste input "113-7280092-5335421"
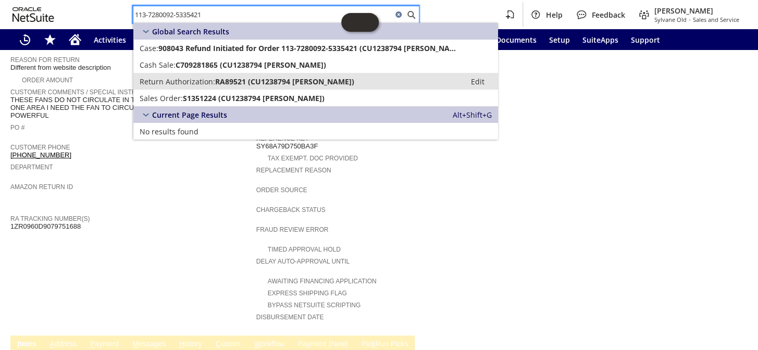
type input "113-7280092-5335421"
click at [186, 84] on span "Return Authorization:" at bounding box center [178, 82] width 76 height 10
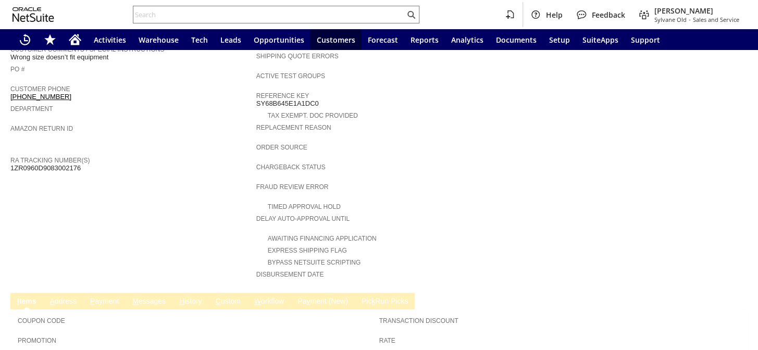
scroll to position [257, 0]
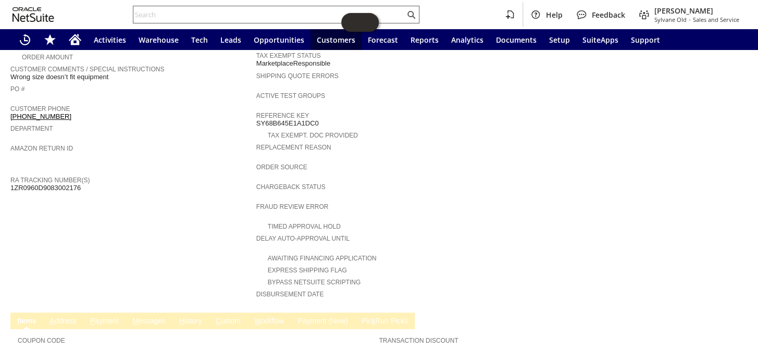
click at [180, 15] on input "text" at bounding box center [268, 14] width 271 height 13
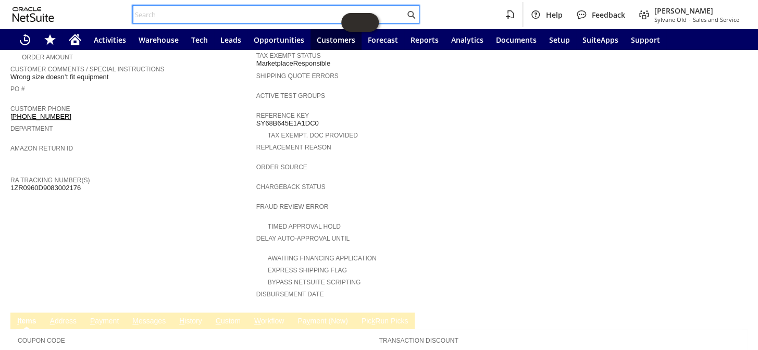
paste input "113-3628052-4158646"
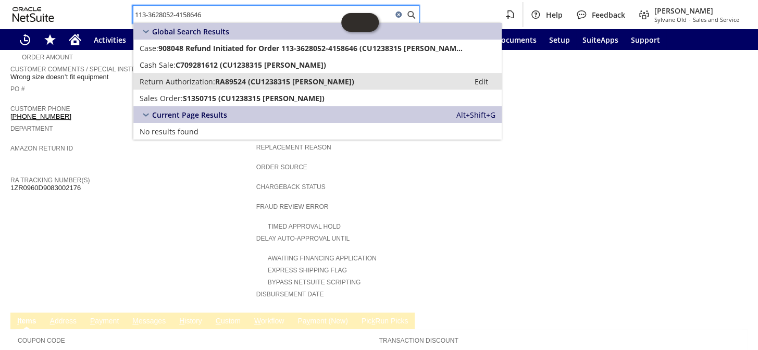
type input "113-3628052-4158646"
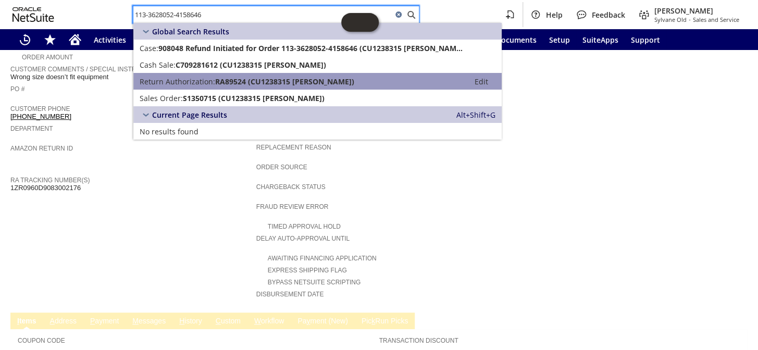
click at [217, 82] on span "RA89524 (CU1238315 James G Bryant)" at bounding box center [284, 82] width 139 height 10
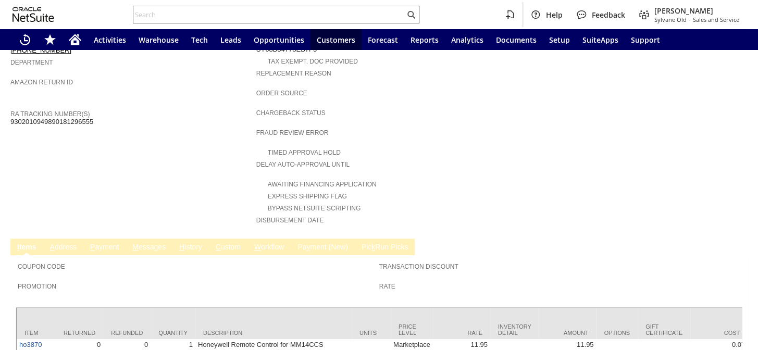
scroll to position [392, 0]
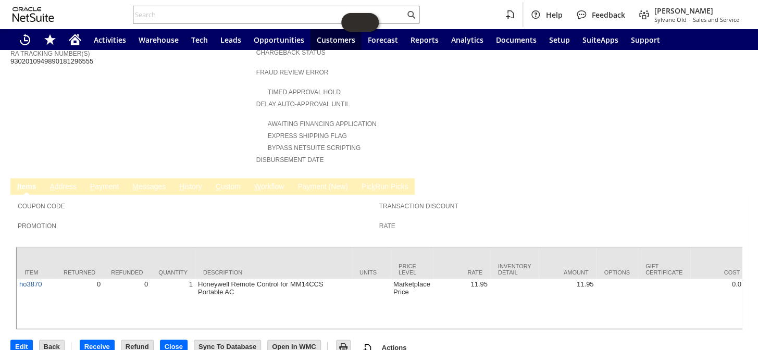
click at [197, 14] on input "text" at bounding box center [268, 14] width 271 height 13
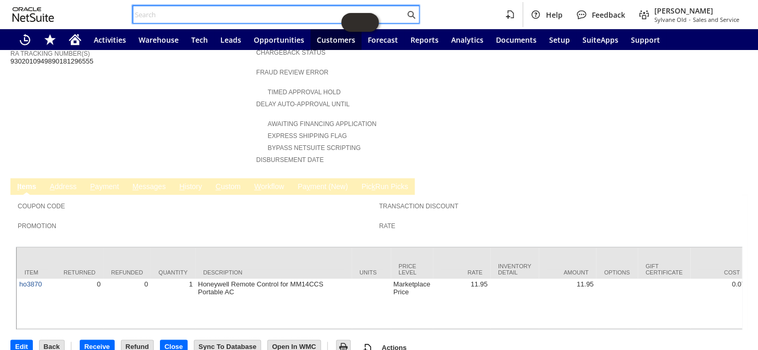
paste input "111-6837173-0435444"
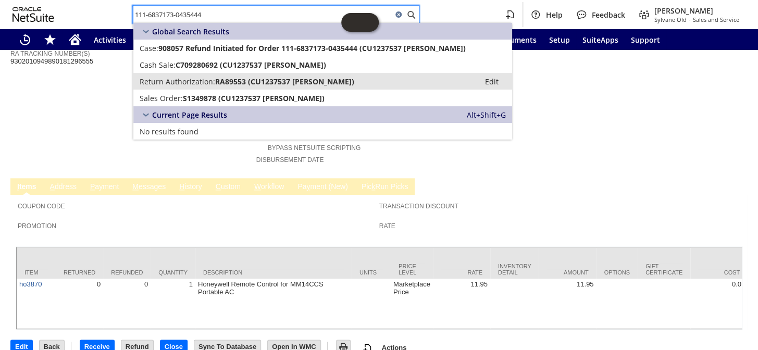
type input "111-6837173-0435444"
click at [217, 86] on link "Return Authorization: RA89553 (CU1237537 Douglas Palmborg) Edit" at bounding box center [322, 81] width 379 height 17
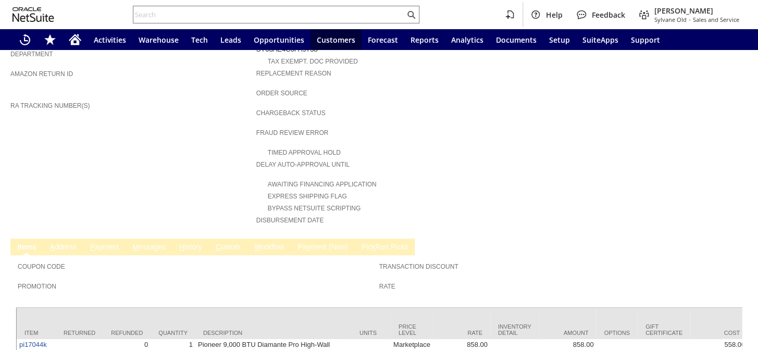
scroll to position [481, 0]
